Goal: Task Accomplishment & Management: Manage account settings

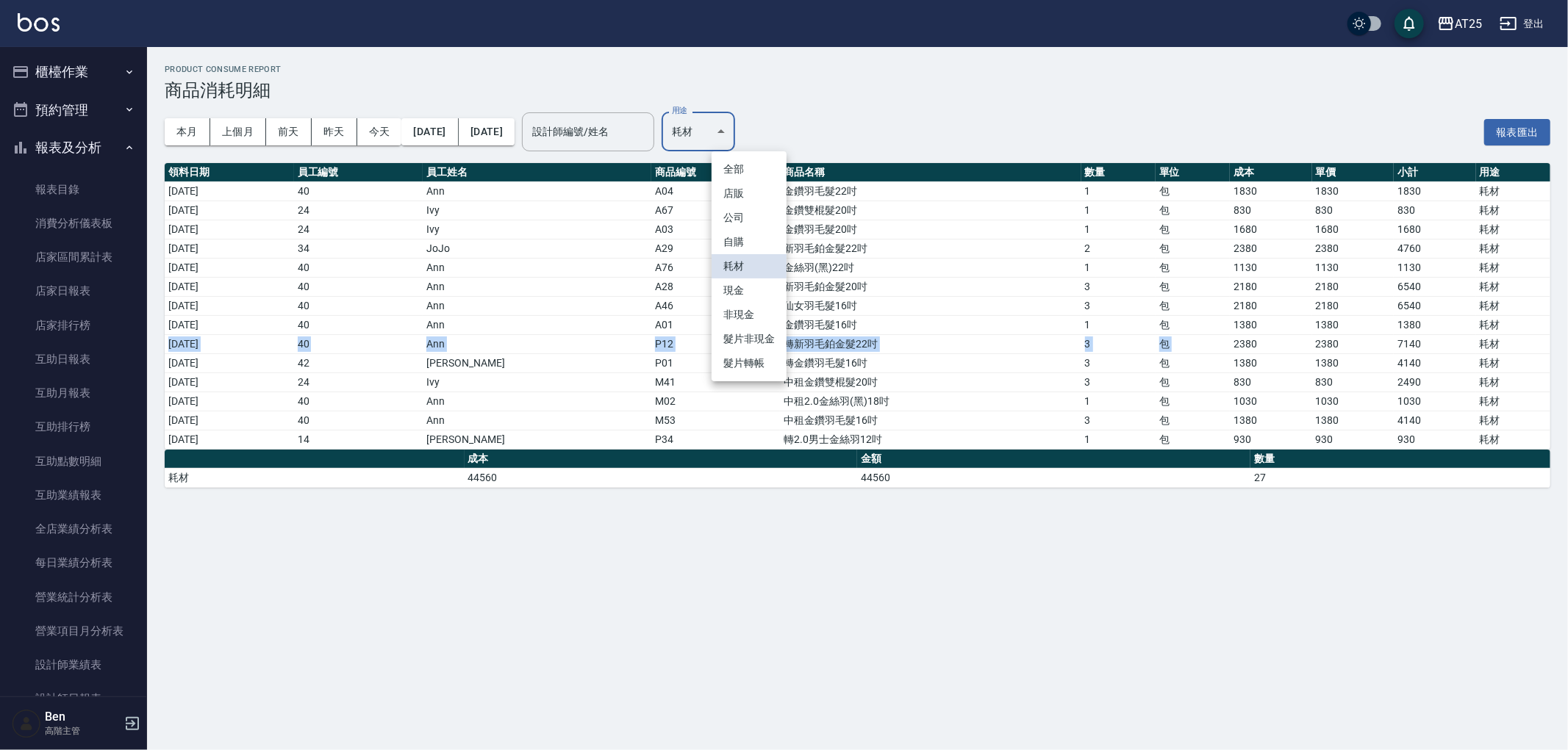
scroll to position [489, 0]
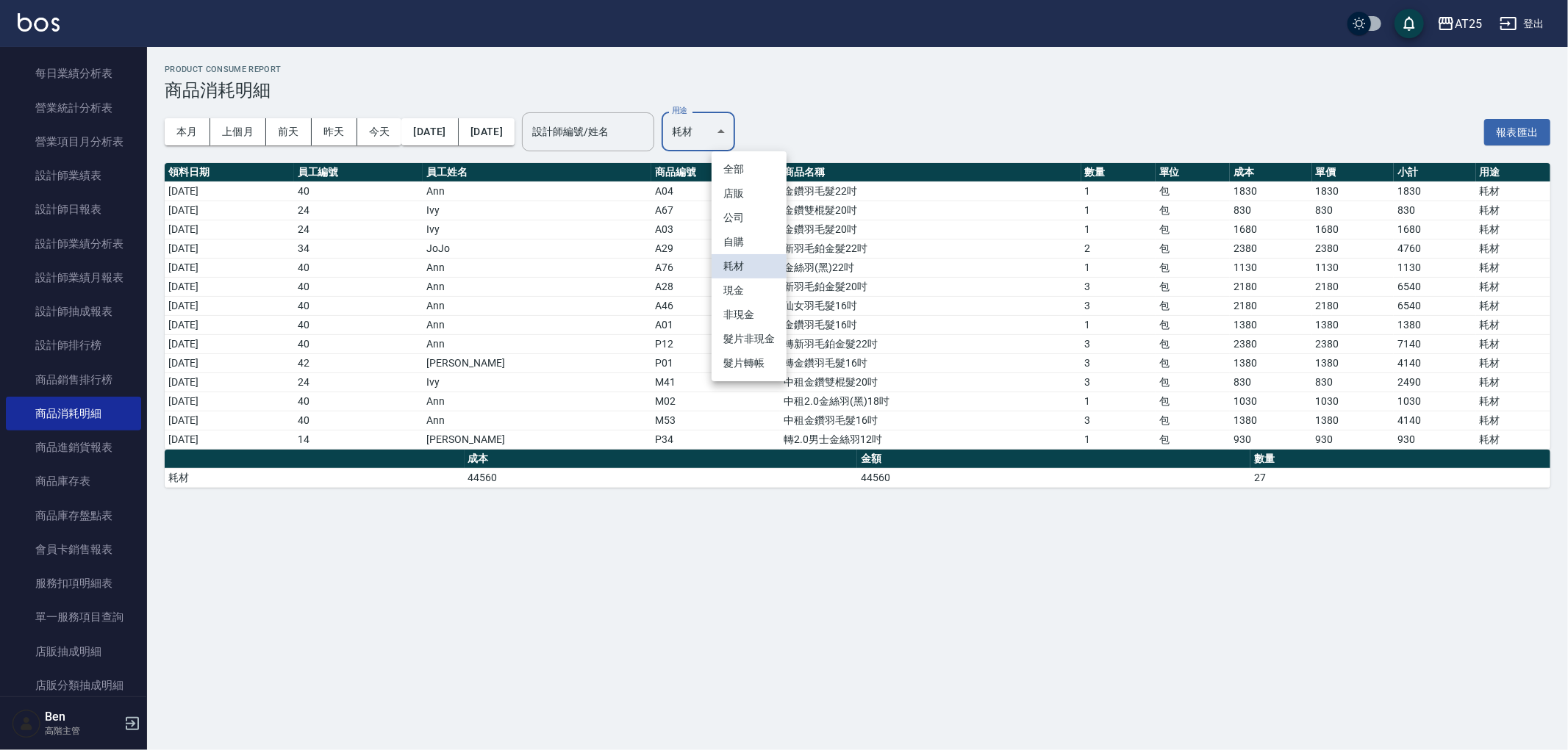
click at [949, 115] on div at bounding box center [784, 375] width 1568 height 750
click at [1460, 11] on button "AT25" at bounding box center [1459, 24] width 57 height 30
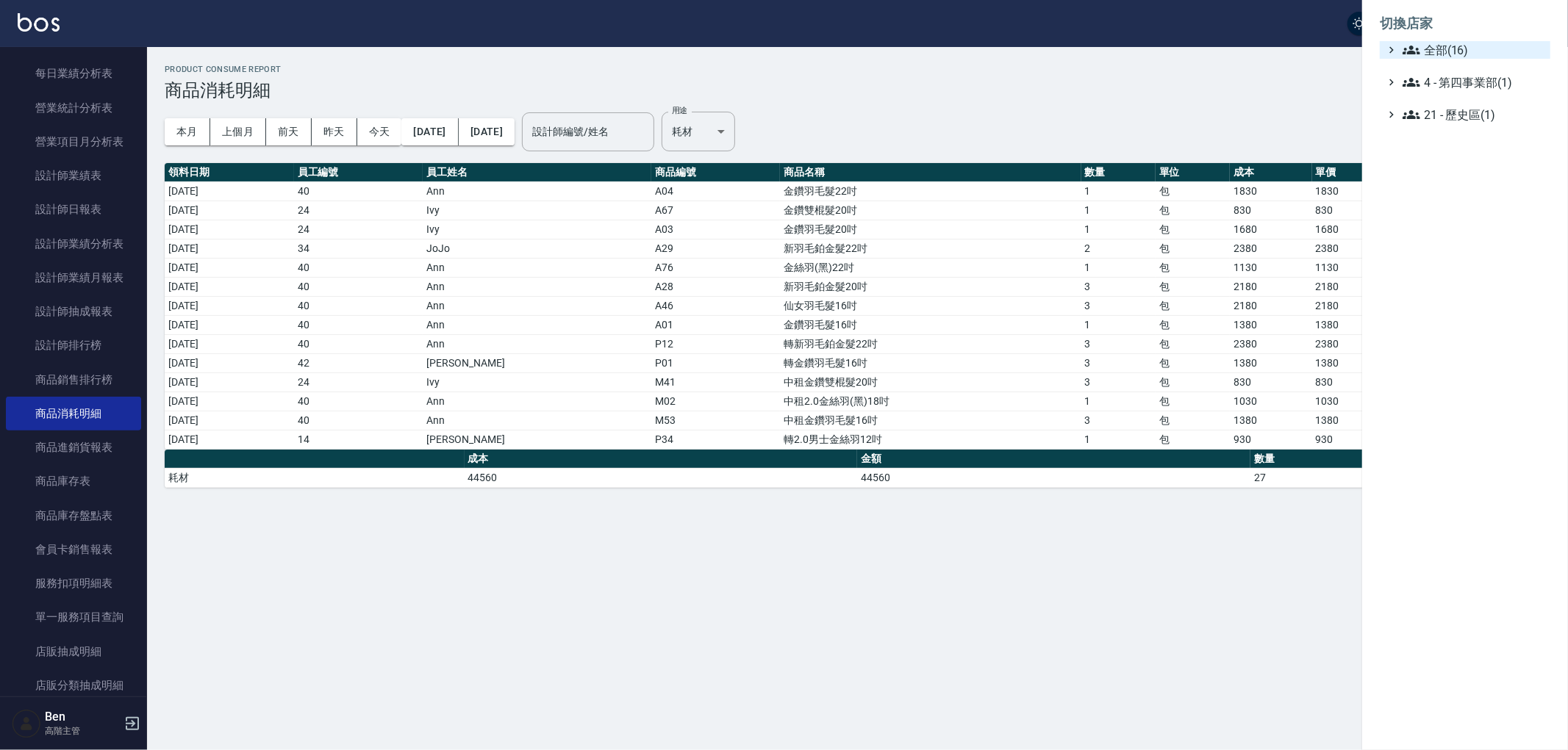
click at [1447, 49] on span "全部(16)" at bounding box center [1474, 50] width 142 height 17
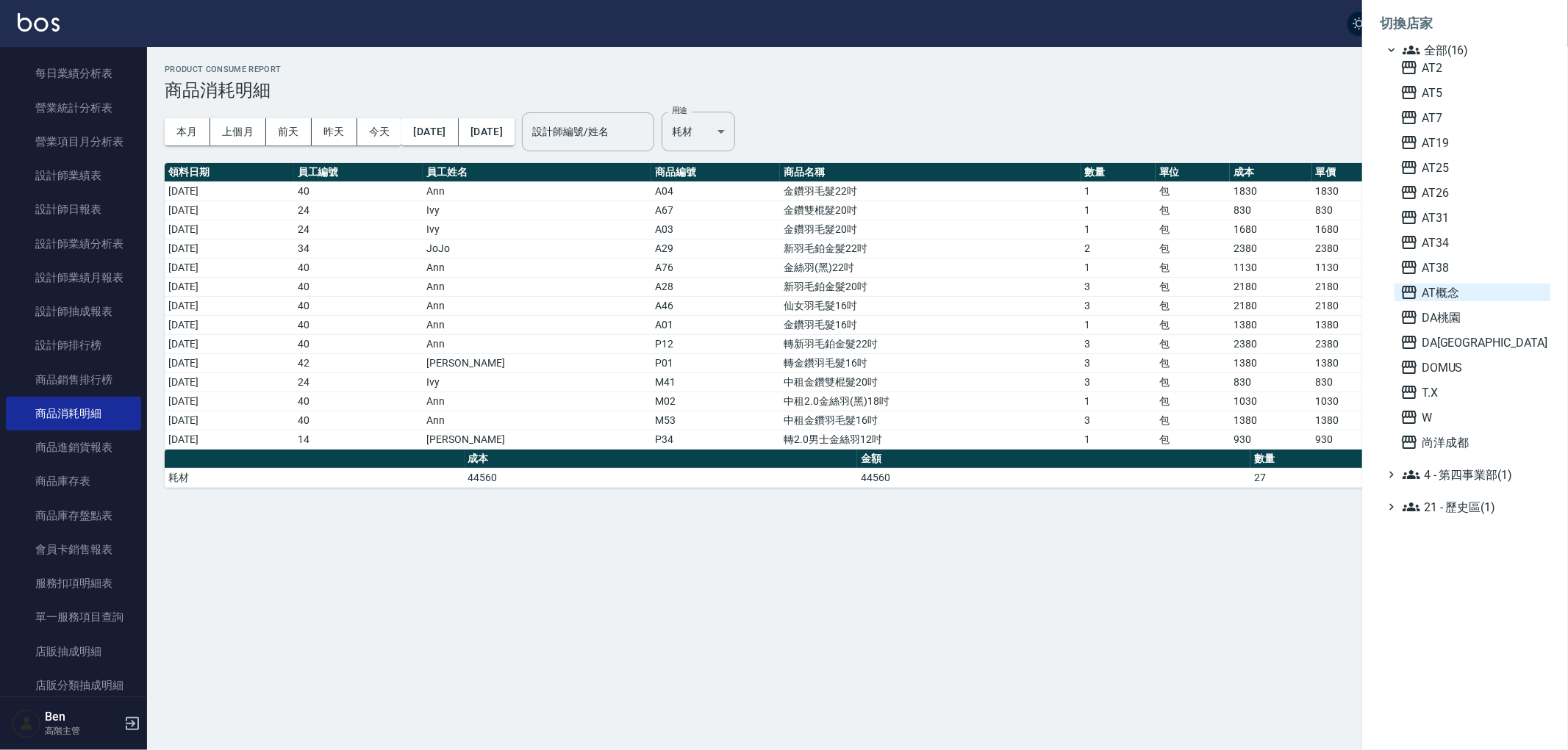
click at [1481, 297] on span "AT概念" at bounding box center [1472, 292] width 144 height 17
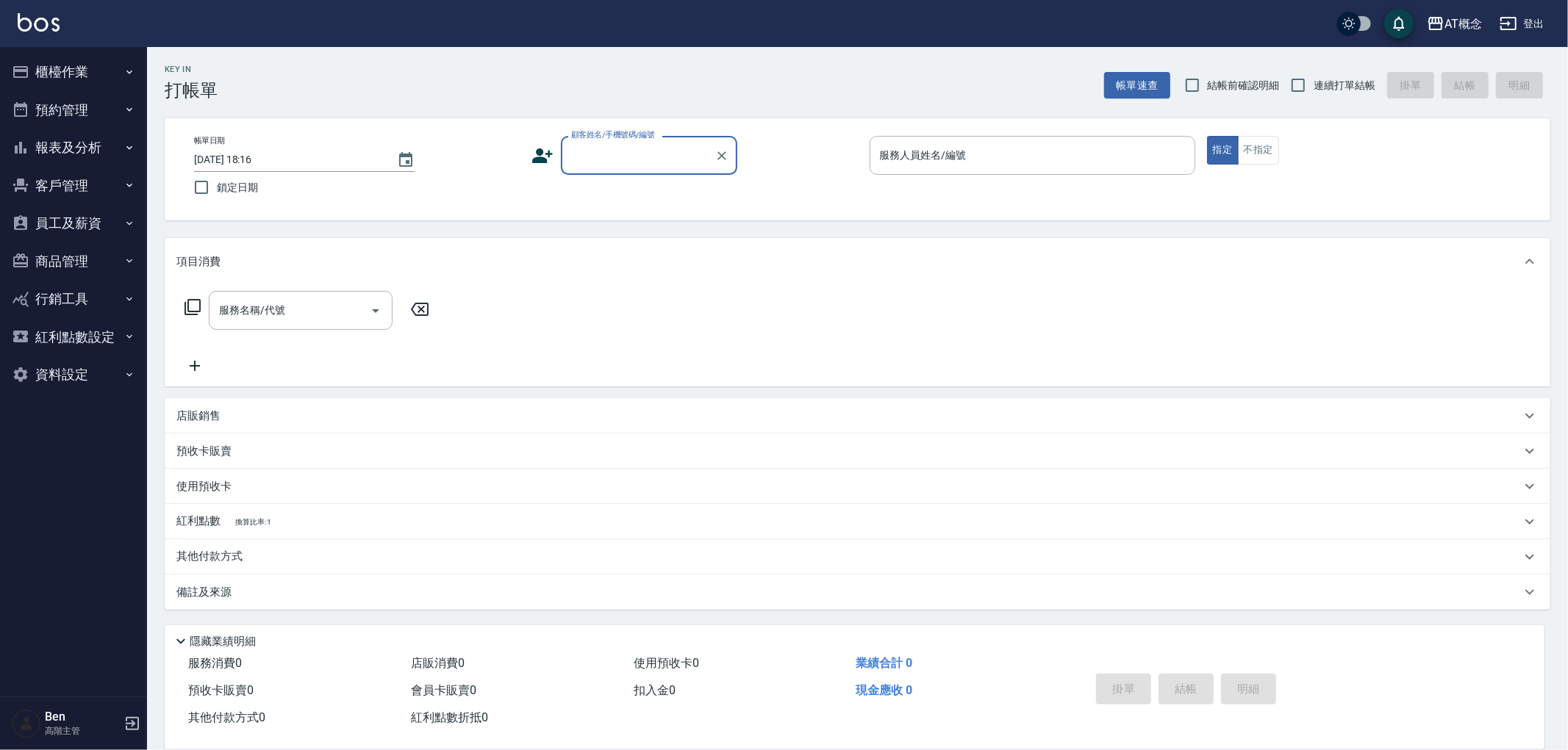
click at [91, 135] on button "報表及分析" at bounding box center [73, 148] width 135 height 38
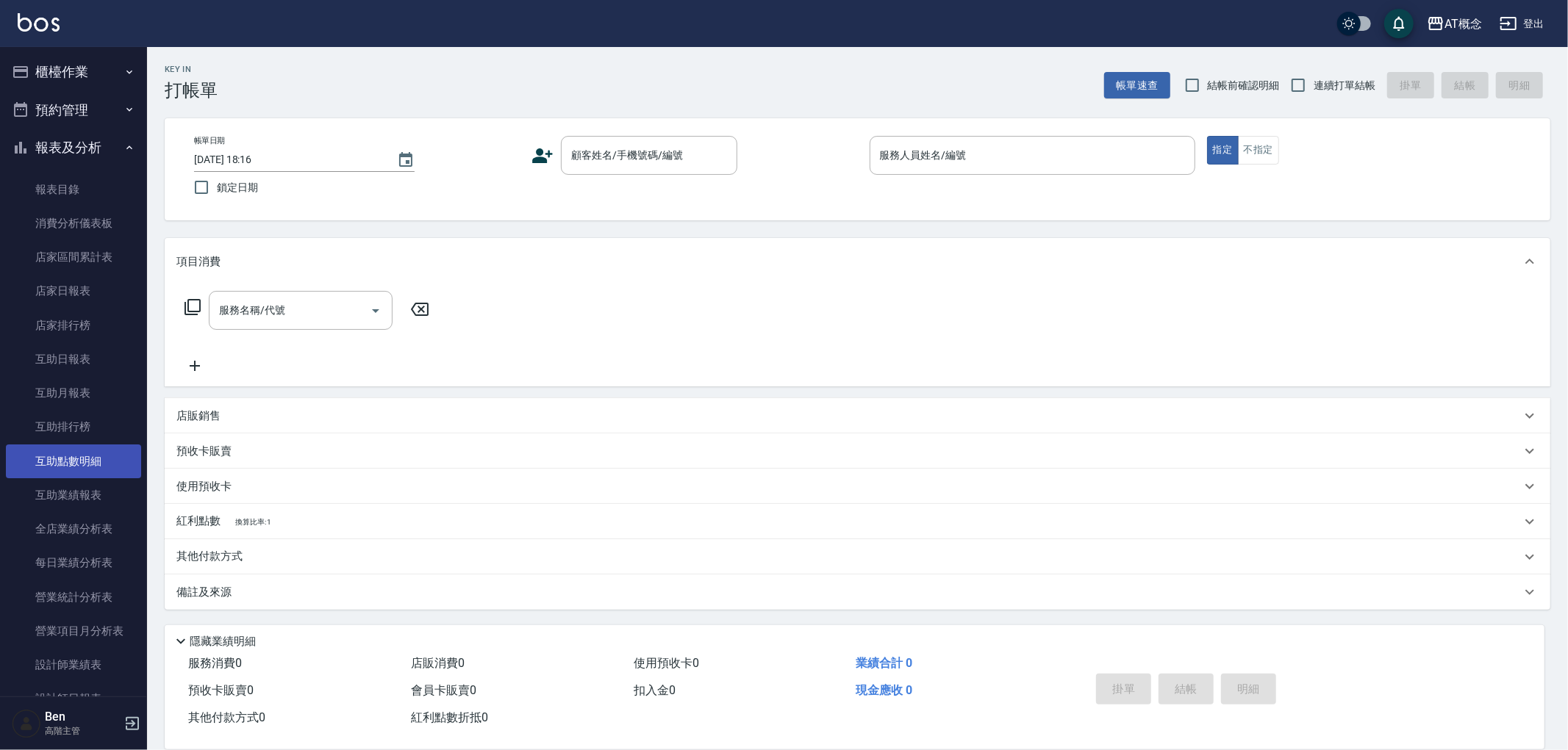
scroll to position [571, 0]
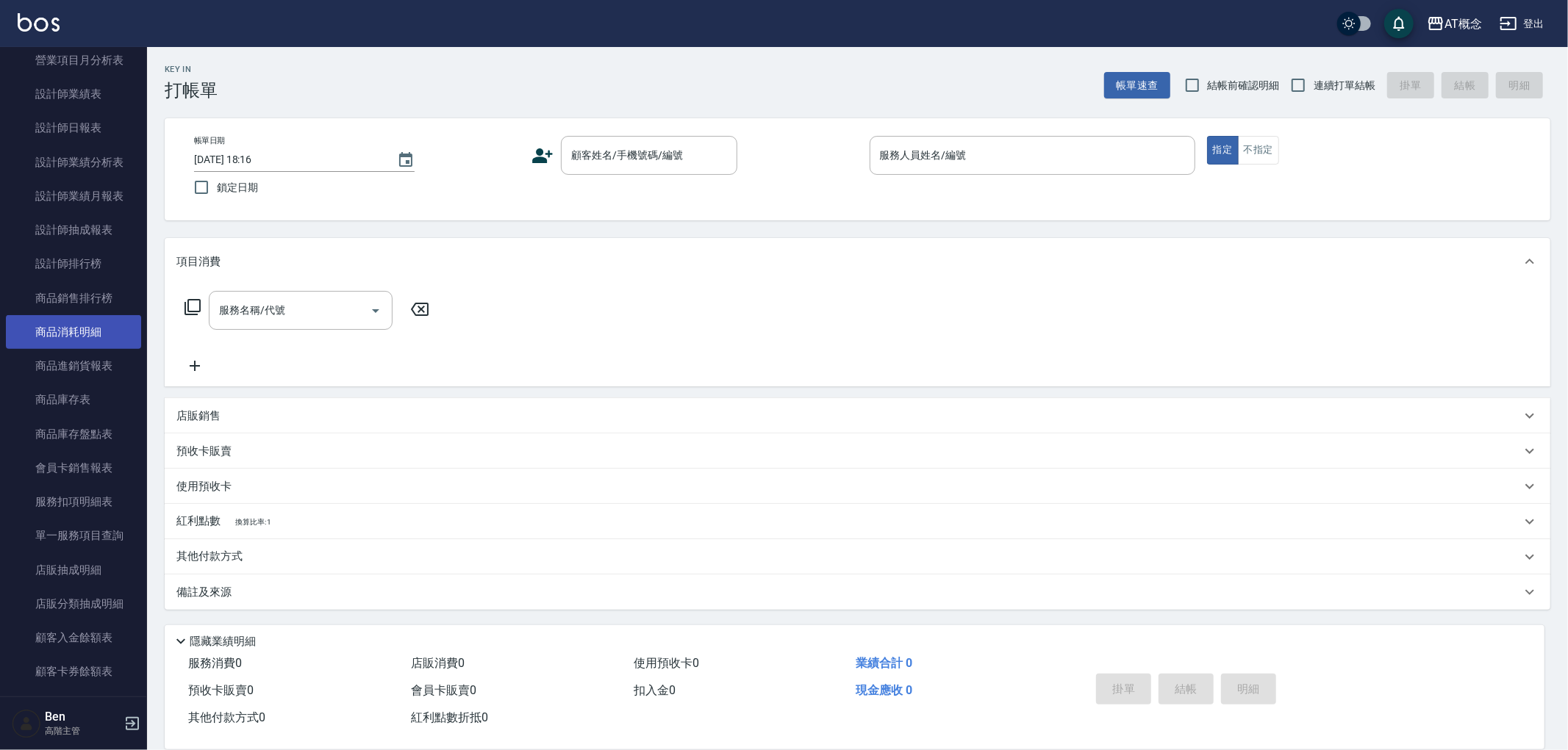
click at [78, 345] on link "商品消耗明細" at bounding box center [73, 332] width 135 height 34
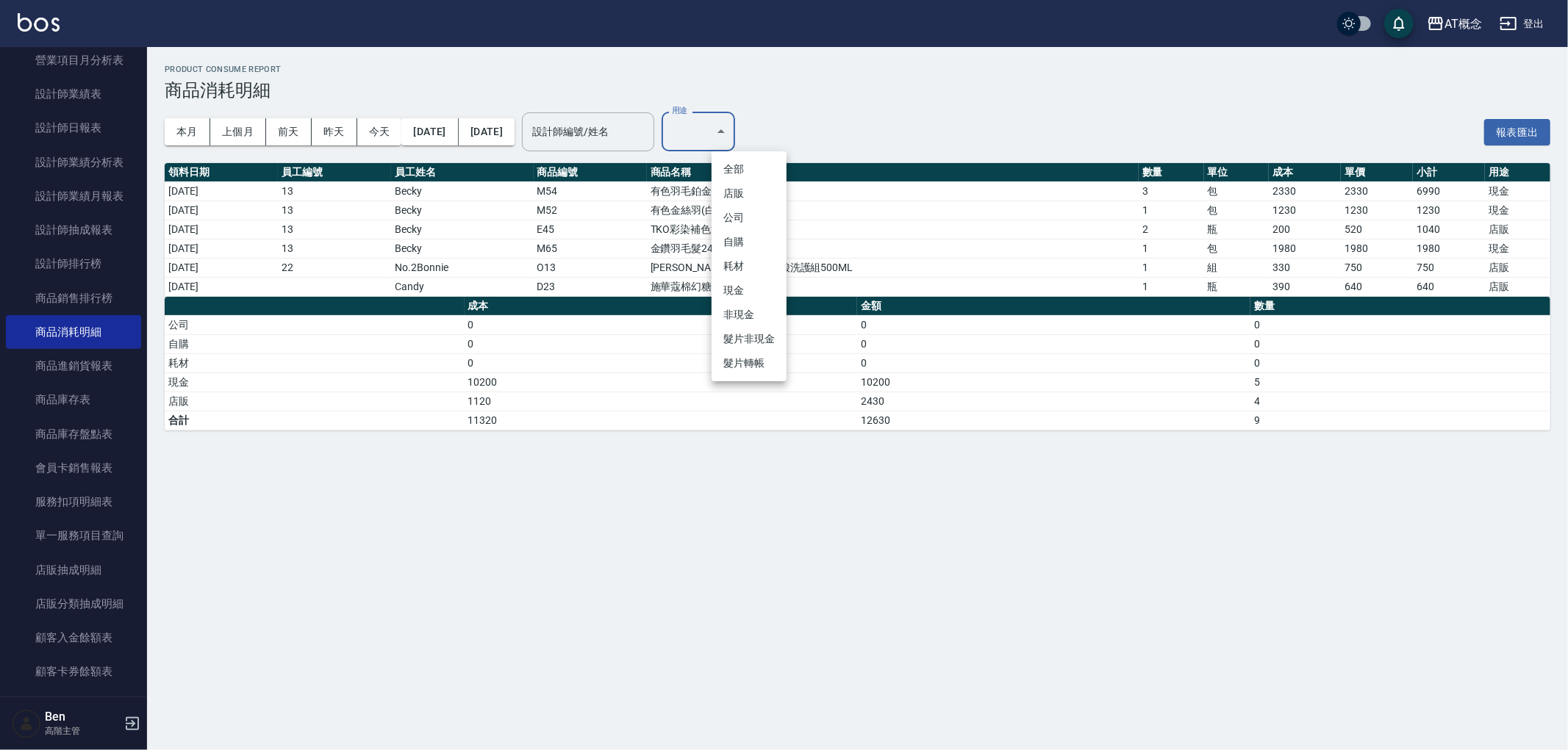
drag, startPoint x: 745, startPoint y: 127, endPoint x: 738, endPoint y: 130, distance: 7.6
click at [744, 130] on body "AT概念 登出 櫃檯作業 打帳單 帳單列表 掛單列表 座位開單 營業儀表板 現金收支登錄 高階收支登錄 材料自購登錄 每日結帳 排班表 現場電腦打卡 掃碼打卡…" at bounding box center [784, 375] width 1568 height 750
click at [850, 173] on div at bounding box center [784, 375] width 1568 height 750
click at [252, 140] on button "上個月" at bounding box center [238, 132] width 56 height 27
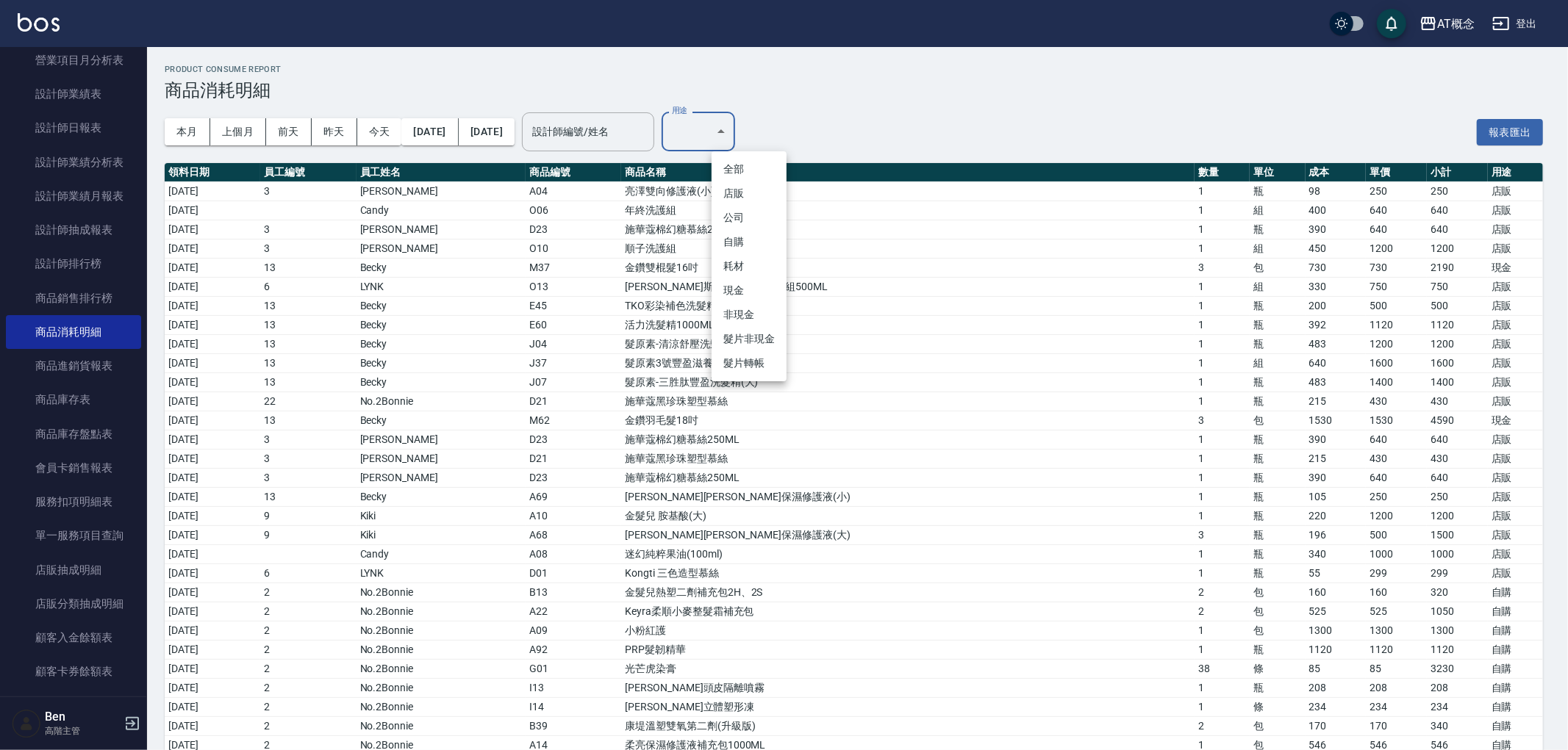
click at [769, 262] on li "耗材" at bounding box center [748, 266] width 75 height 24
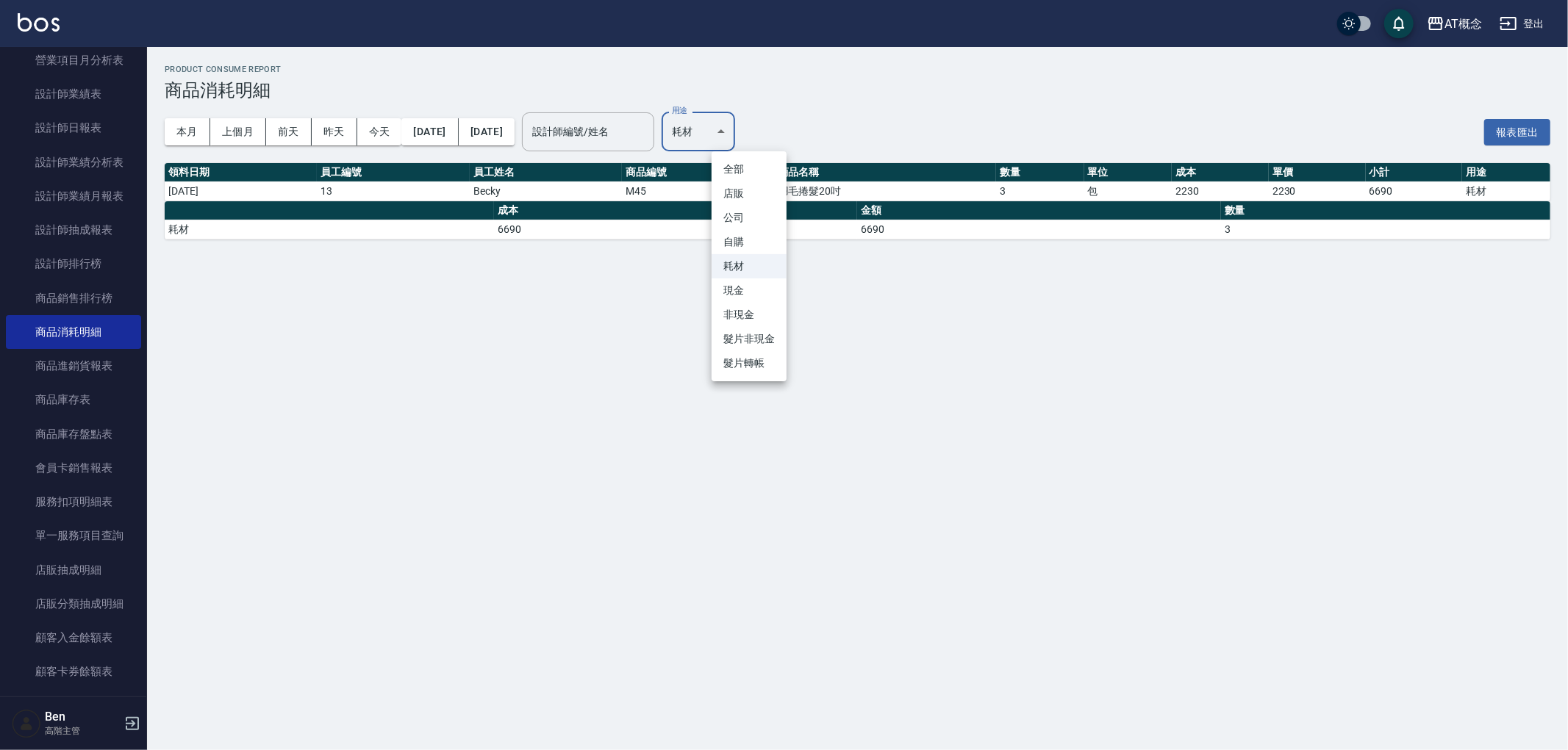
click at [743, 136] on body "AT概念 登出 櫃檯作業 打帳單 帳單列表 掛單列表 座位開單 營業儀表板 現金收支登錄 高階收支登錄 材料自購登錄 每日結帳 排班表 現場電腦打卡 掃碼打卡…" at bounding box center [784, 375] width 1568 height 750
click at [744, 282] on li "現金" at bounding box center [748, 290] width 75 height 24
type input "現金"
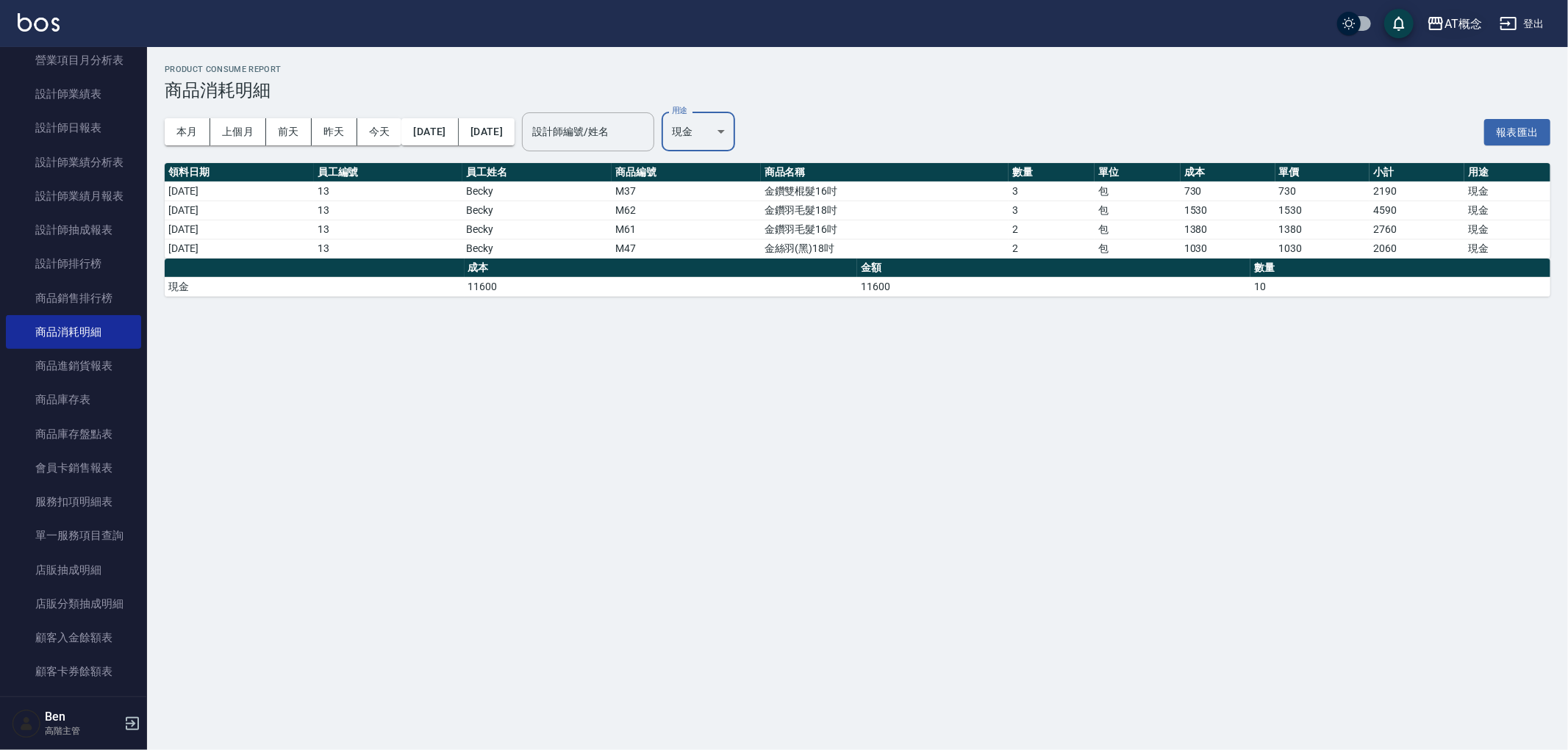
click at [1471, 20] on div "AT概念" at bounding box center [1463, 23] width 38 height 18
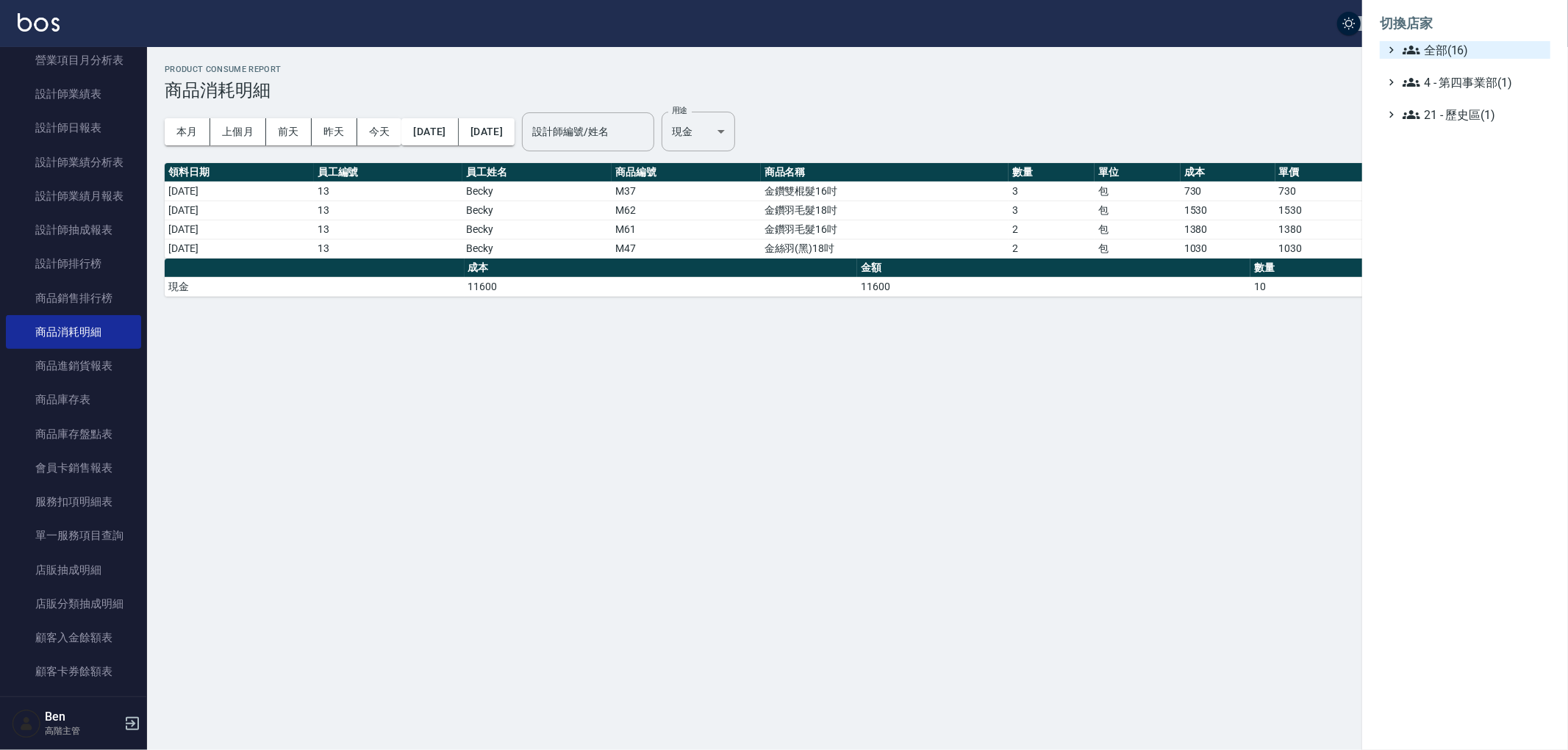
click at [1465, 51] on span "全部(16)" at bounding box center [1474, 50] width 142 height 17
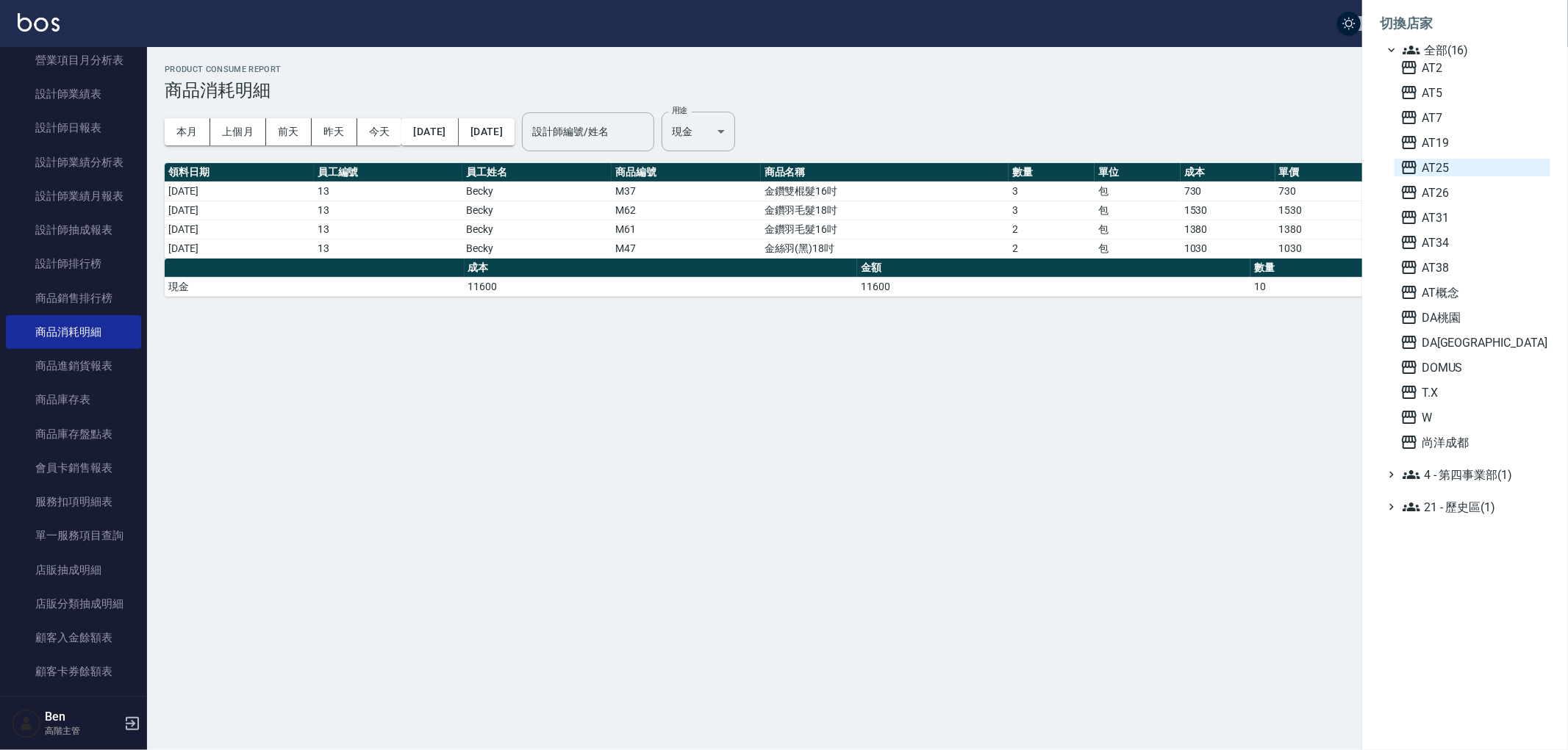
click at [1446, 164] on span "AT25" at bounding box center [1472, 167] width 144 height 17
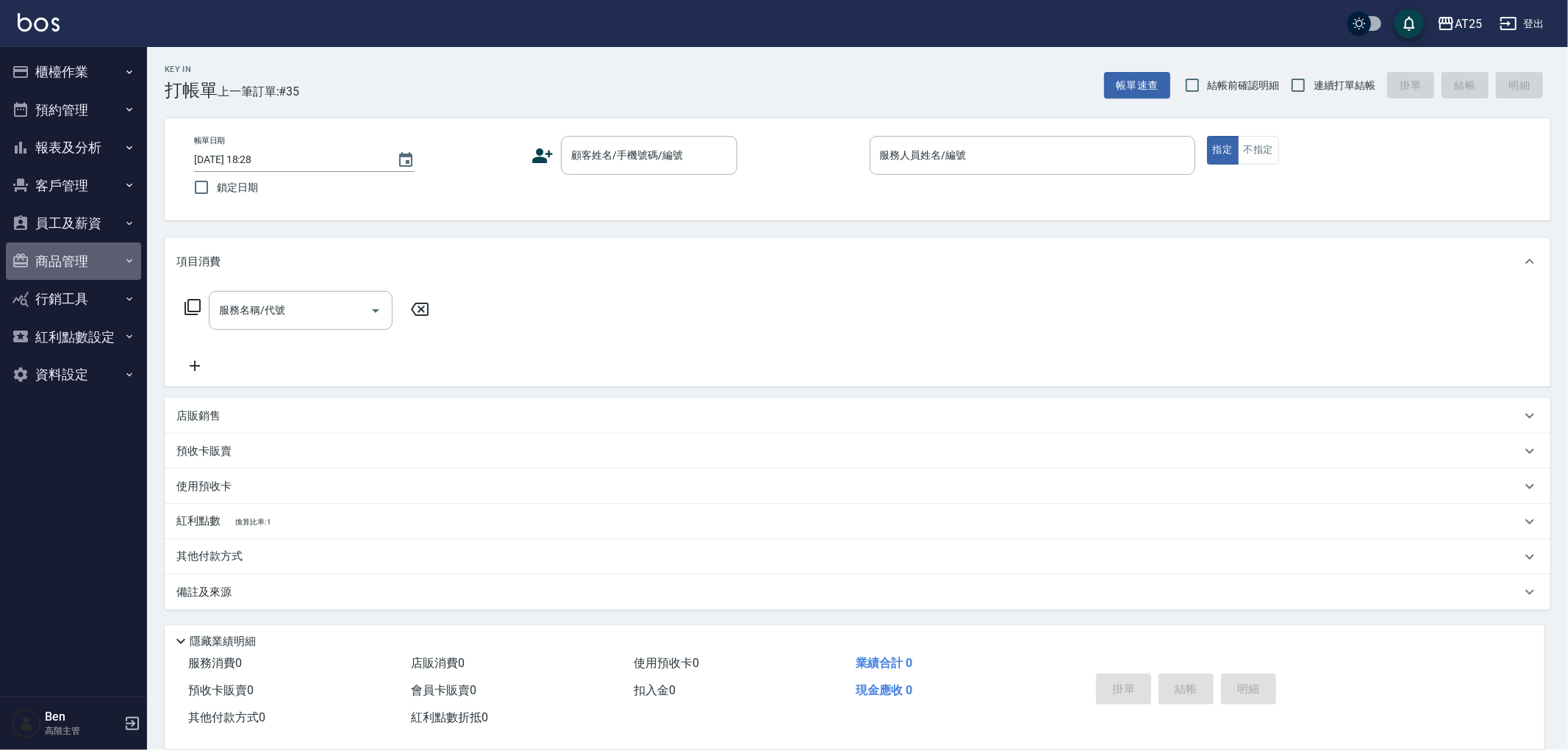
click at [84, 270] on button "商品管理" at bounding box center [73, 262] width 135 height 38
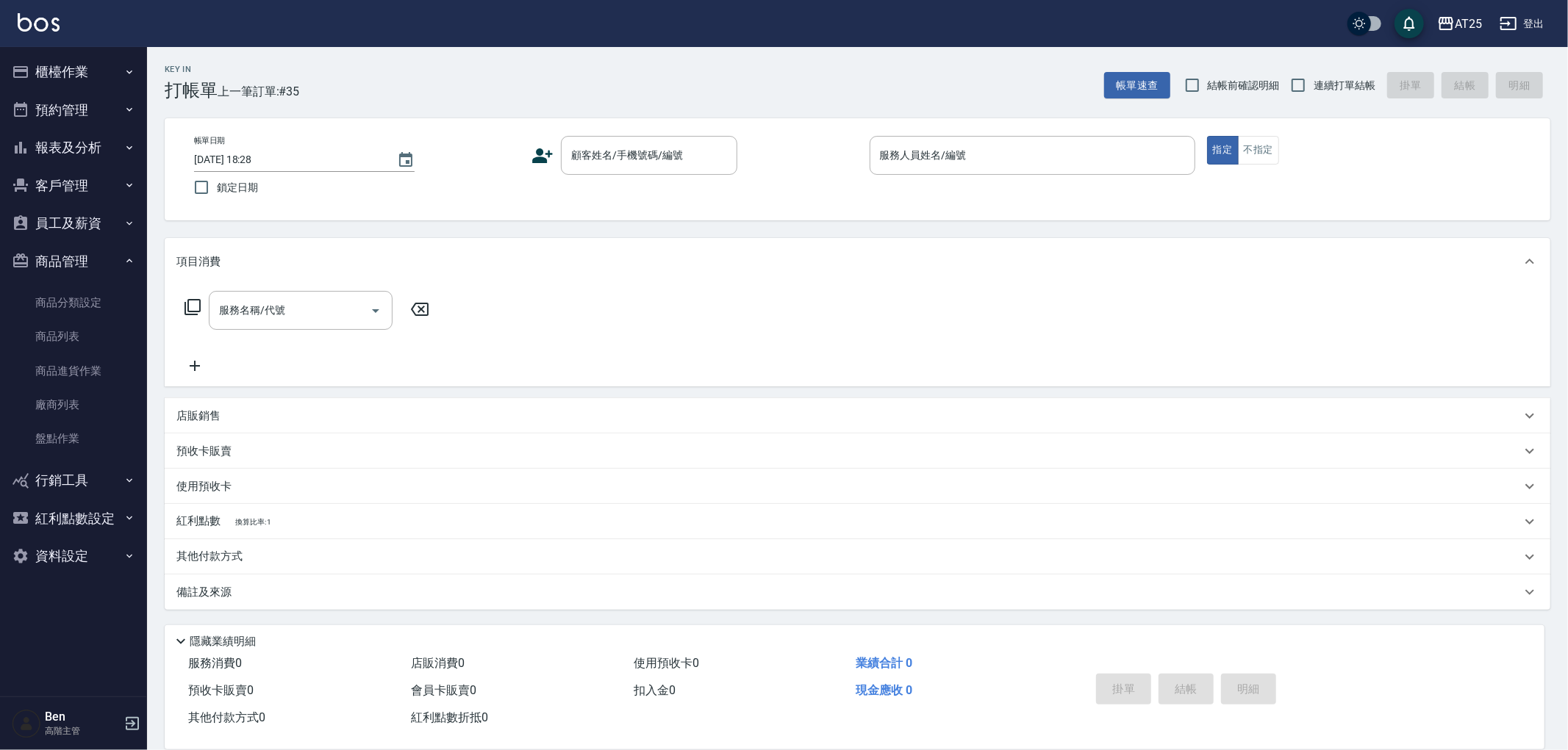
click at [78, 262] on button "商品管理" at bounding box center [73, 262] width 135 height 38
click at [88, 362] on button "資料設定" at bounding box center [73, 375] width 135 height 38
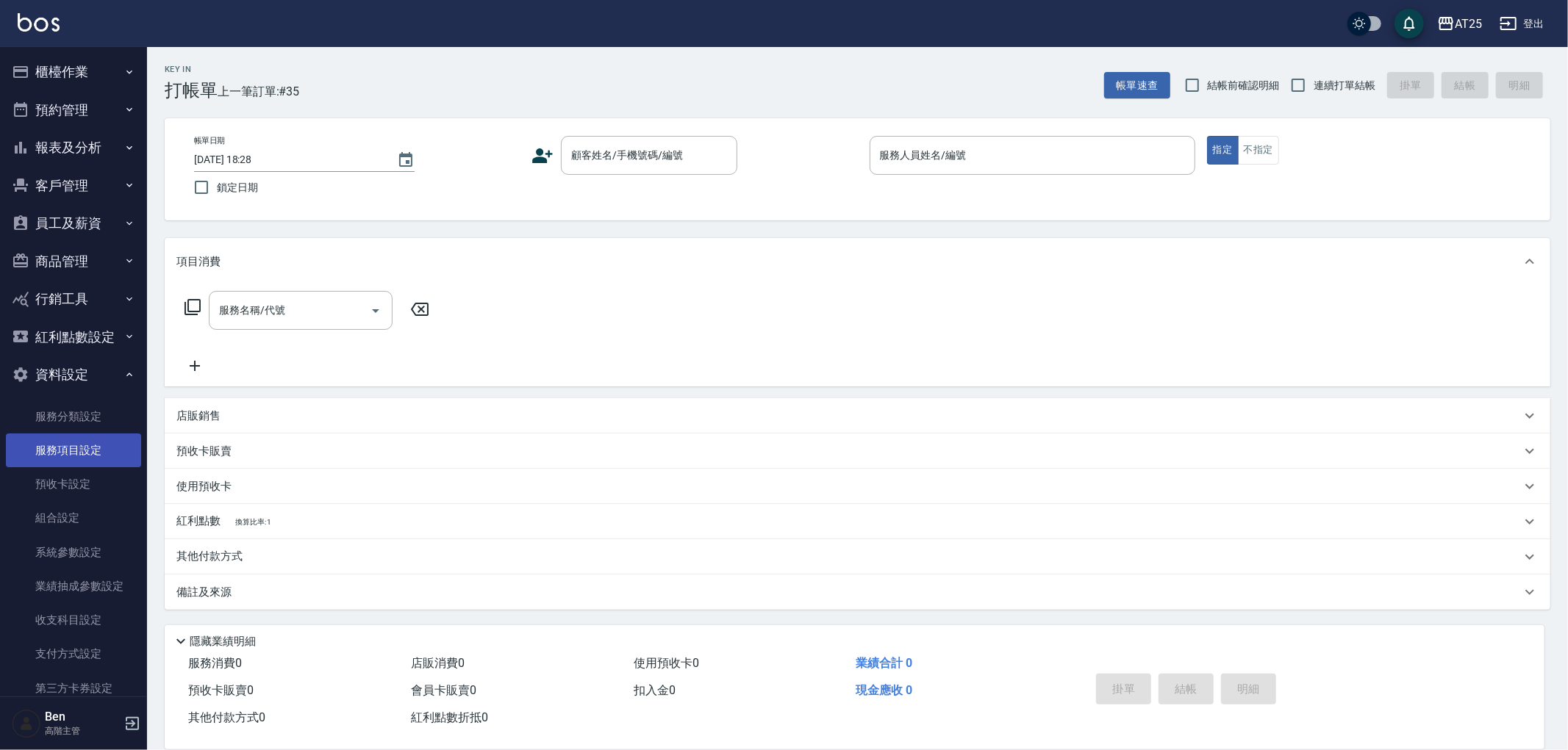
click at [72, 460] on link "服務項目設定" at bounding box center [73, 450] width 135 height 34
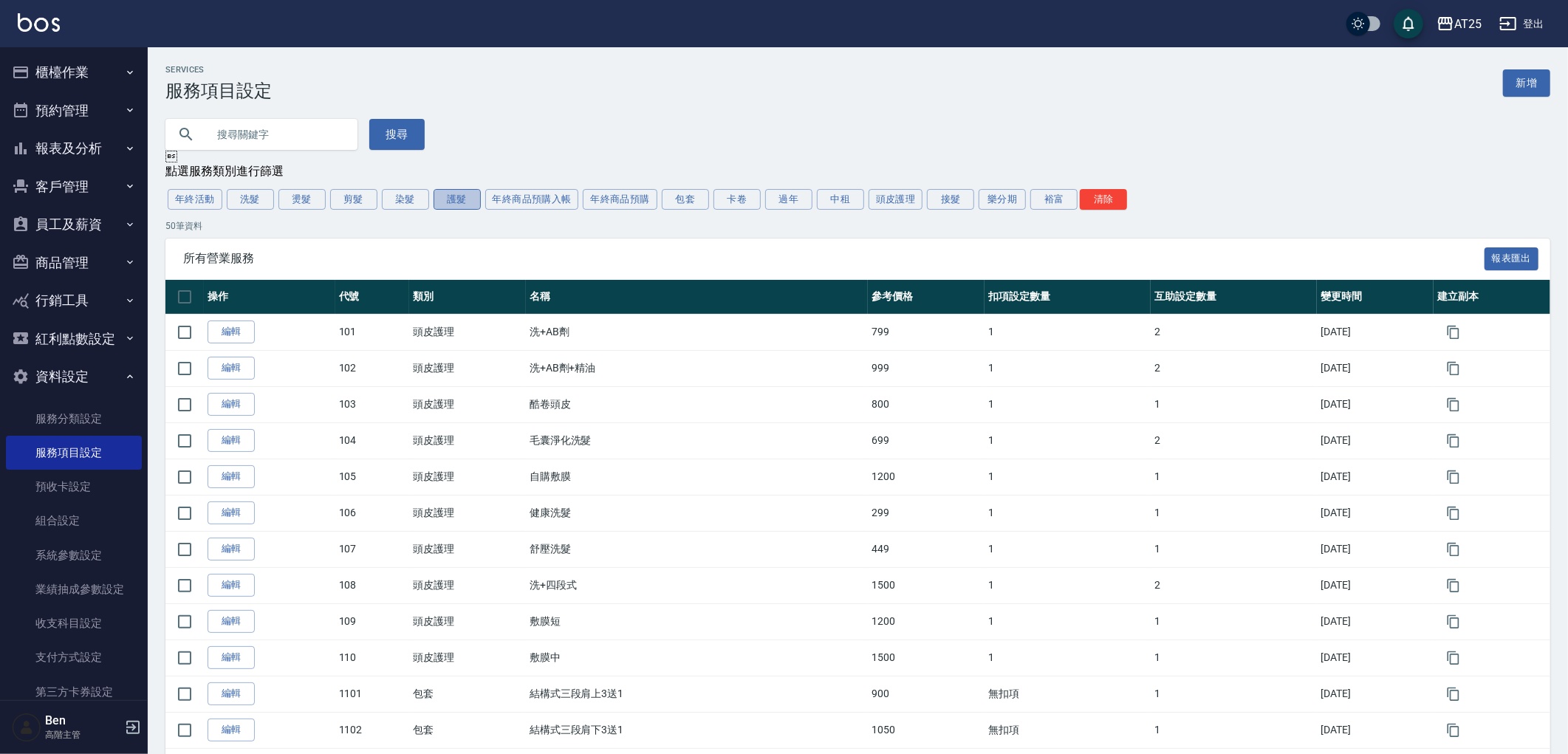
click at [456, 207] on button "護髮" at bounding box center [457, 199] width 47 height 20
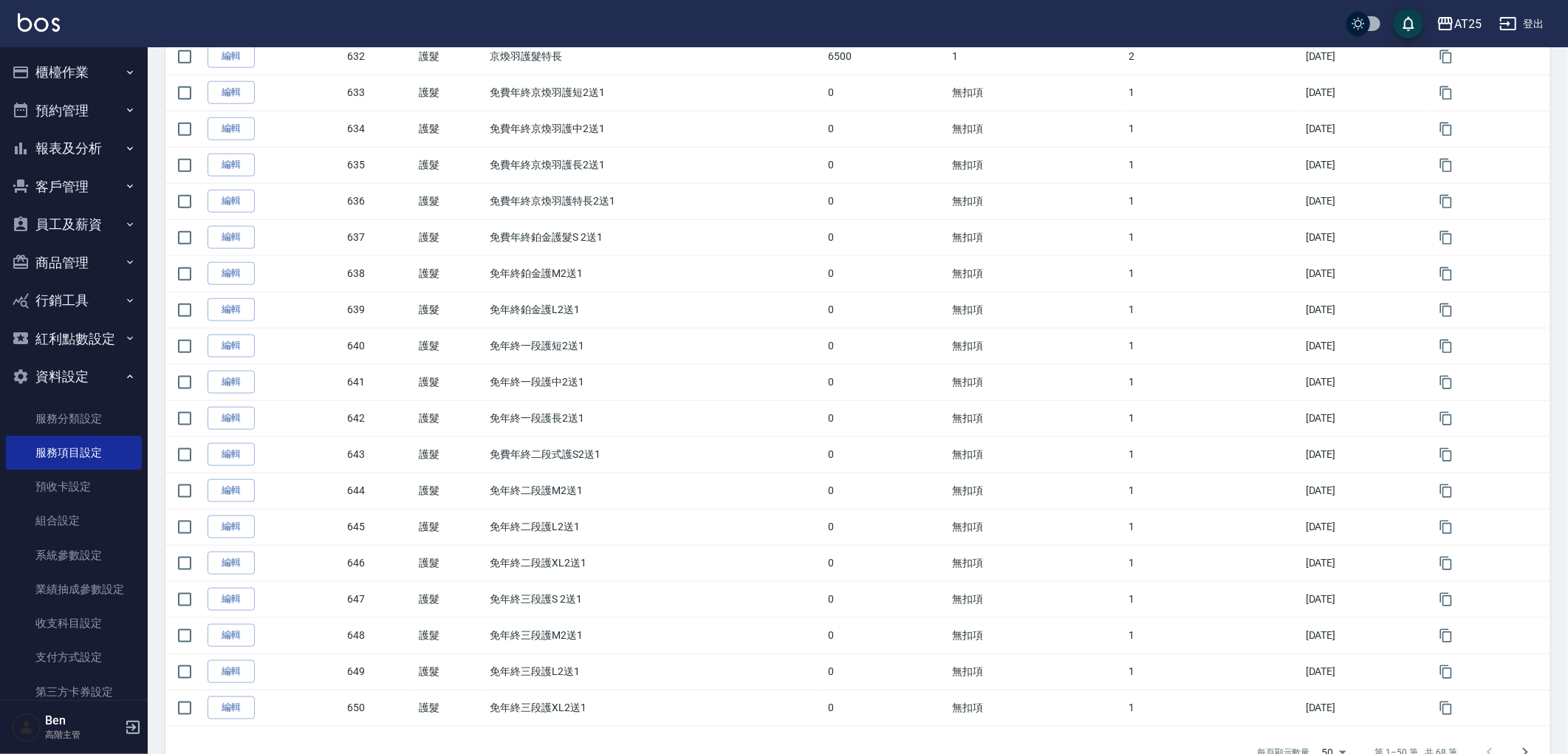
scroll to position [1445, 0]
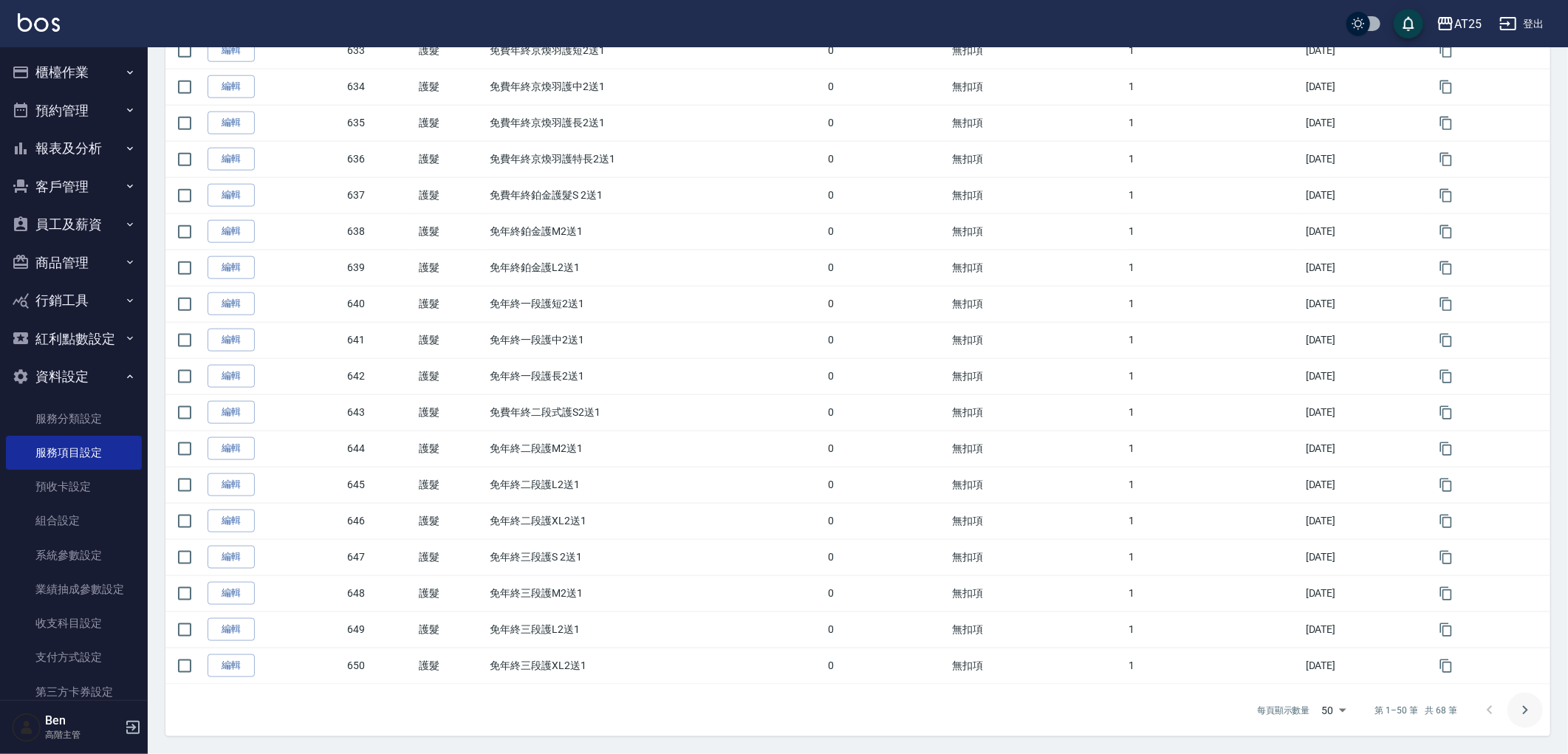
click at [1532, 706] on icon "Go to next page" at bounding box center [1525, 710] width 17 height 17
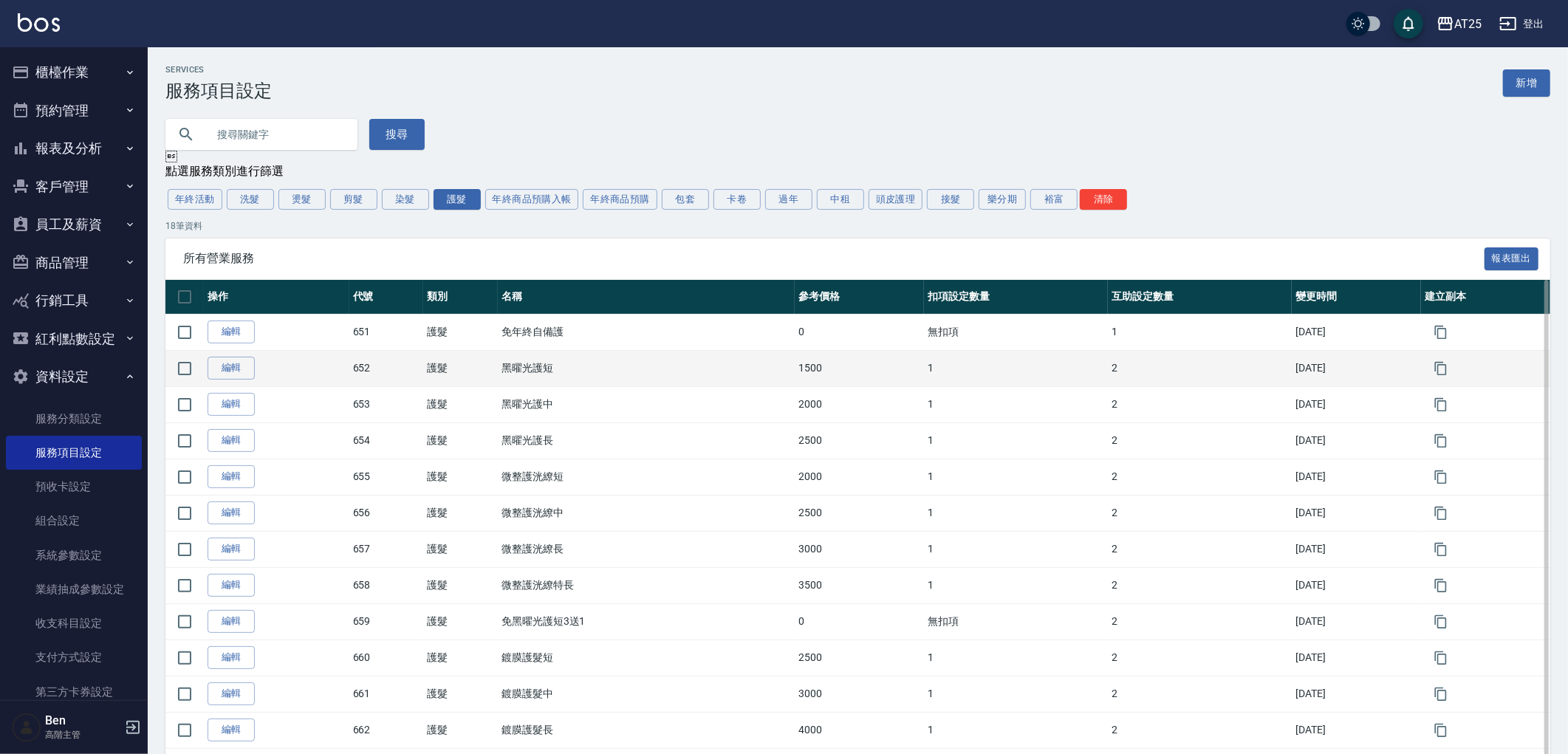
scroll to position [246, 0]
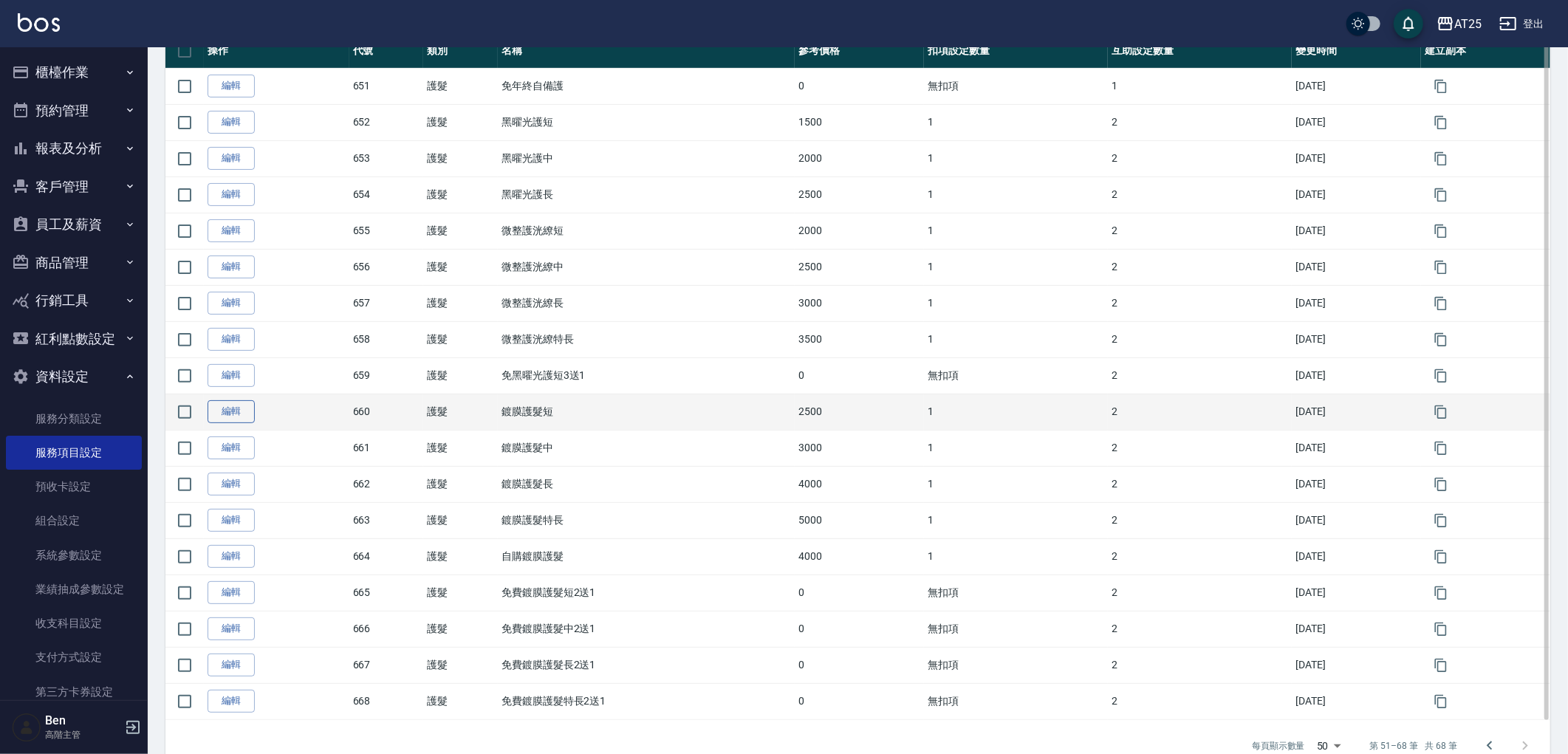
click at [224, 409] on link "編輯" at bounding box center [231, 411] width 47 height 23
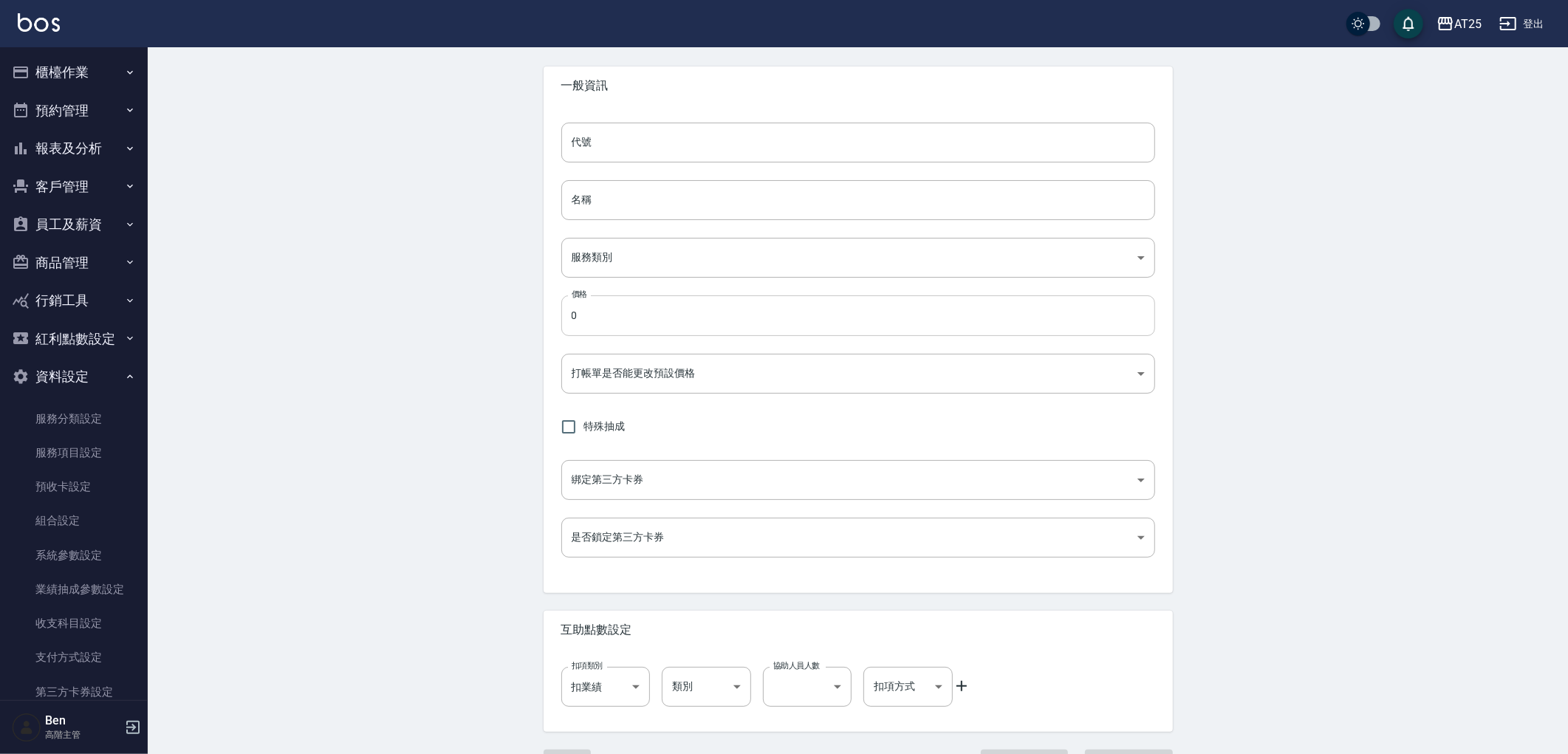
scroll to position [82, 0]
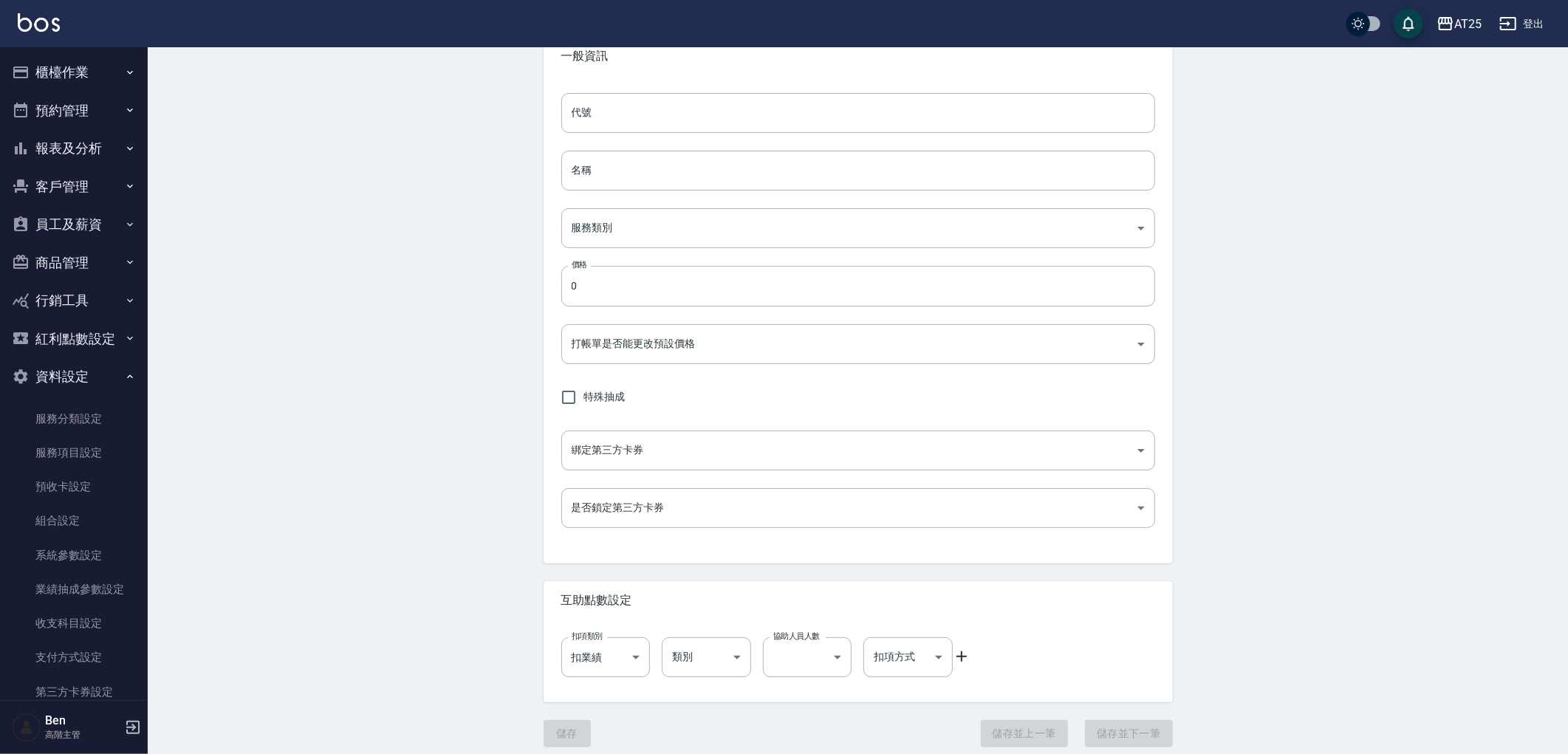
type input "660"
type input "鍍膜護髮短"
type input "8534b43e-8dab-4ae8-9010-73b7e3cd3ab5"
type input "2500"
type input "FALSE"
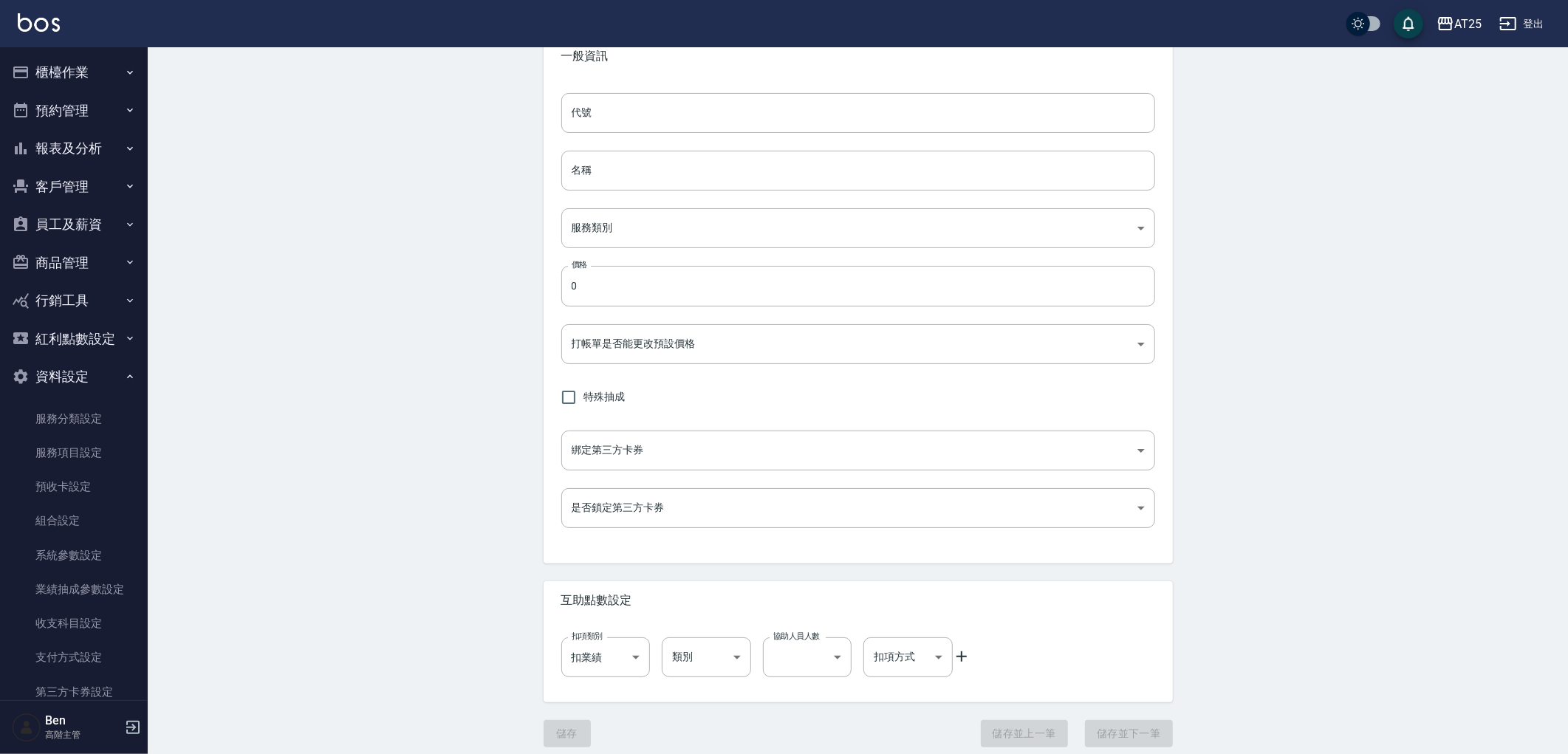
type input "none"
type input "UNSET"
type input "onSalary"
type input "洗"
type input "1"
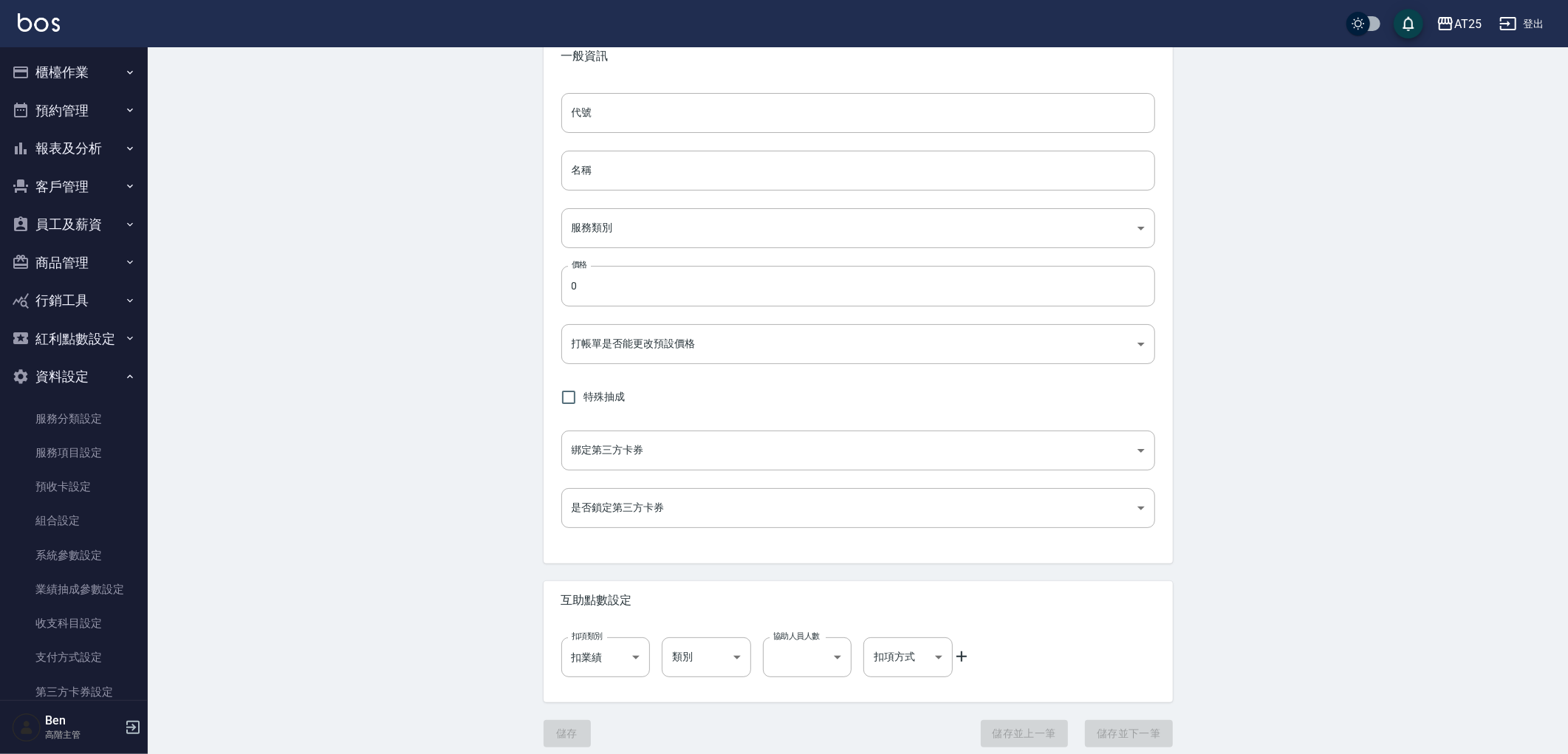
type input "點數"
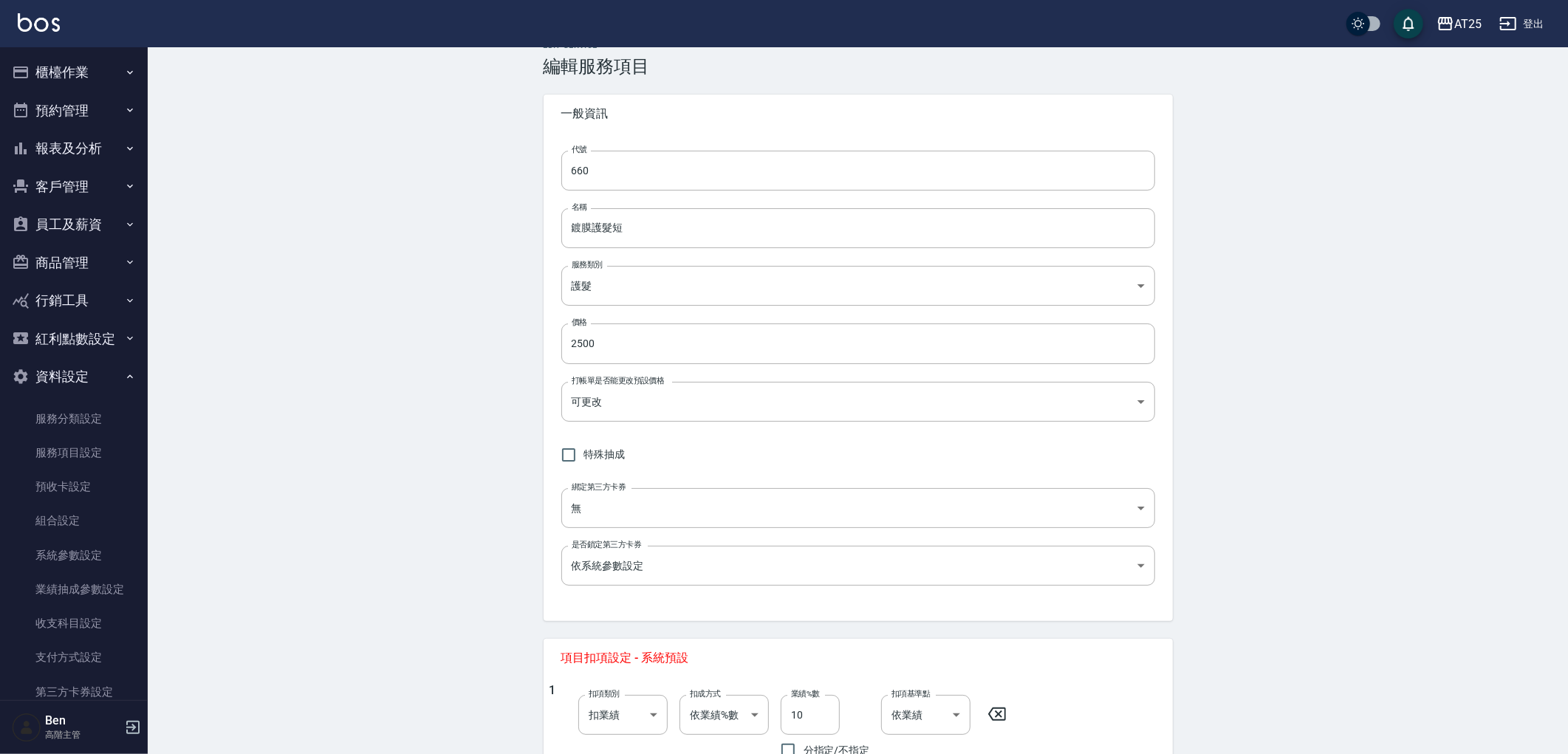
scroll to position [0, 0]
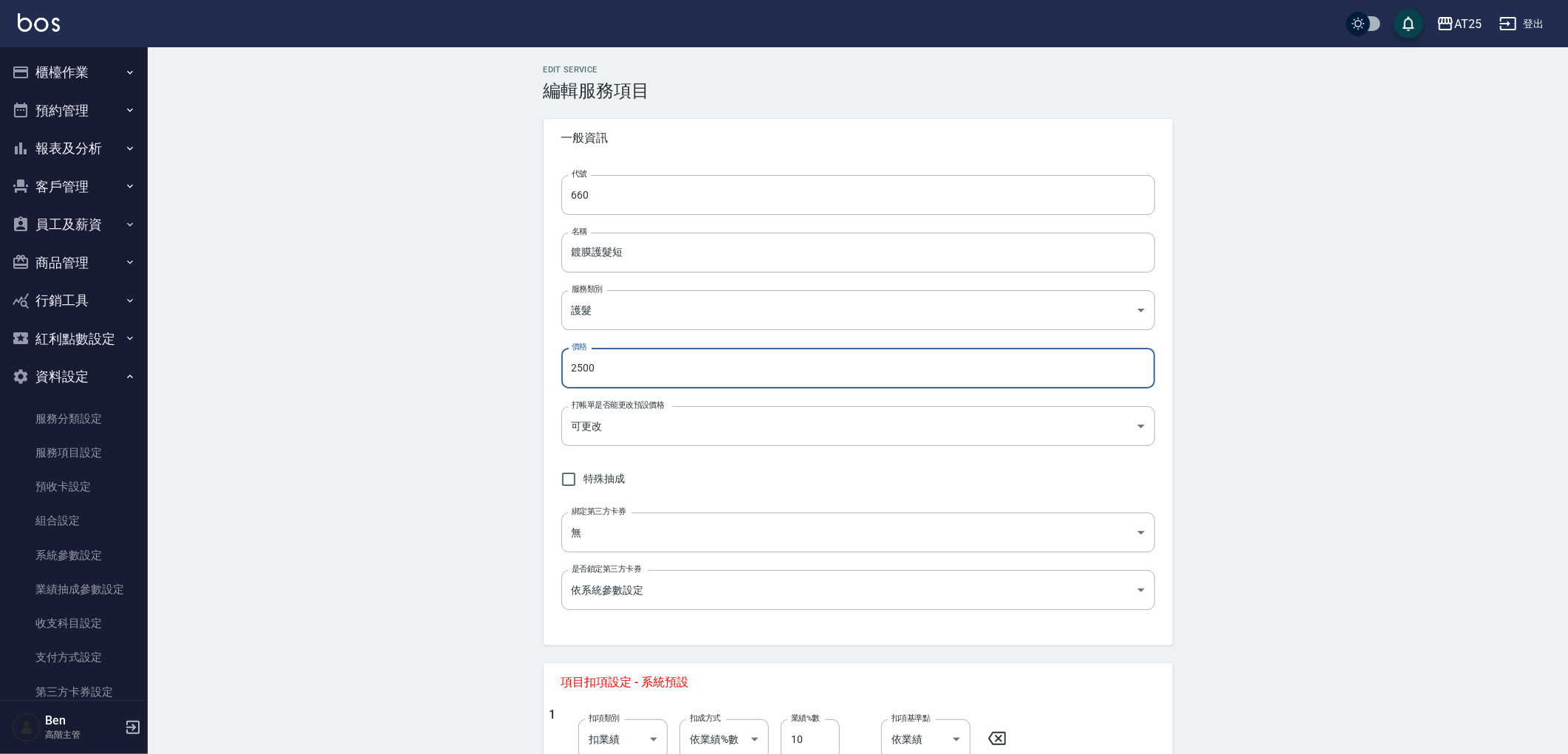
drag, startPoint x: 622, startPoint y: 360, endPoint x: 540, endPoint y: 362, distance: 82.0
click at [540, 363] on div "Edit Service 編輯服務項目 一般資訊 代號 660 代號 名稱 鍍膜護髮短 名稱 服務類別 護髮 8534b43e-8dab-4ae8-9010-…" at bounding box center [858, 673] width 665 height 1216
type input "3000"
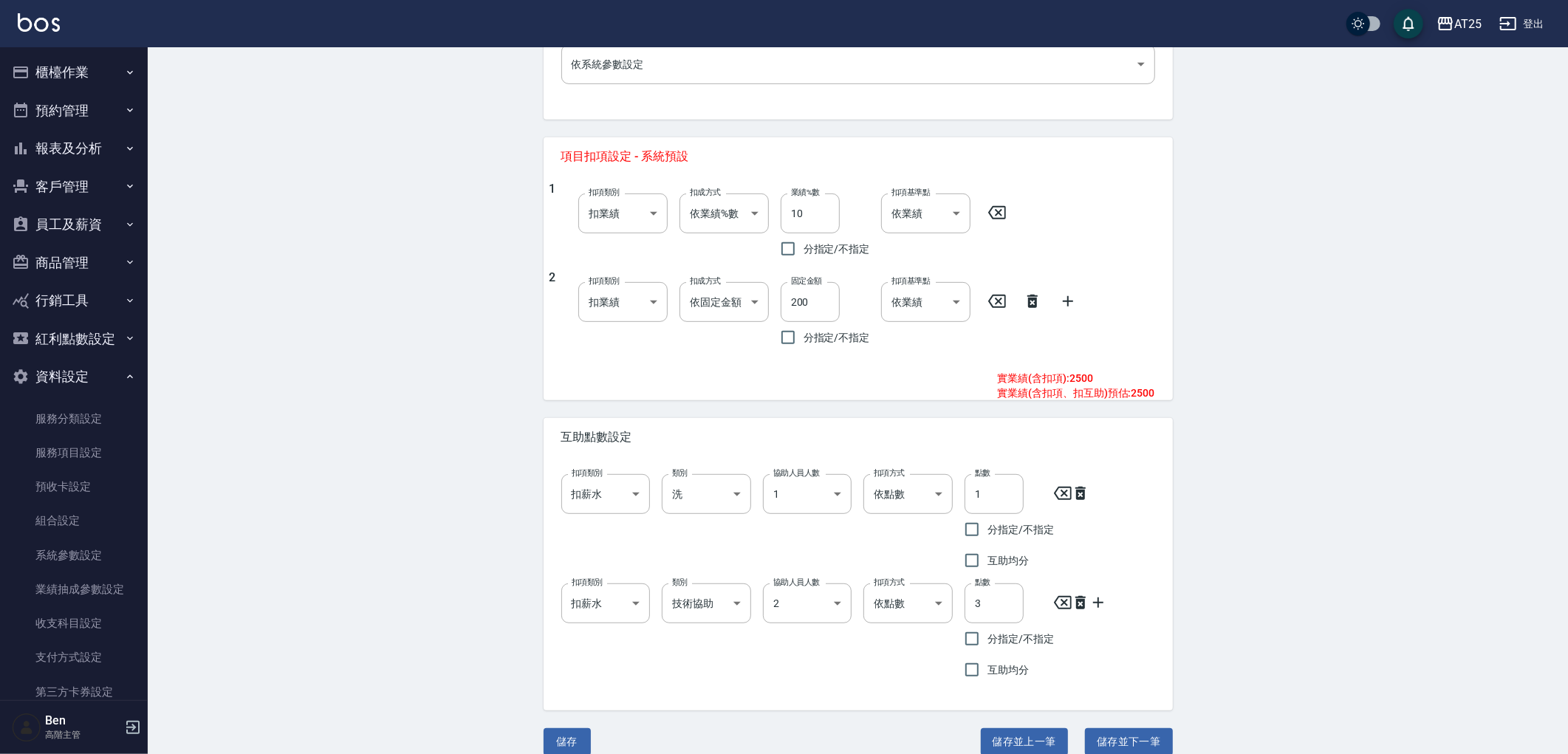
scroll to position [544, 0]
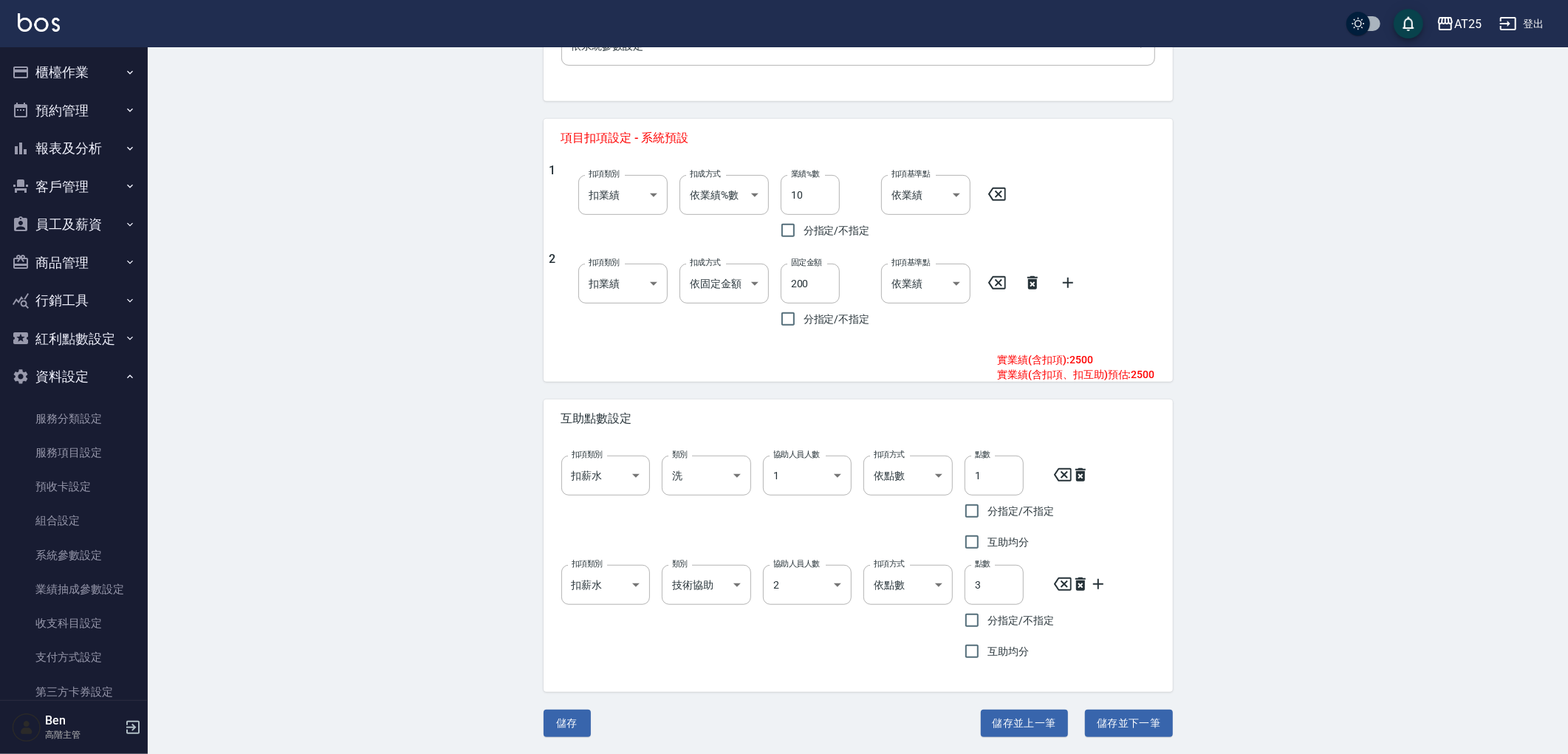
click at [1113, 718] on button "儲存並下一筆" at bounding box center [1128, 724] width 87 height 27
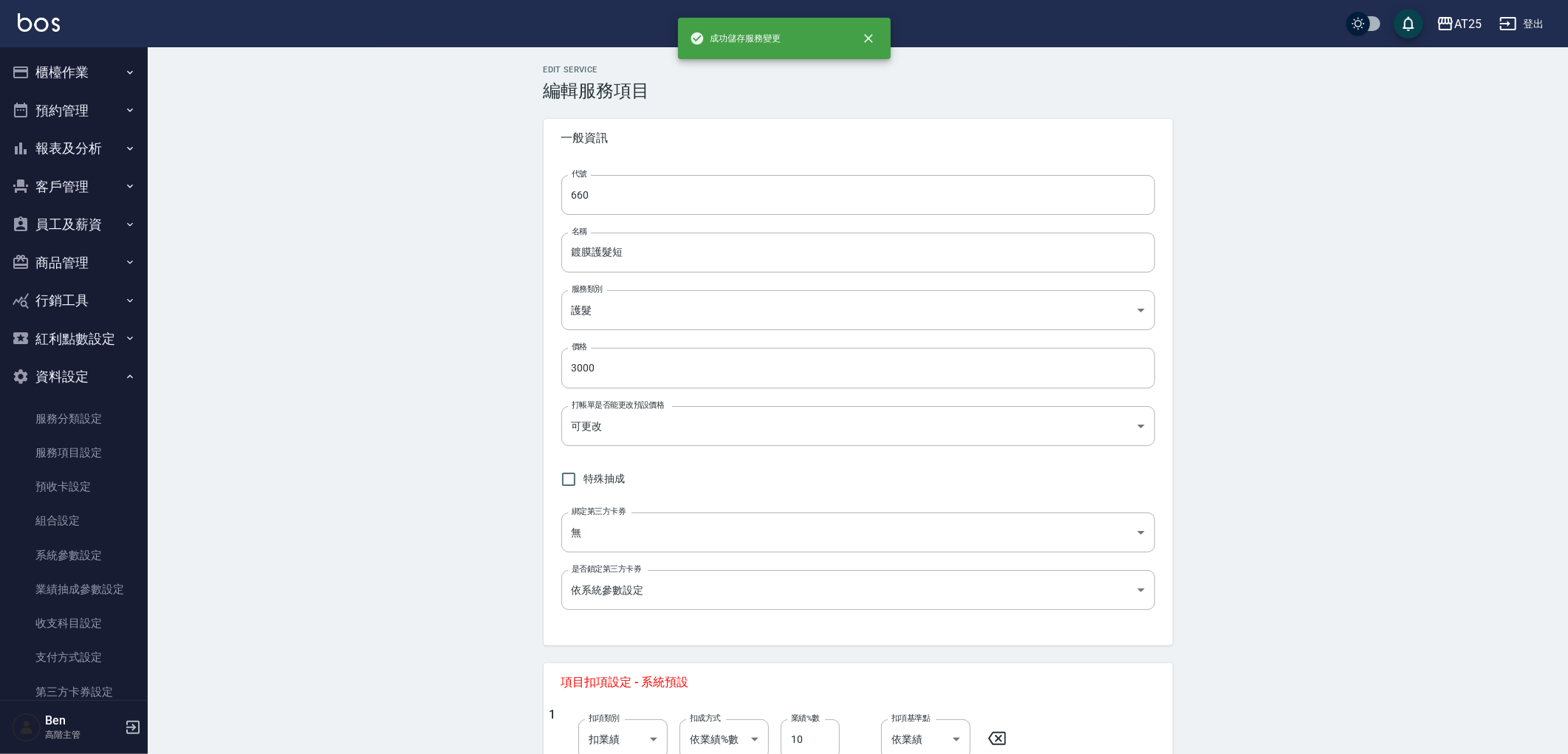
type input "661"
type input "鍍膜護髮中"
type input "250"
drag, startPoint x: 585, startPoint y: 365, endPoint x: 514, endPoint y: 370, distance: 71.2
click at [514, 370] on div "Edit Service 編輯服務項目 一般資訊 代號 661 代號 名稱 鍍膜護髮中 名稱 服務類別 護髮 8534b43e-8dab-4ae8-9010-…" at bounding box center [858, 673] width 1420 height 1252
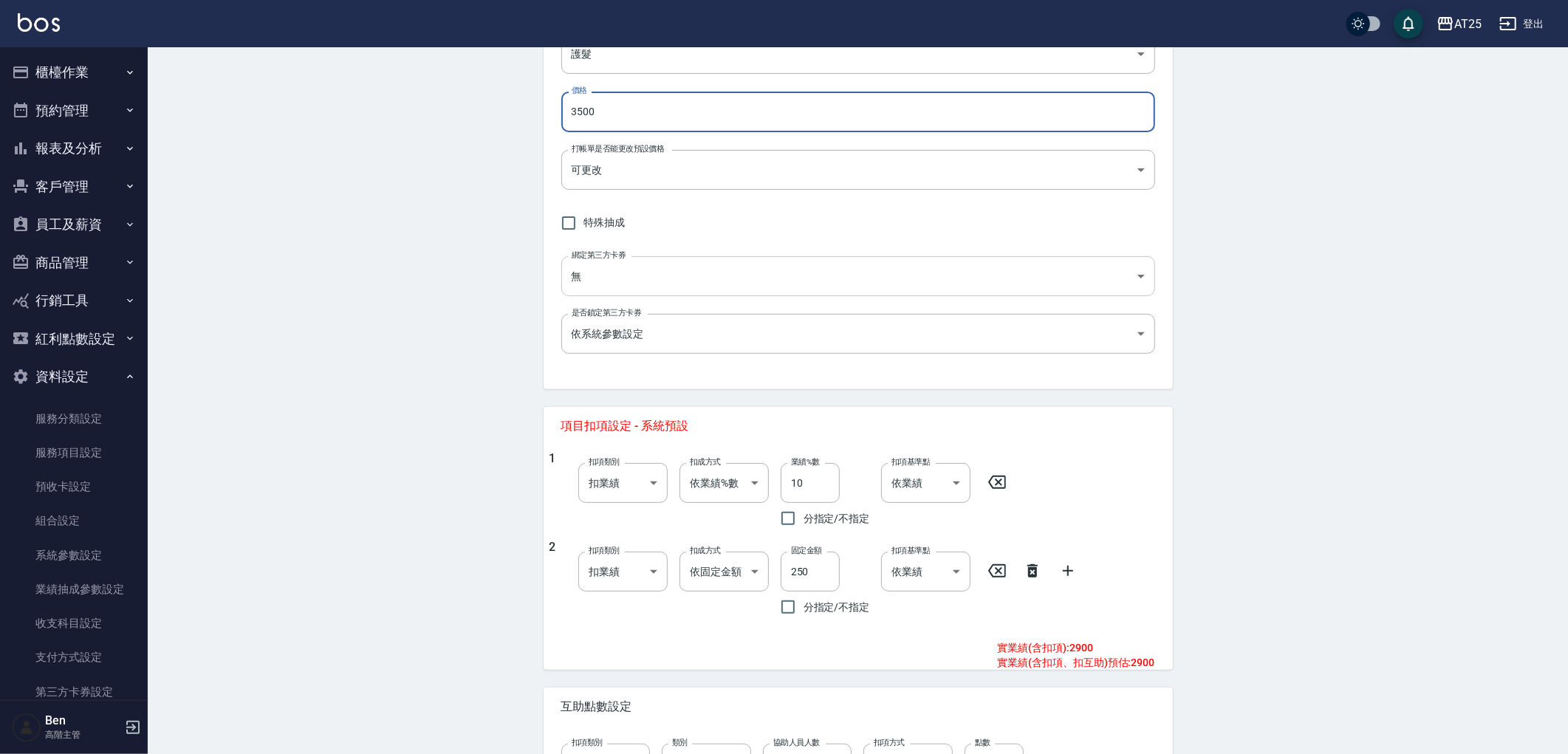
scroll to position [544, 0]
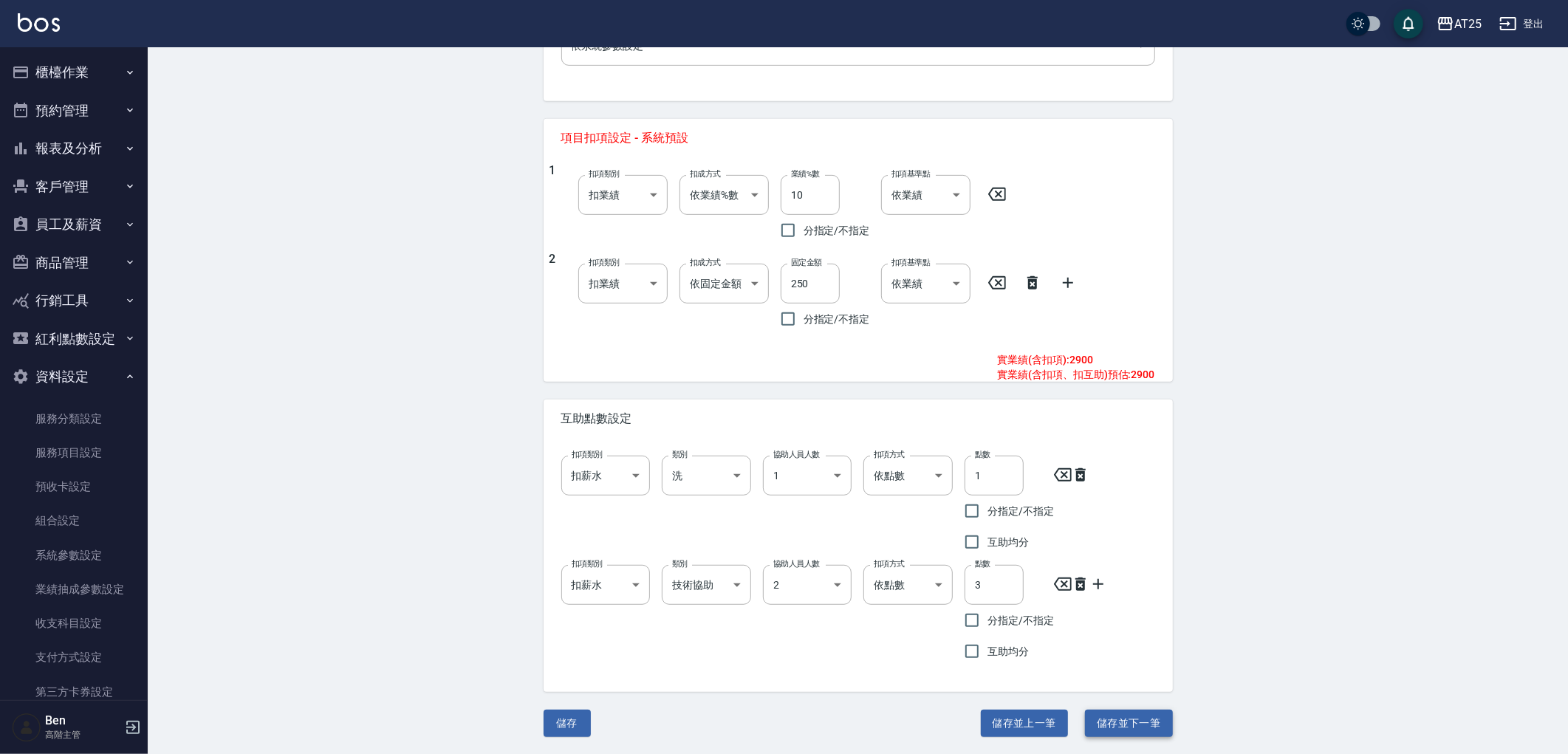
type input "3500"
click at [1112, 717] on button "儲存並下一筆" at bounding box center [1128, 724] width 87 height 27
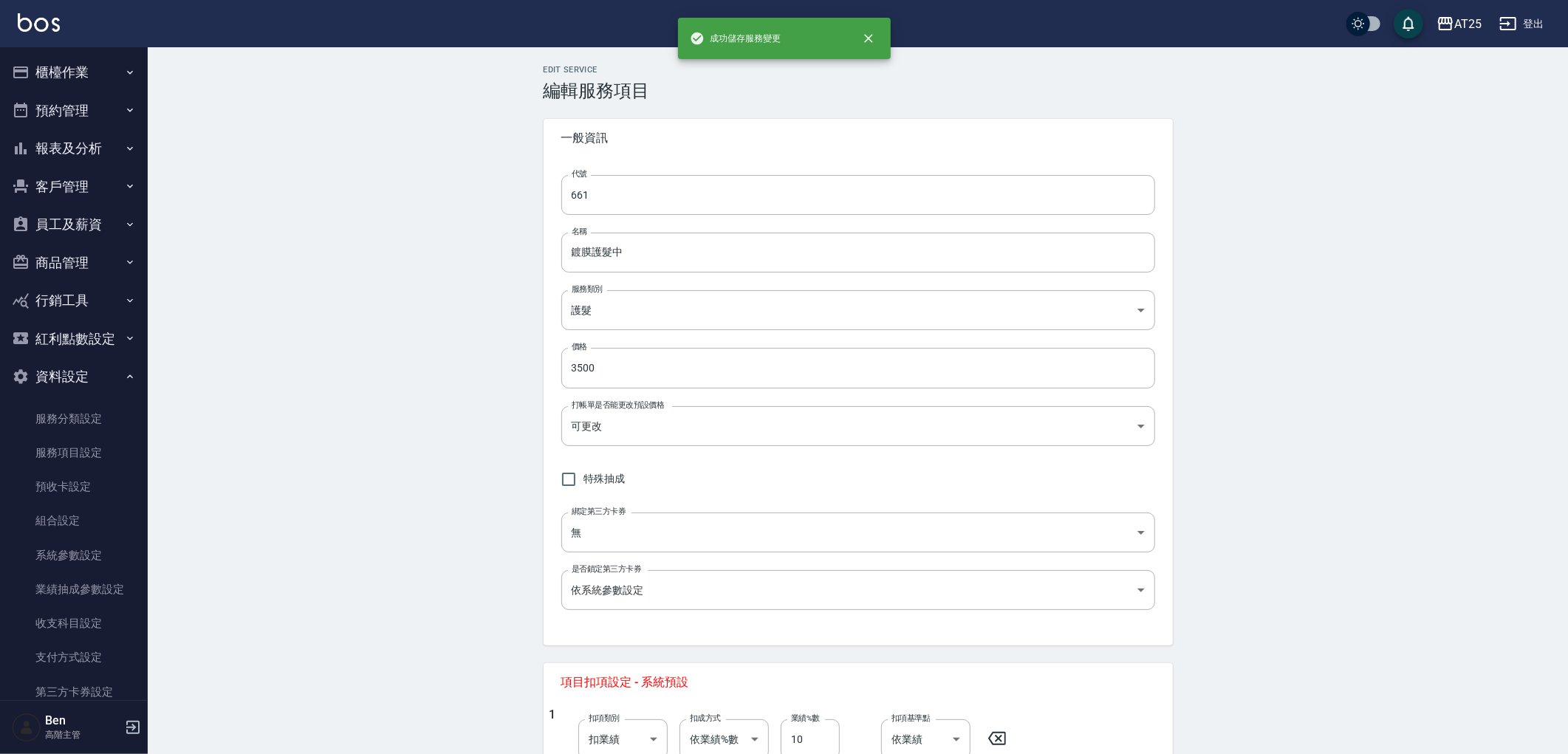
type input "662"
type input "鍍膜護髮長"
type input "4000"
type input "350"
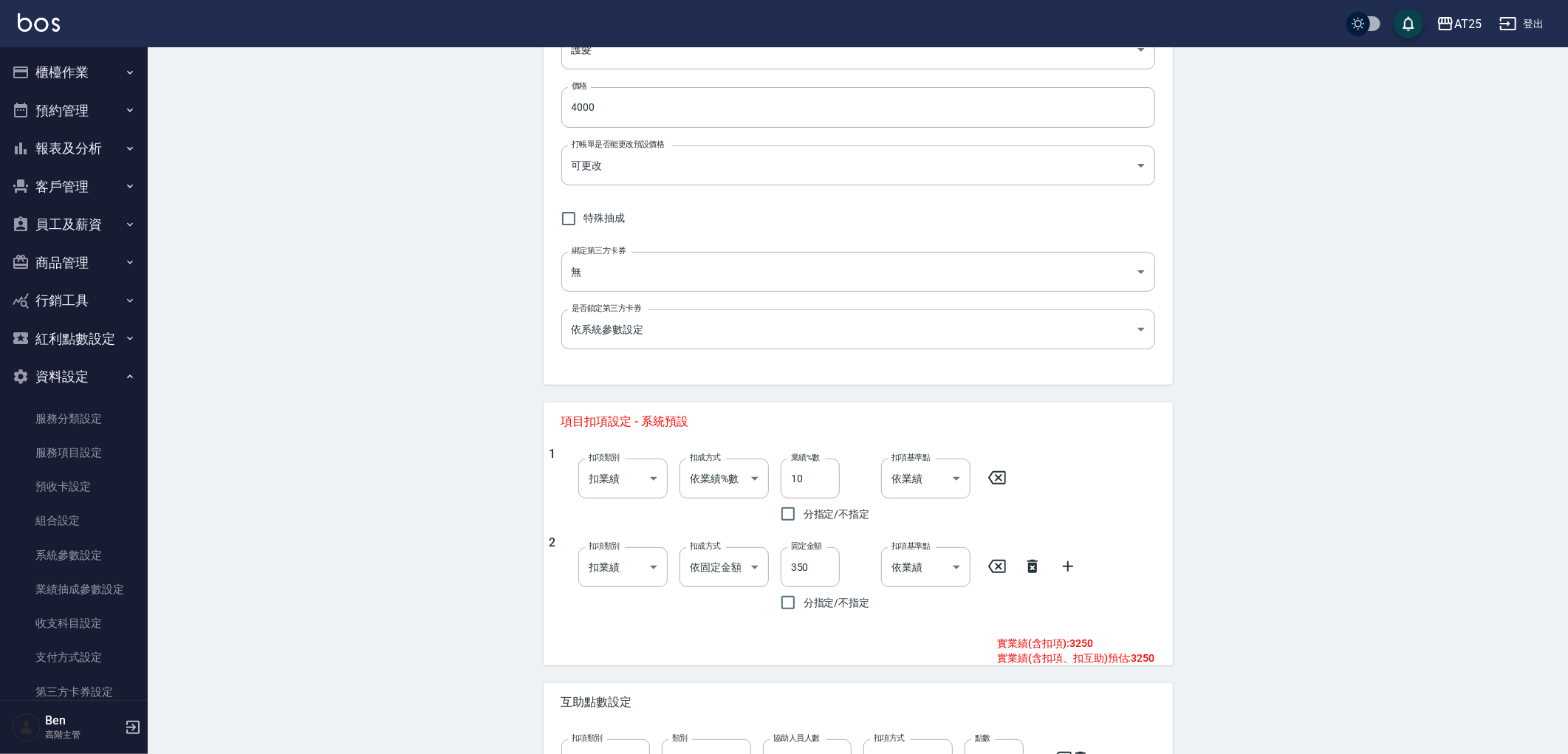
scroll to position [544, 0]
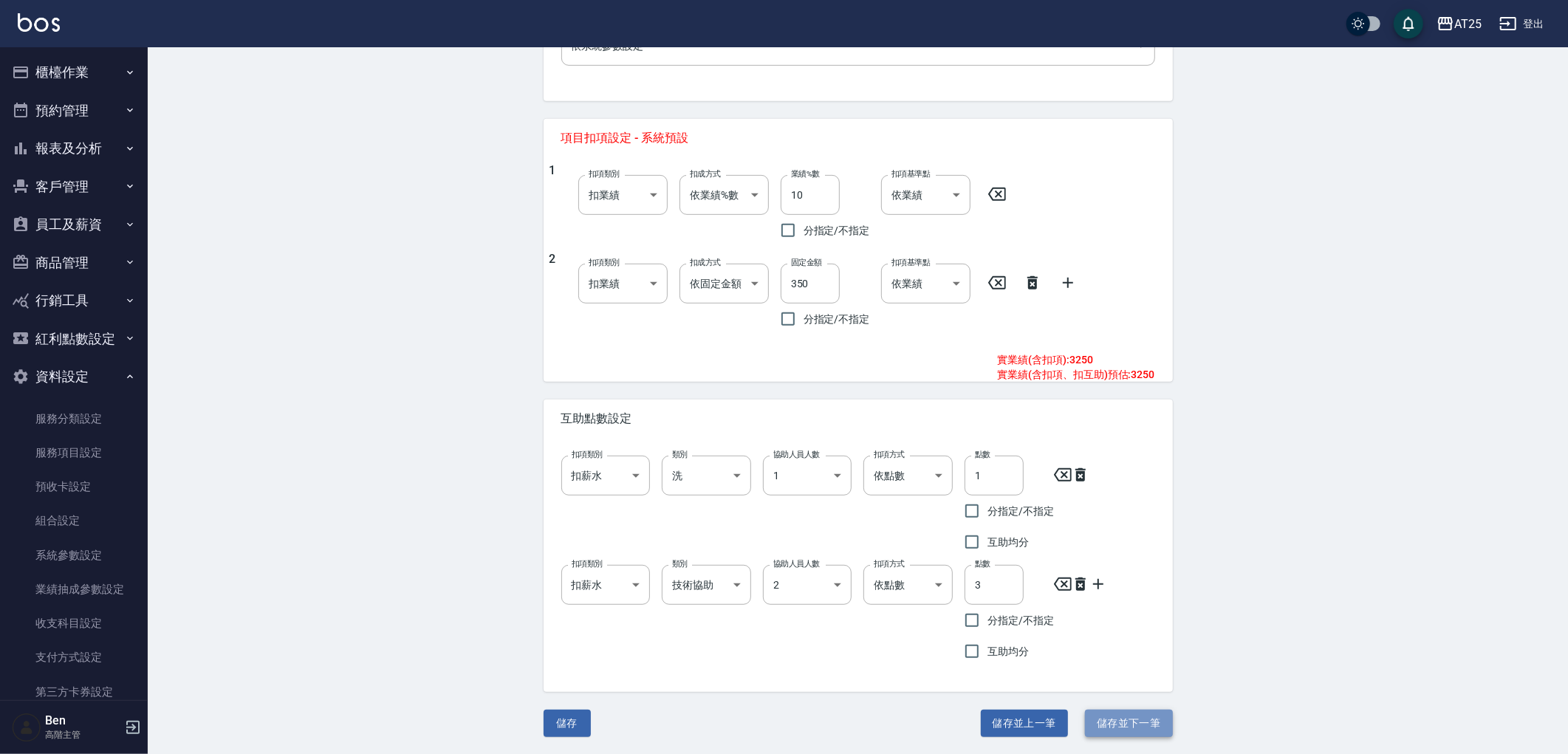
click at [1118, 725] on button "儲存並下一筆" at bounding box center [1128, 724] width 87 height 27
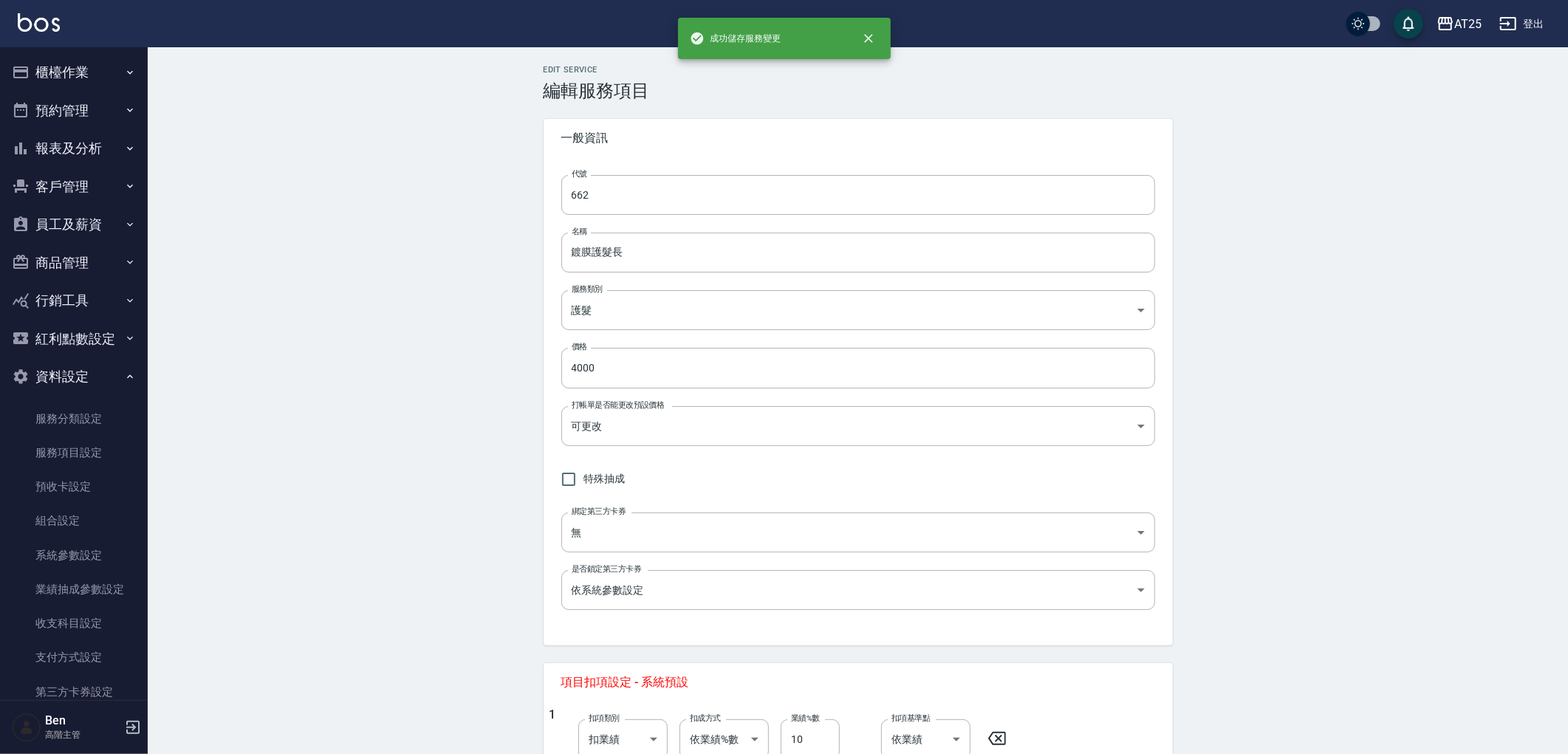
type input "663"
type input "鍍膜護髮特長"
type input "5000"
type input "450"
drag, startPoint x: 603, startPoint y: 362, endPoint x: 505, endPoint y: 364, distance: 98.0
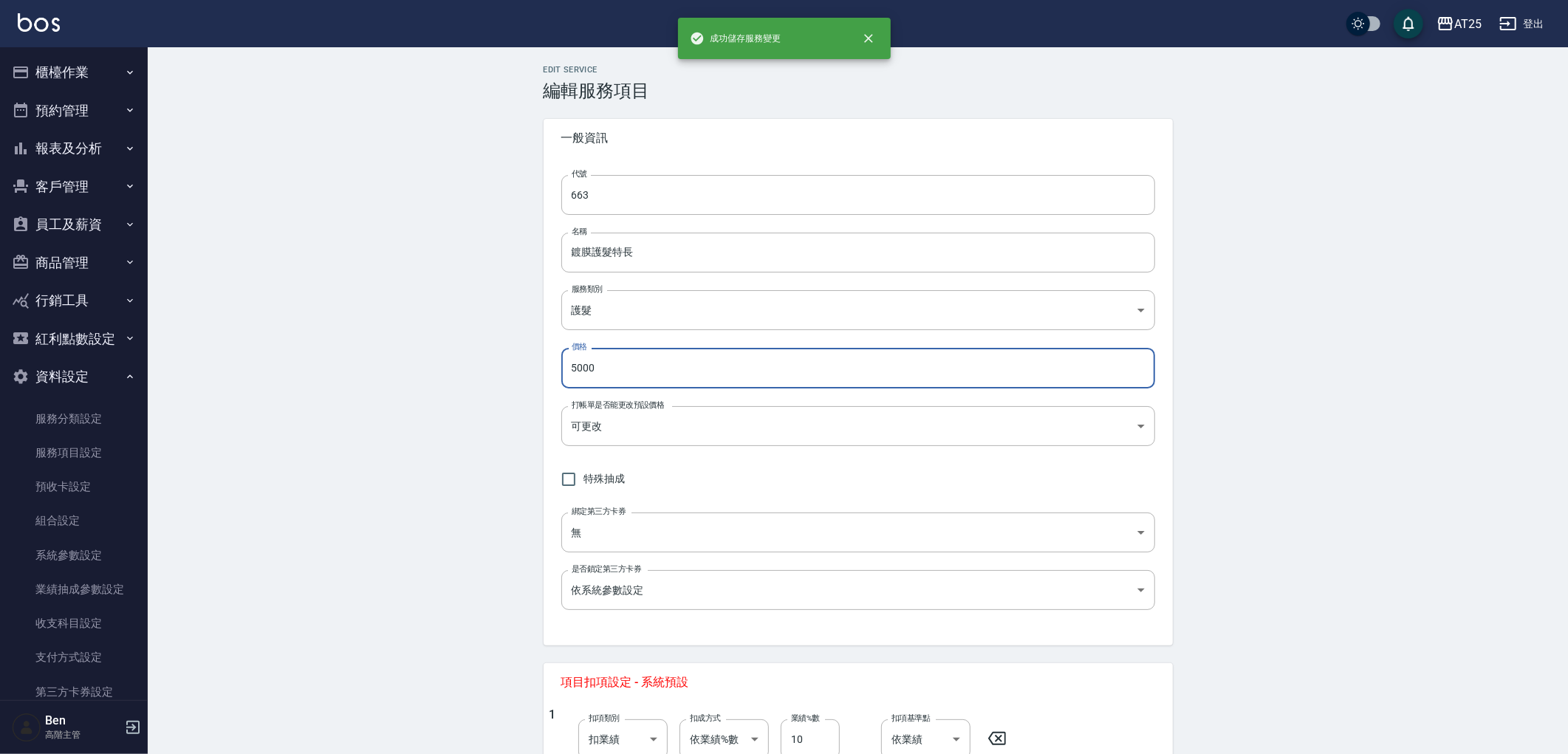
click at [505, 364] on div "Edit Service 編輯服務項目 一般資訊 代號 663 代號 名稱 鍍膜護髮特長 名稱 服務類別 護髮 8534b43e-8dab-4ae8-9010…" at bounding box center [858, 673] width 1420 height 1252
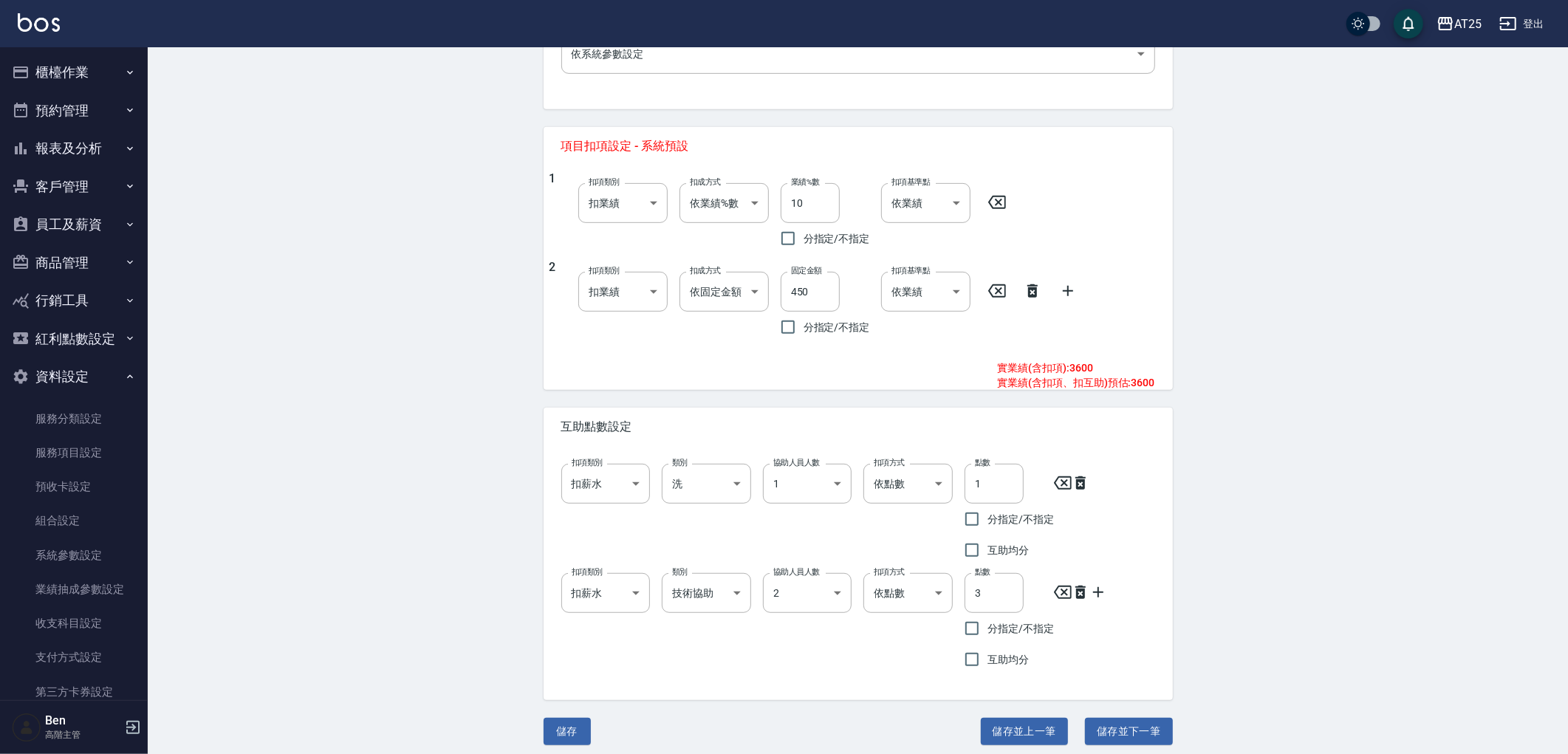
scroll to position [544, 0]
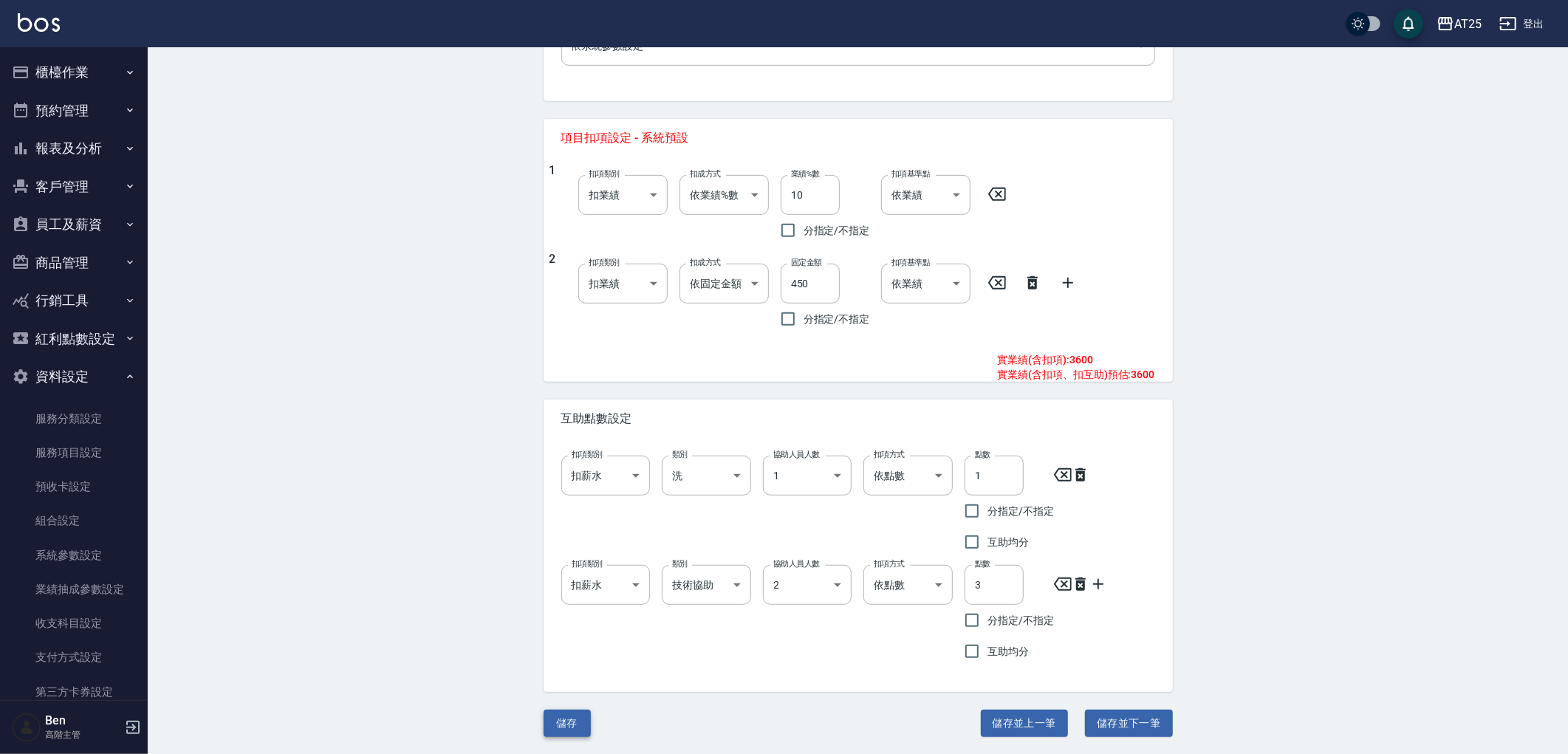
type input "4500"
click at [568, 712] on button "儲存" at bounding box center [567, 724] width 47 height 27
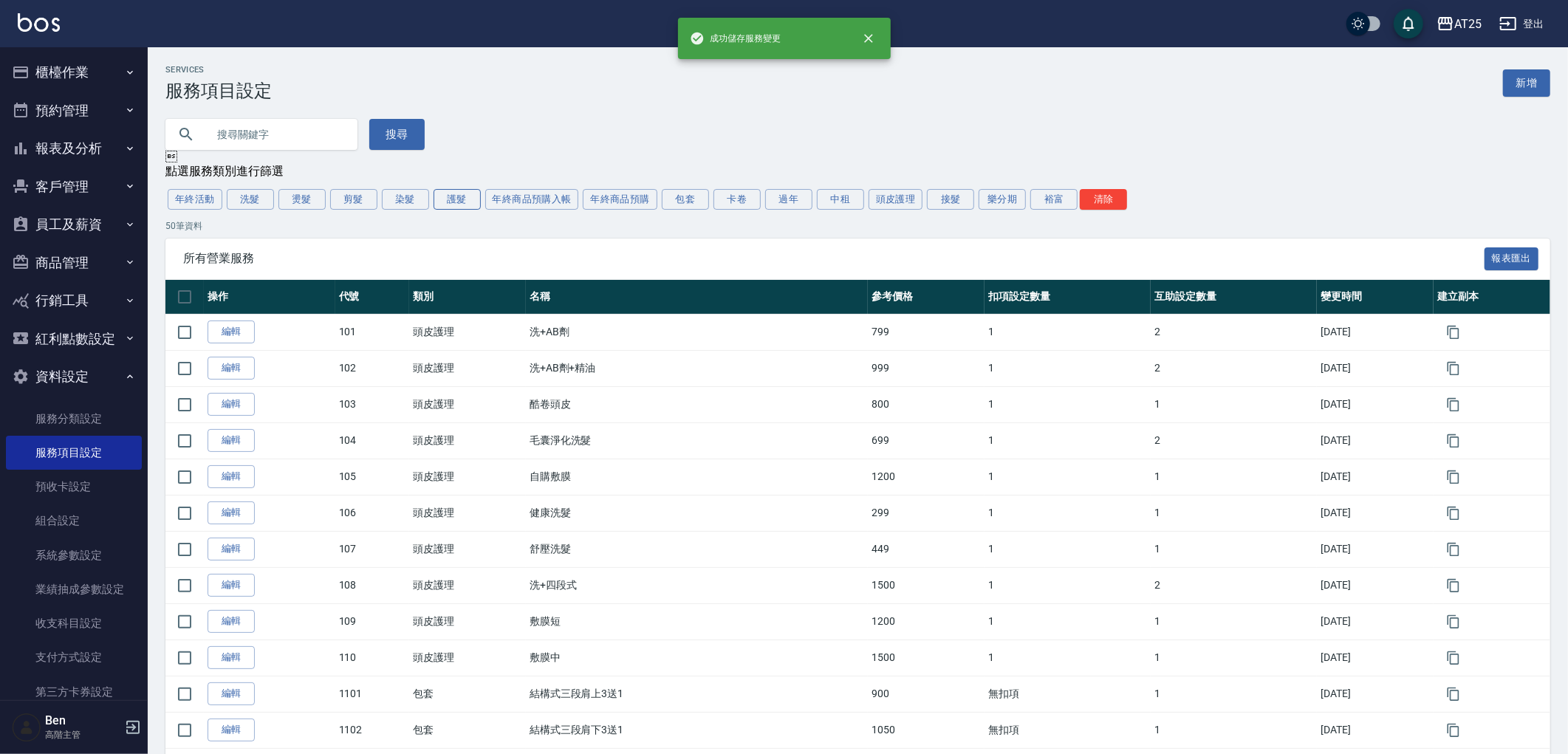
click at [449, 202] on button "護髮" at bounding box center [457, 199] width 47 height 20
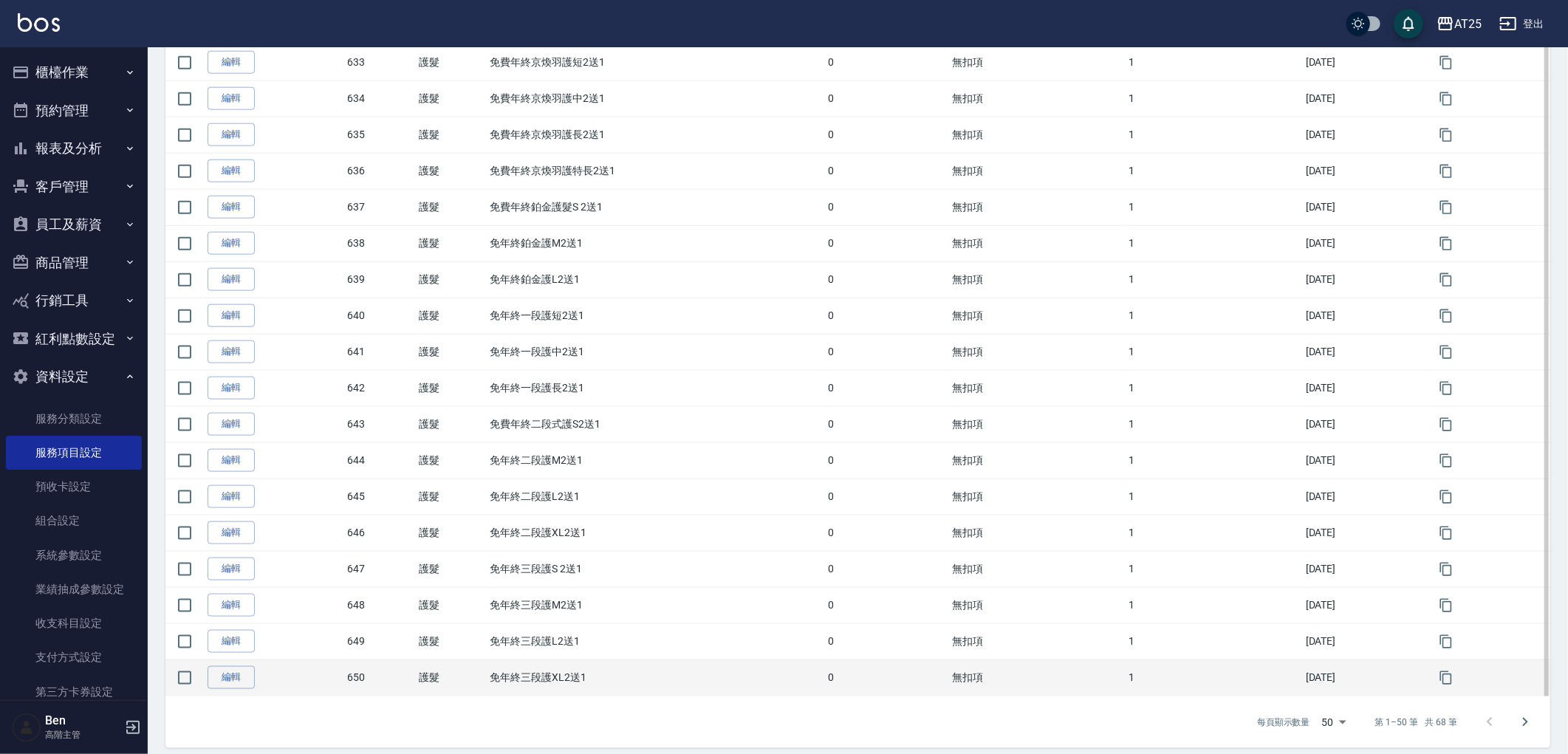
scroll to position [1445, 0]
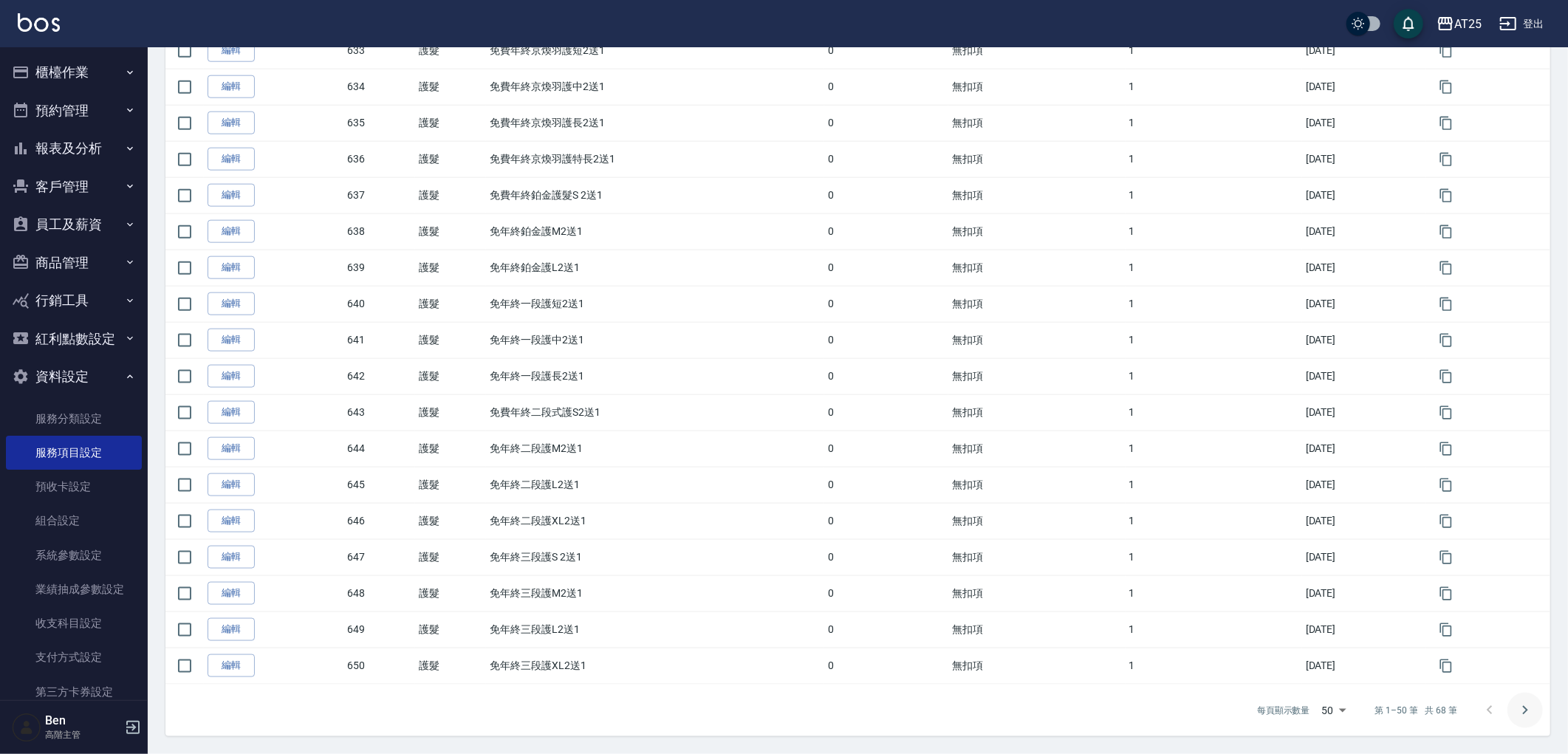
click at [1516, 717] on button "Go to next page" at bounding box center [1525, 710] width 36 height 36
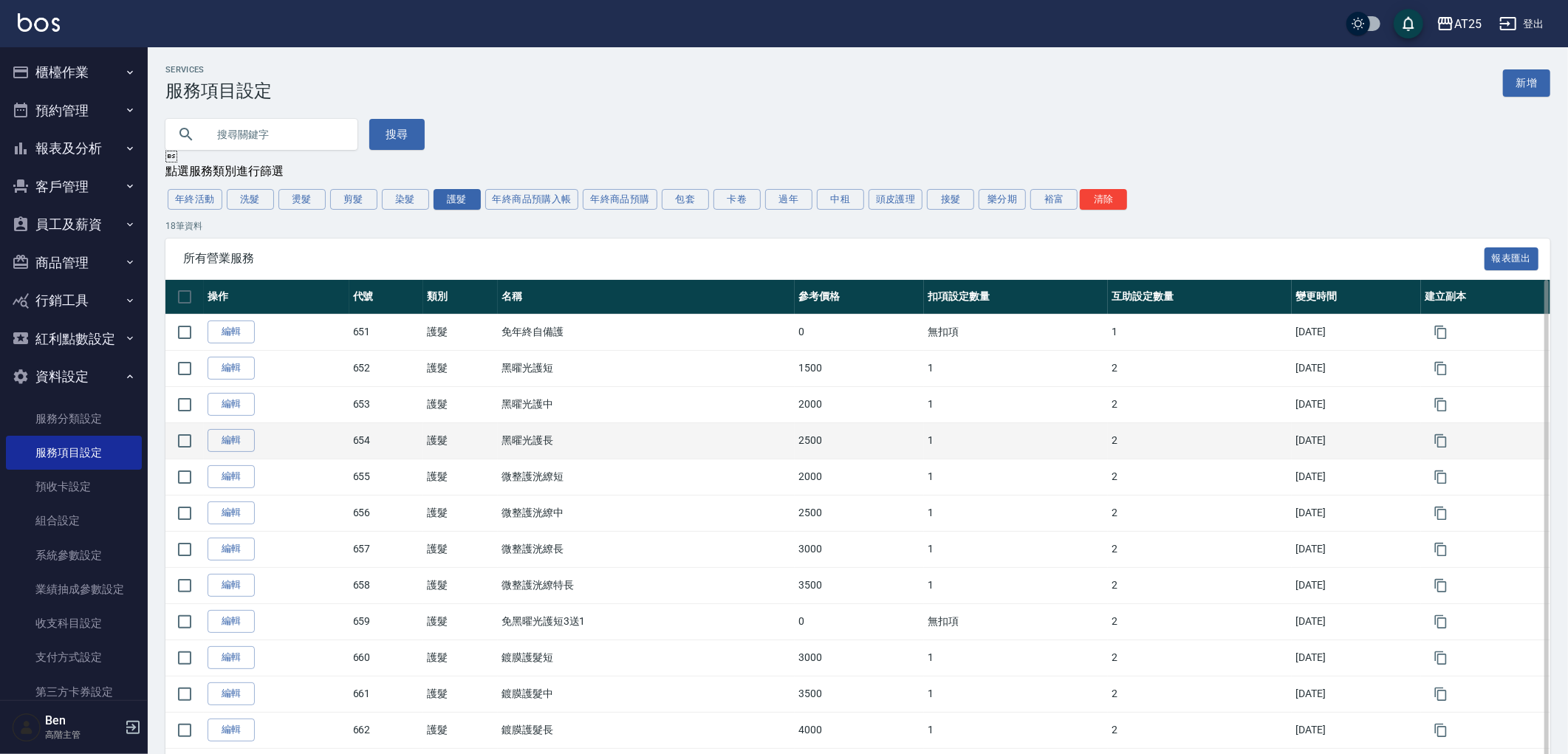
scroll to position [285, 0]
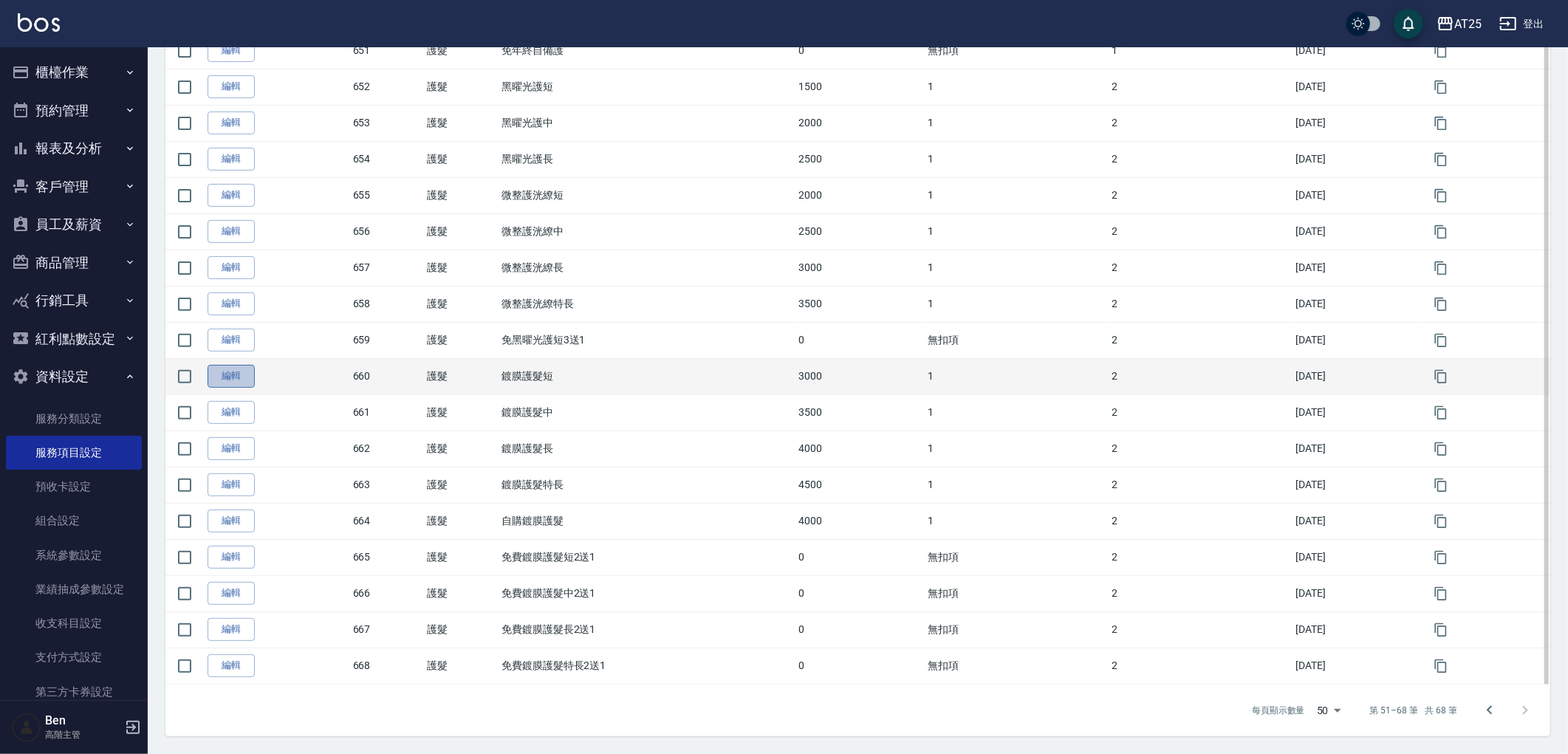
click at [232, 374] on link "編輯" at bounding box center [231, 376] width 47 height 23
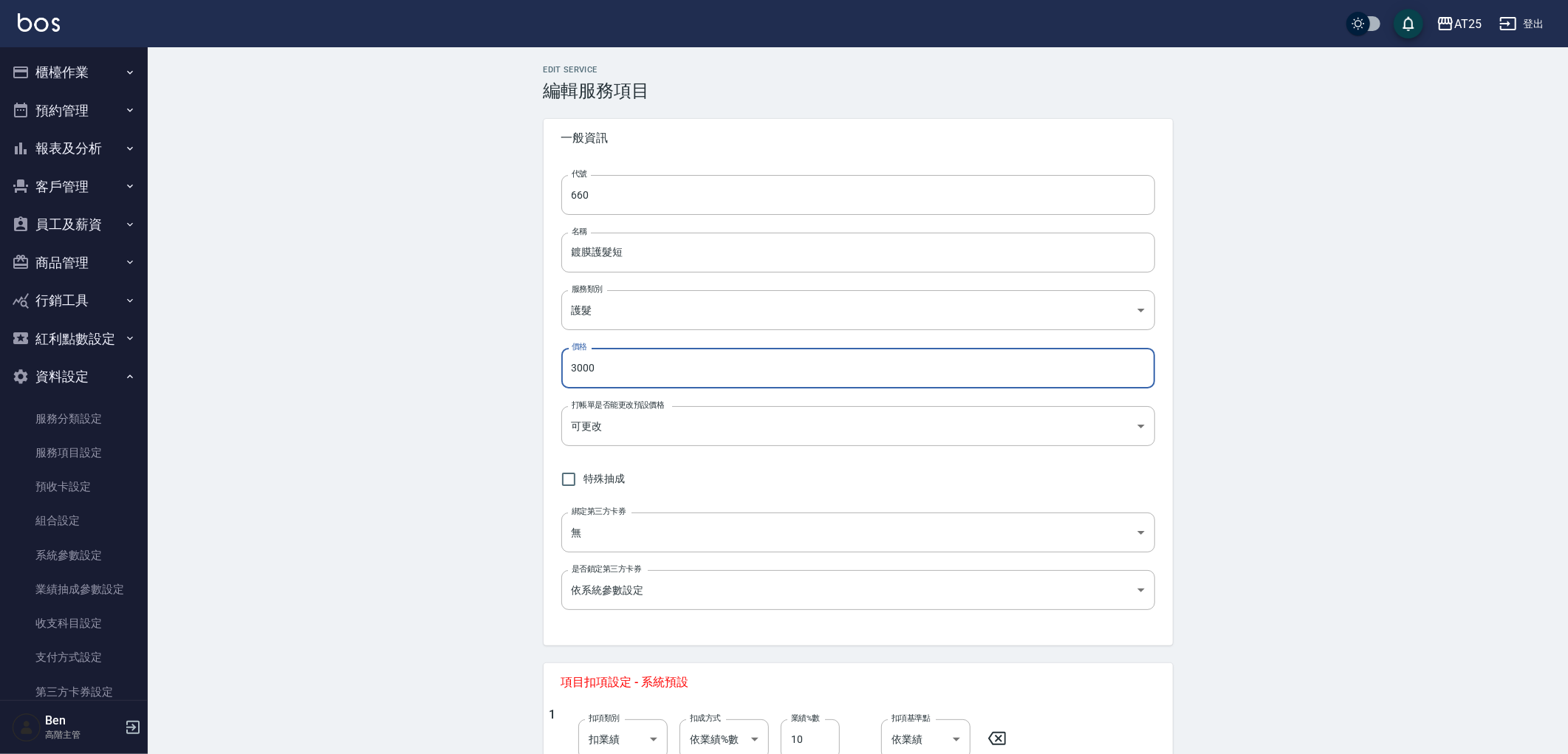
drag, startPoint x: 614, startPoint y: 372, endPoint x: 533, endPoint y: 361, distance: 81.7
click at [533, 361] on div "Edit Service 編輯服務項目 一般資訊 代號 660 代號 名稱 鍍膜護髮短 名稱 服務類別 護髮 8534b43e-8dab-4ae8-9010-…" at bounding box center [858, 673] width 665 height 1216
type input "2500"
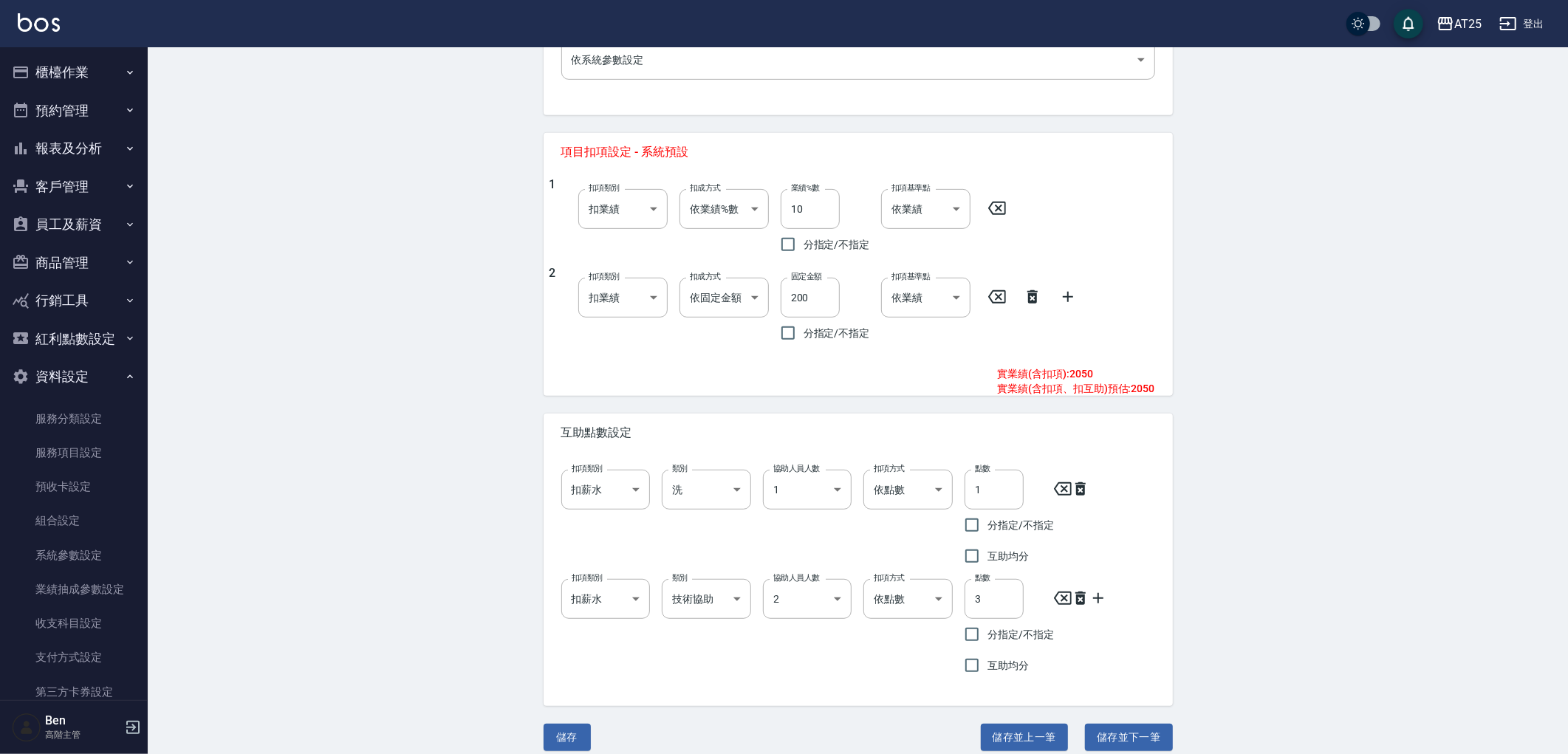
scroll to position [544, 0]
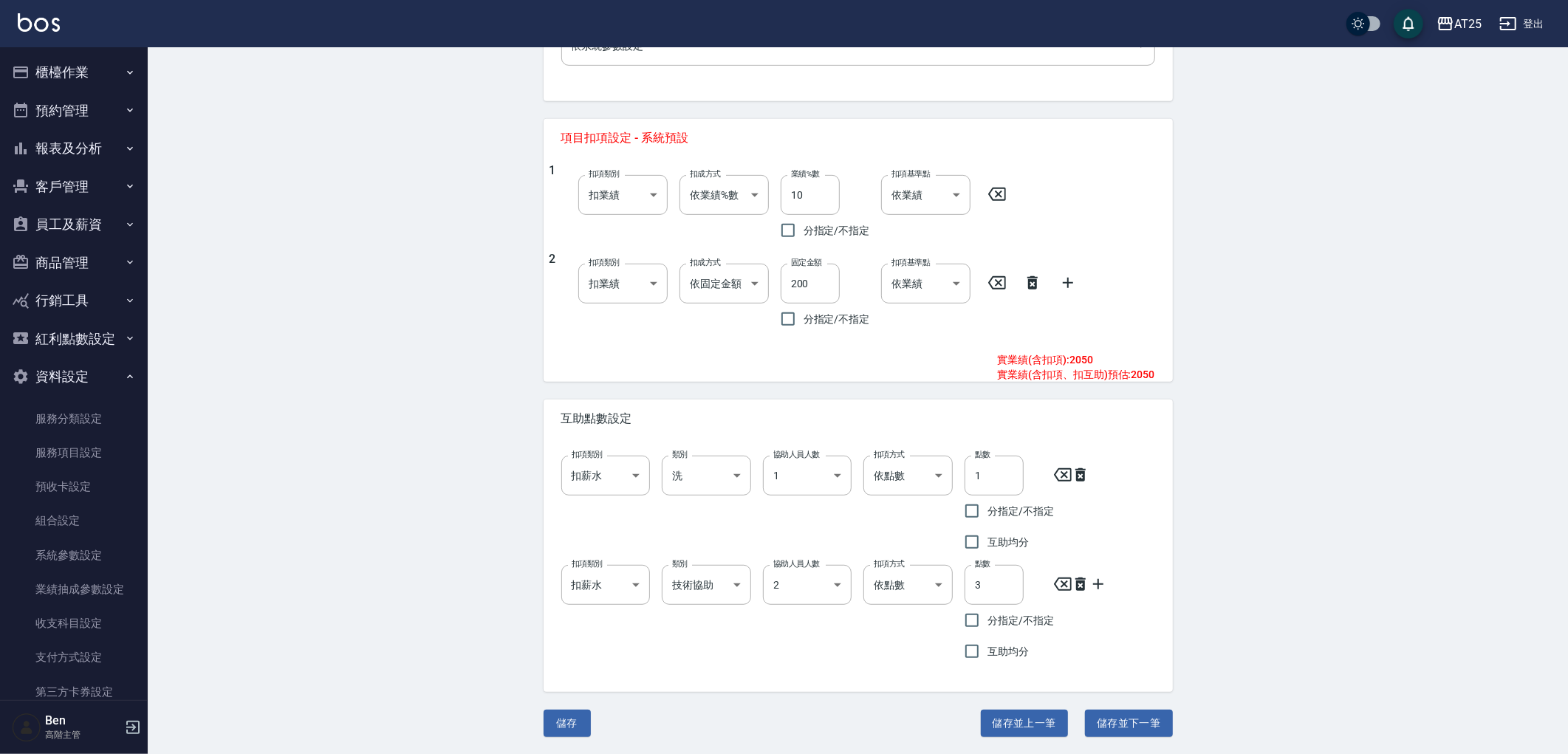
click at [1135, 706] on div "Edit Service 編輯服務項目 一般資訊 代號 660 代號 名稱 鍍膜護髮短 名稱 服務類別 護髮 8534b43e-8dab-4ae8-9010-…" at bounding box center [858, 128] width 665 height 1216
click at [1136, 715] on button "儲存並下一筆" at bounding box center [1128, 724] width 87 height 27
type input "661"
type input "鍍膜護髮中"
type input "3000"
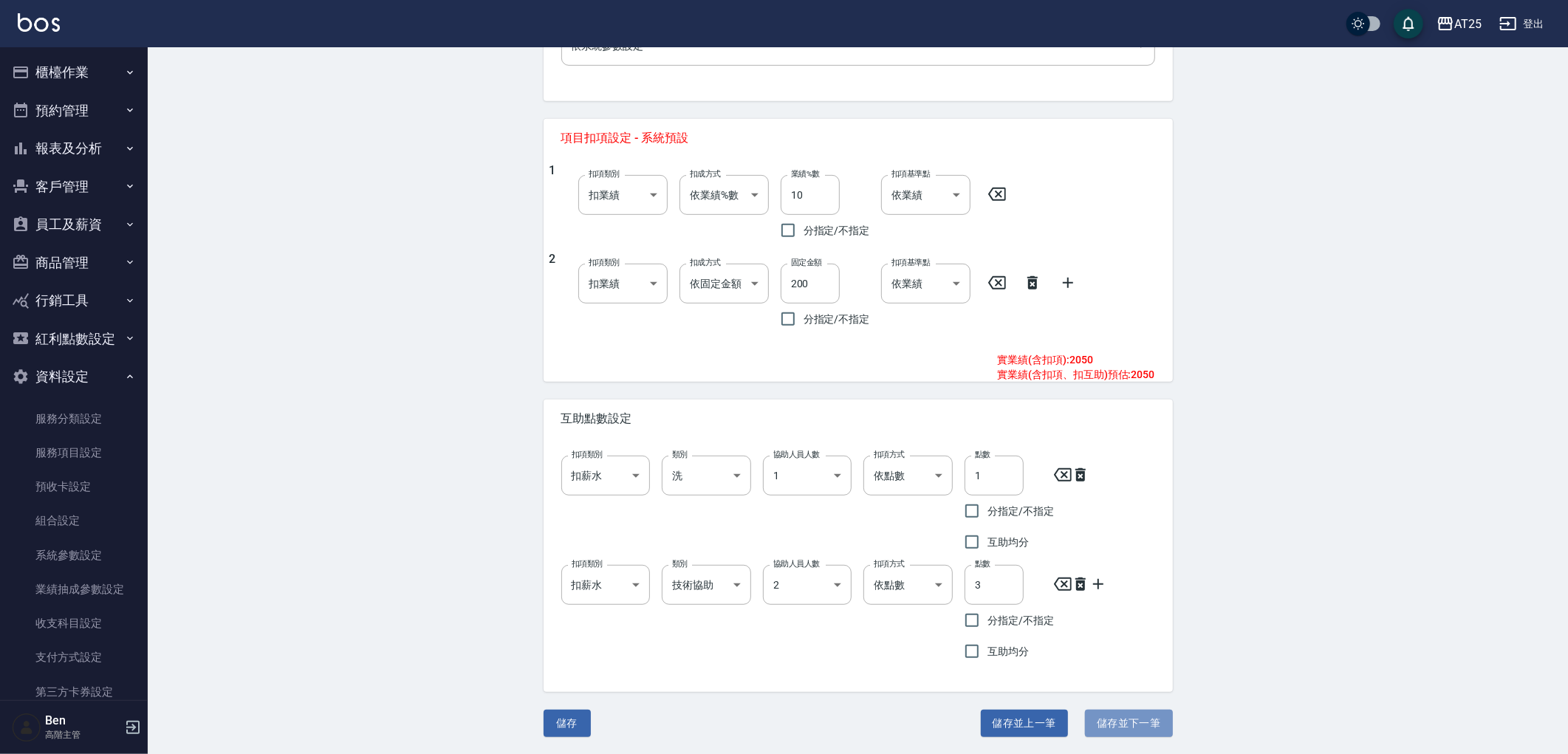
type input "250"
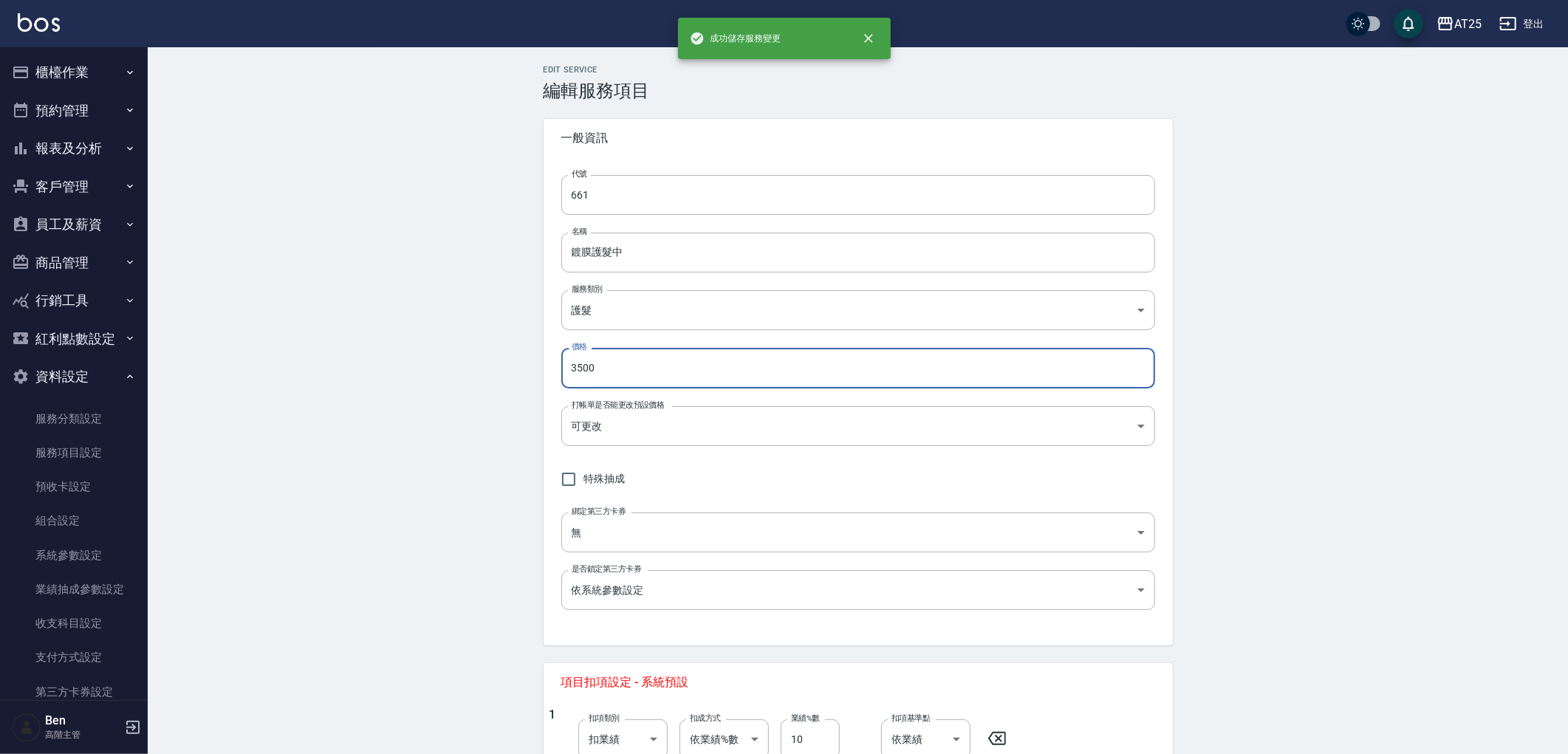
drag, startPoint x: 596, startPoint y: 364, endPoint x: 546, endPoint y: 358, distance: 50.4
click at [545, 364] on div "代號 661 代號 名稱 鍍膜護髮中 名稱 服務類別 護髮 8534b43e-8dab-4ae8-9010-73b7e3cd3ab5 服務類別 價格 3500…" at bounding box center [858, 402] width 629 height 488
type input "3000"
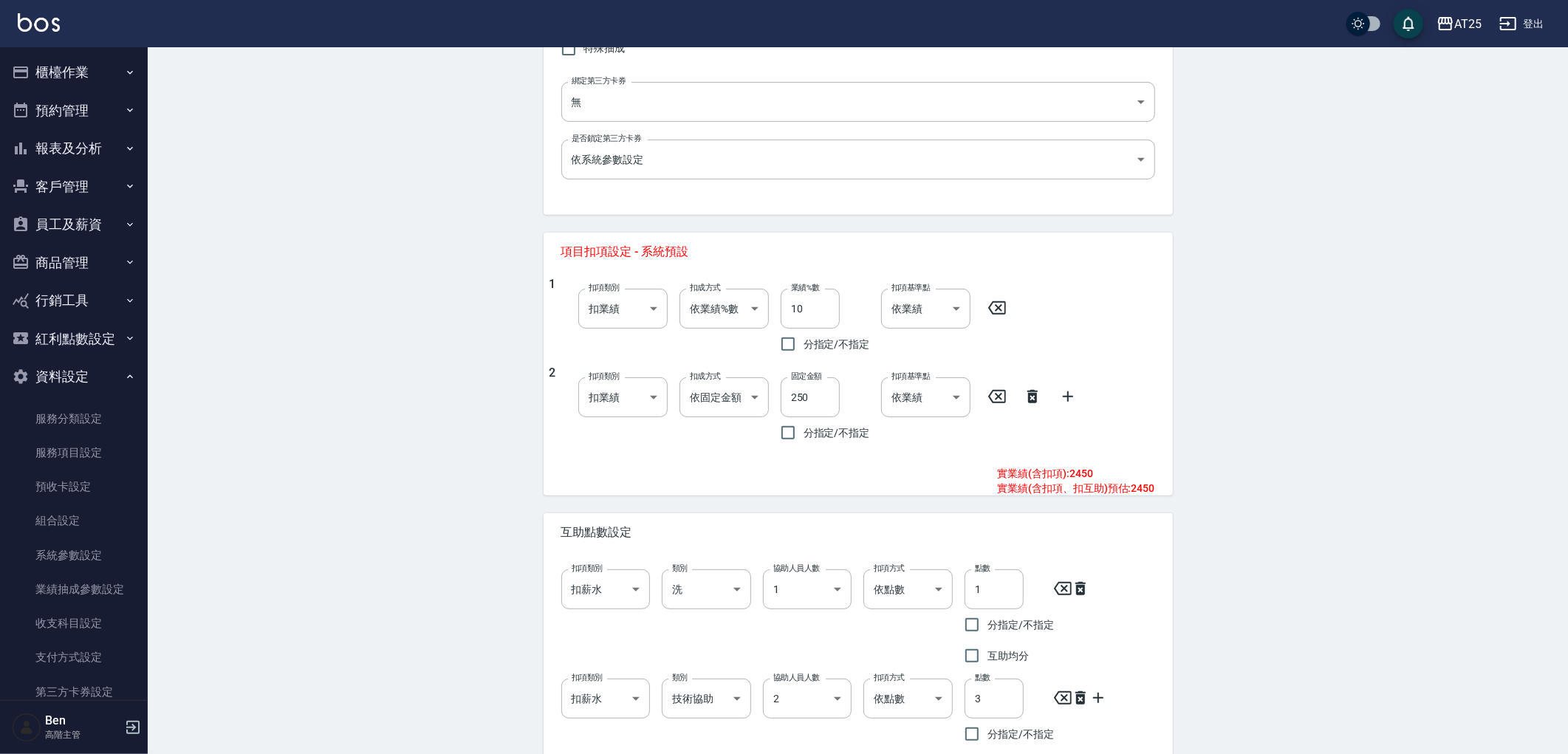
scroll to position [544, 0]
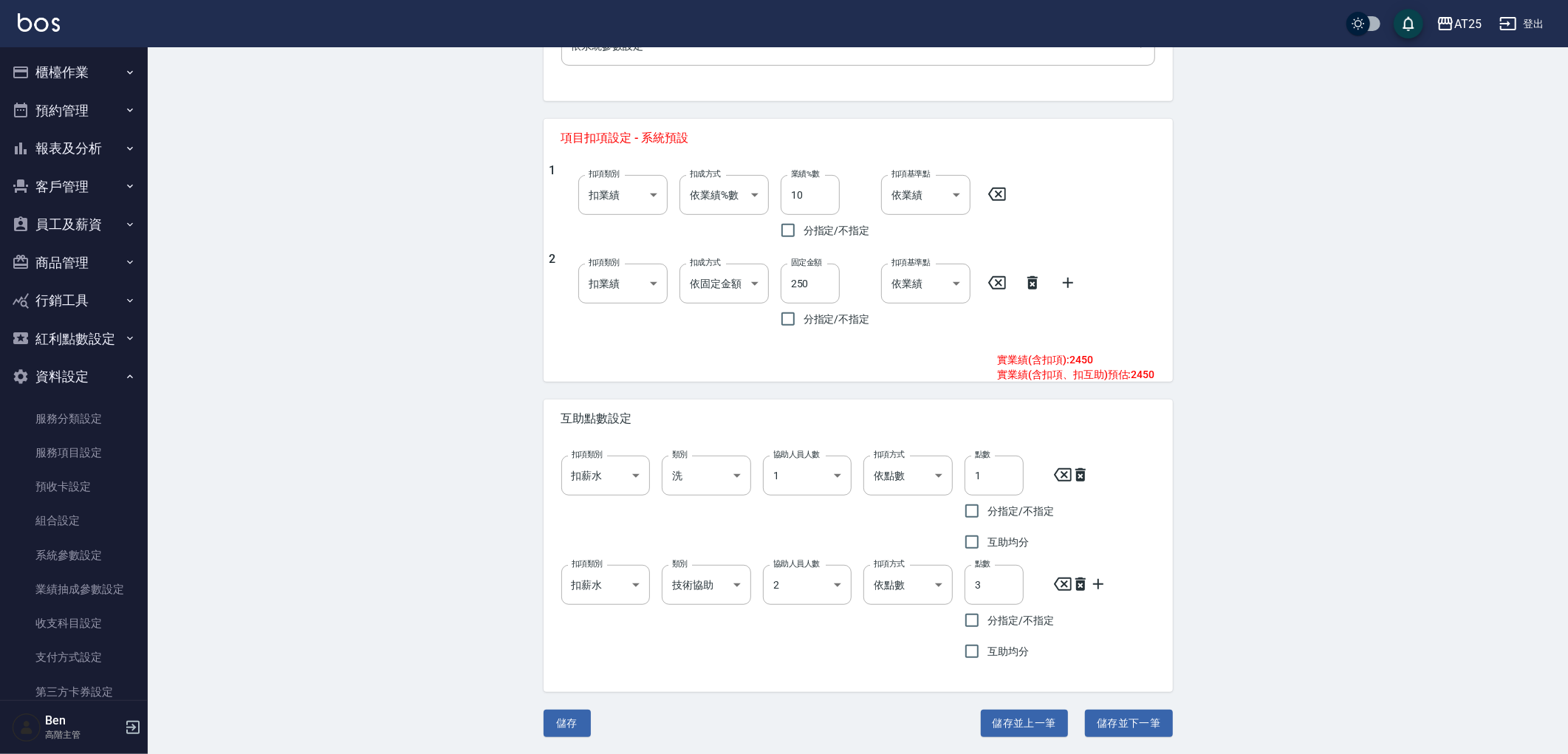
click at [1110, 714] on button "儲存並下一筆" at bounding box center [1128, 724] width 87 height 27
type input "662"
type input "鍍膜護髮長"
type input "4000"
type input "350"
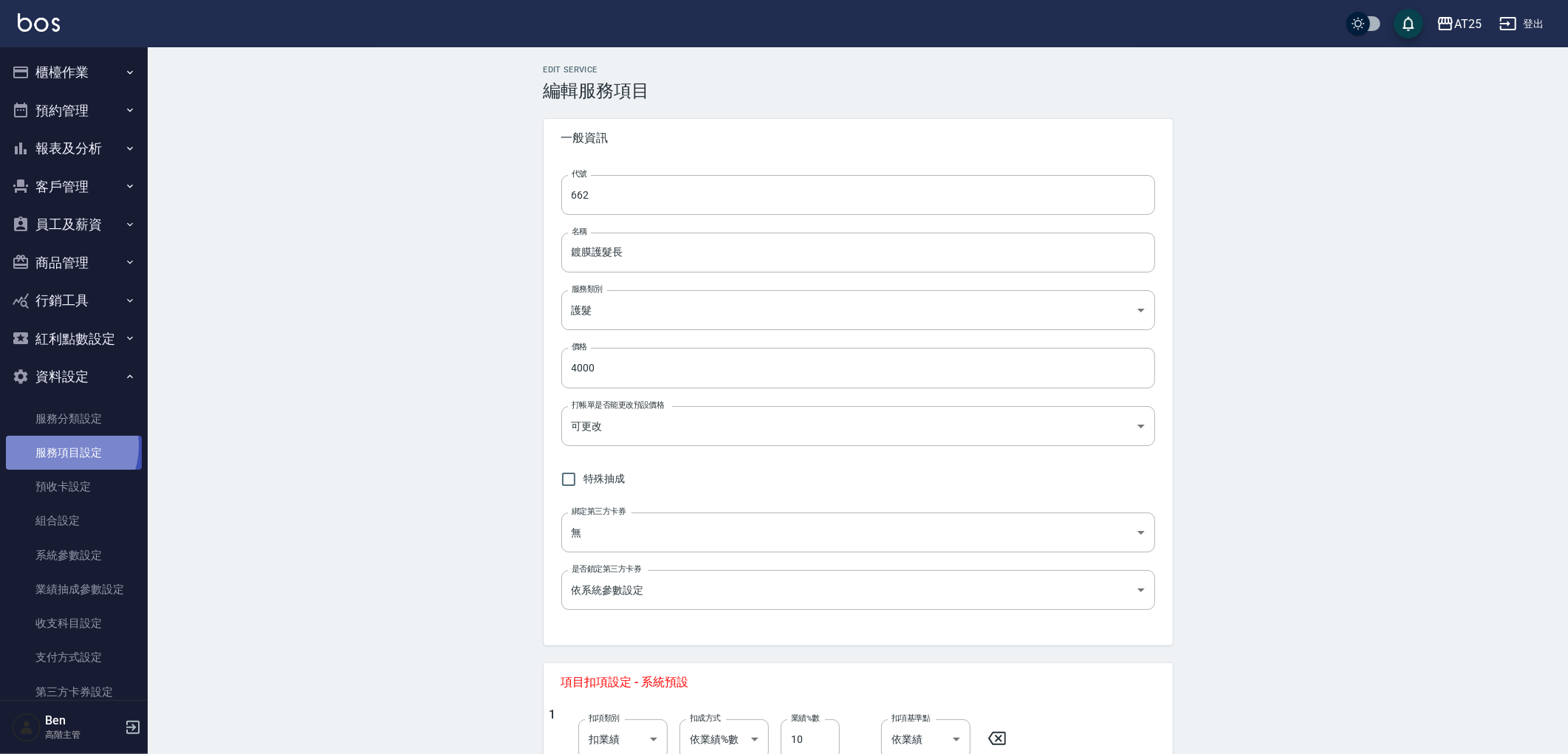
click at [59, 446] on link "服務項目設定" at bounding box center [74, 452] width 136 height 34
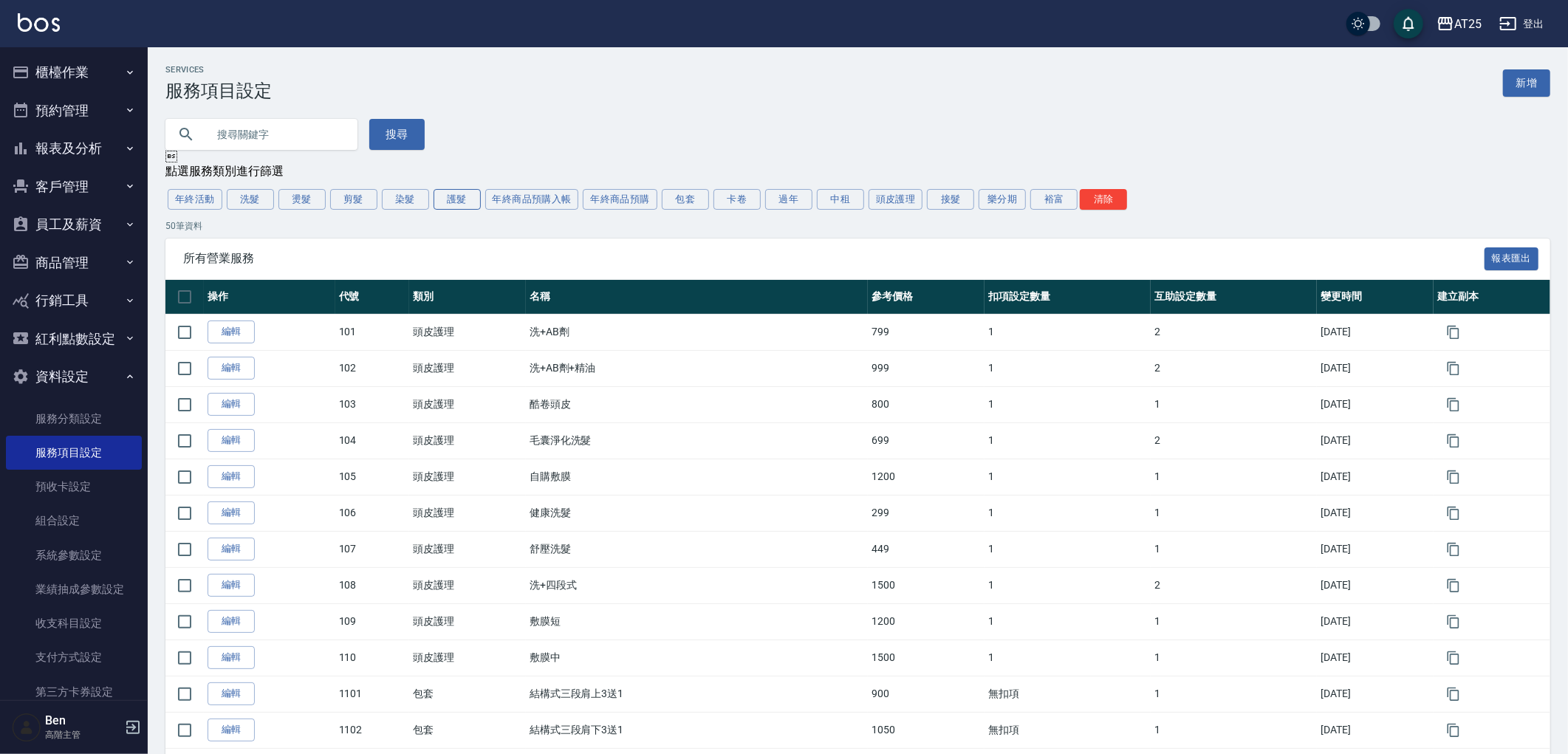
click at [449, 205] on button "護髮" at bounding box center [457, 199] width 47 height 20
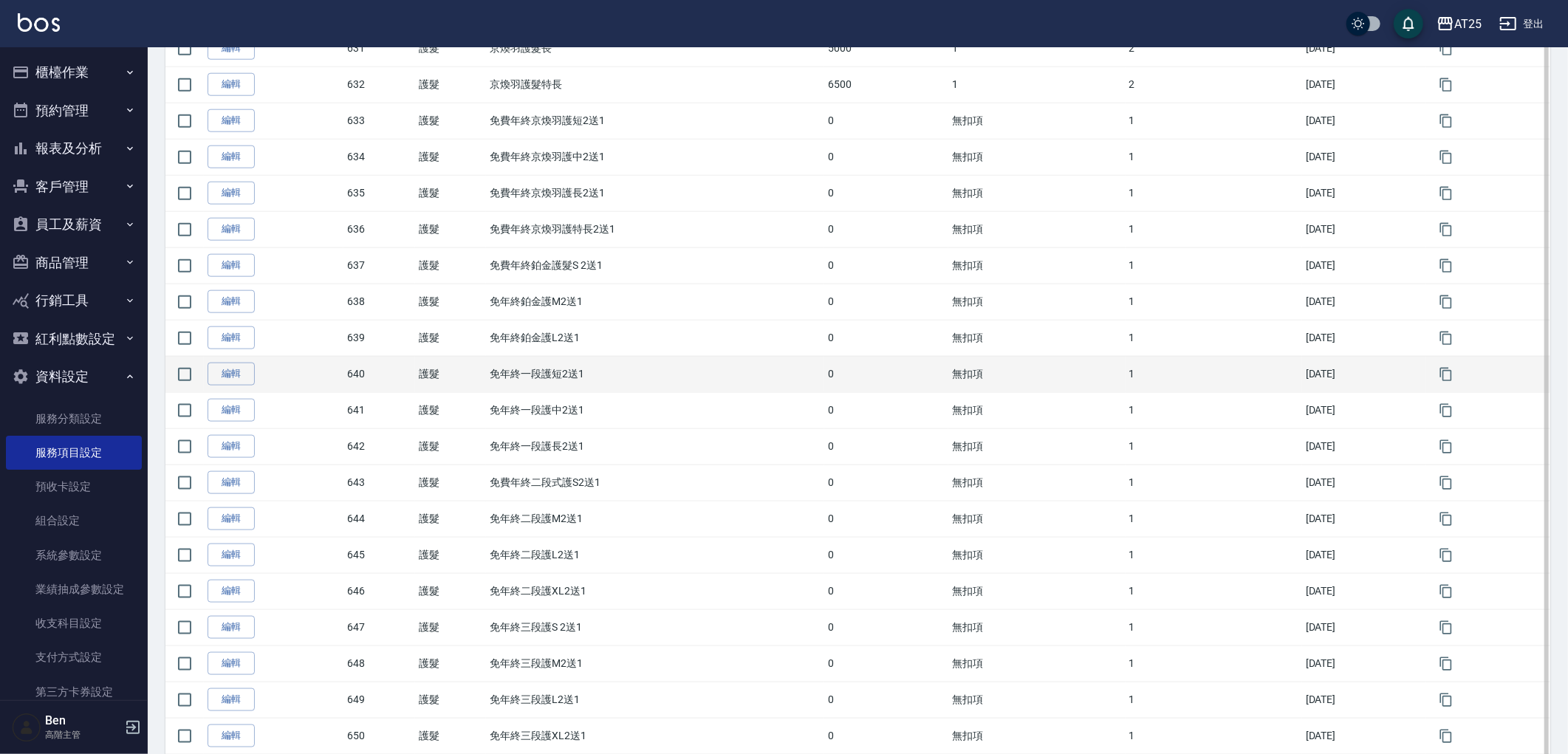
scroll to position [1445, 0]
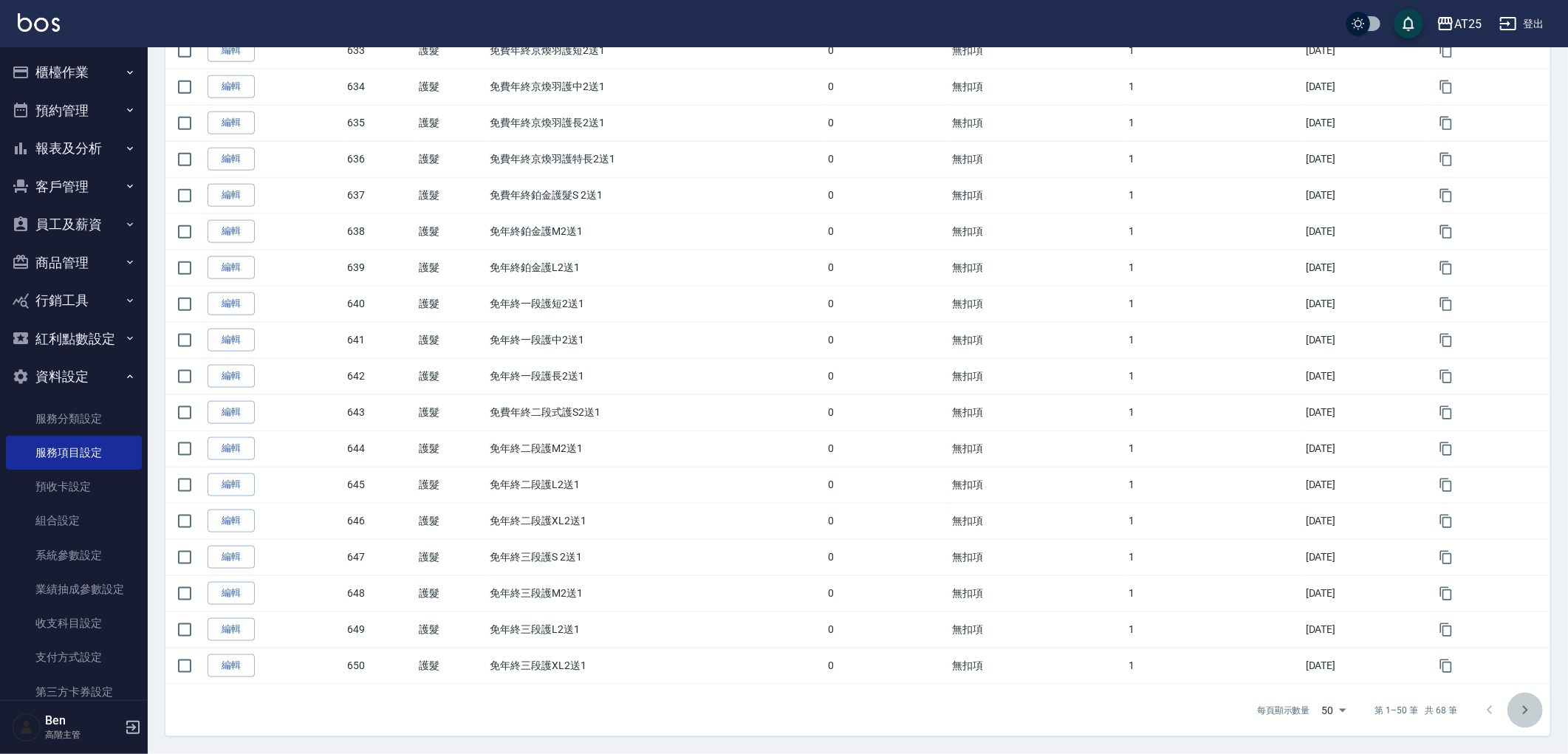
click at [1517, 714] on icon "Go to next page" at bounding box center [1525, 710] width 17 height 17
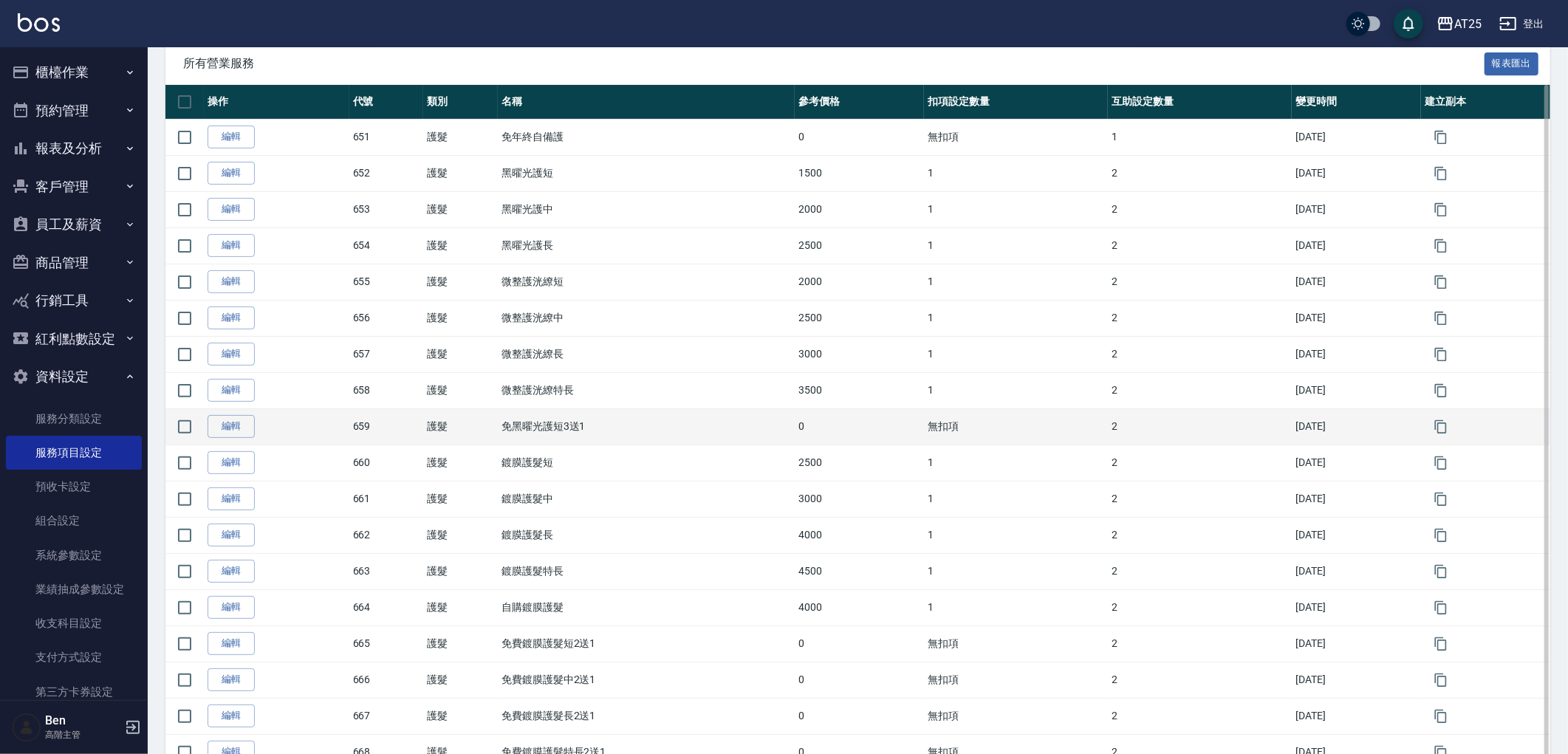
scroll to position [285, 0]
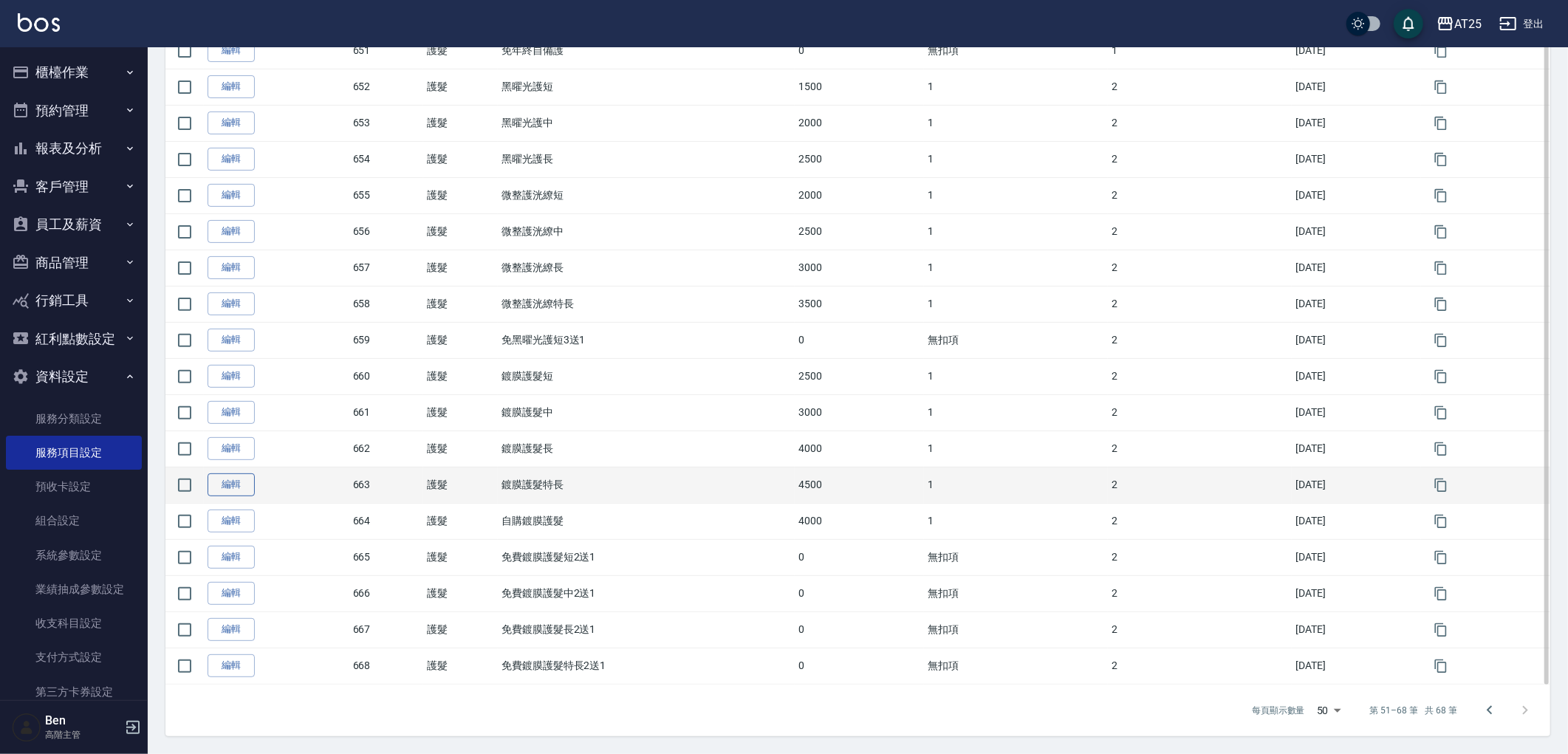
click at [224, 482] on link "編輯" at bounding box center [231, 485] width 47 height 23
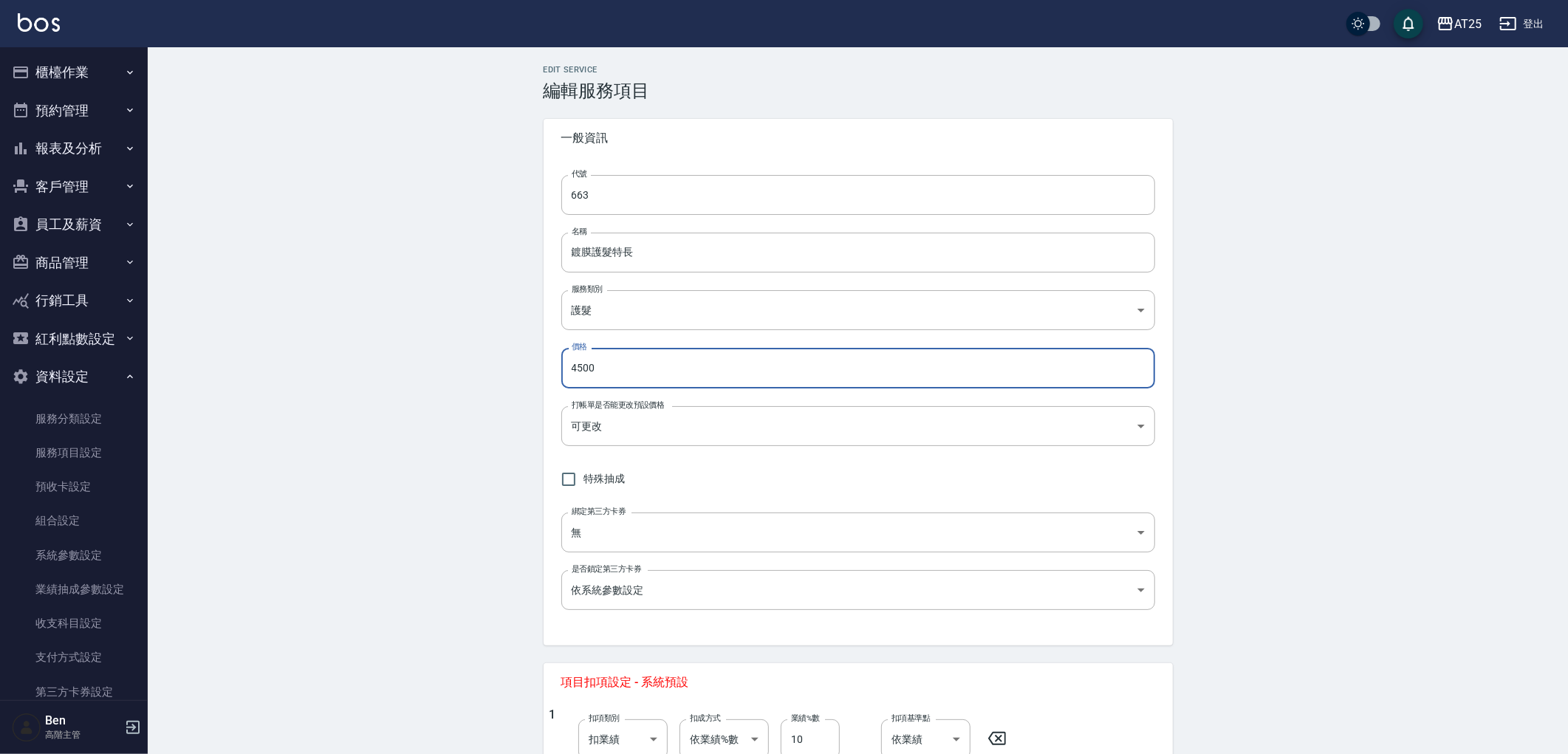
drag, startPoint x: 631, startPoint y: 357, endPoint x: 521, endPoint y: 366, distance: 110.4
click at [521, 366] on div "Edit Service 編輯服務項目 一般資訊 代號 663 代號 名稱 鍍膜護髮特長 名稱 服務類別 護髮 8534b43e-8dab-4ae8-9010…" at bounding box center [858, 673] width 1420 height 1252
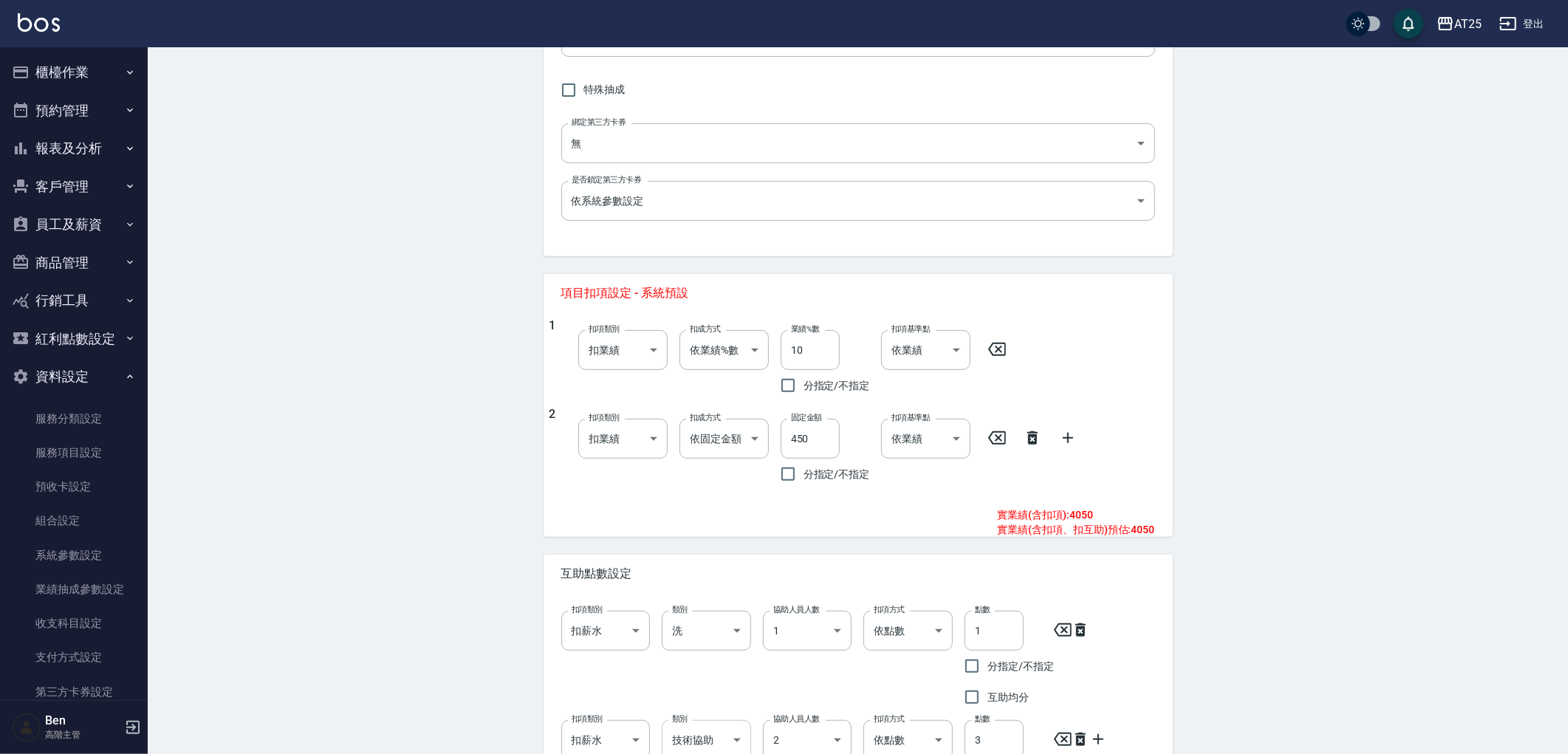
scroll to position [544, 0]
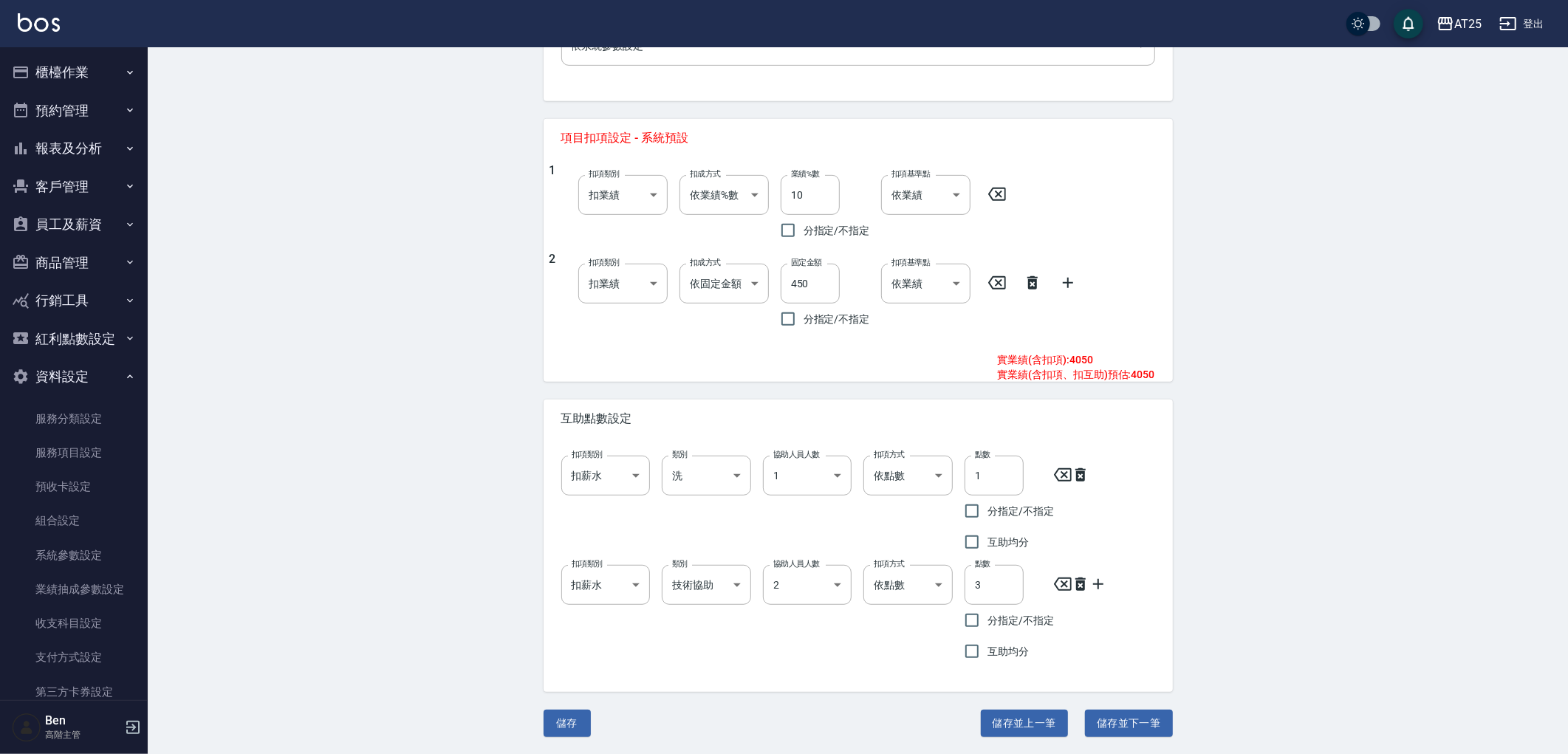
type input "5000"
click at [572, 703] on div "Edit Service 編輯服務項目 一般資訊 代號 663 代號 名稱 鍍膜護髮特長 名稱 服務類別 護髮 8534b43e-8dab-4ae8-9010…" at bounding box center [858, 128] width 665 height 1216
click at [559, 717] on button "儲存" at bounding box center [567, 724] width 47 height 27
